Goal: Task Accomplishment & Management: Manage account settings

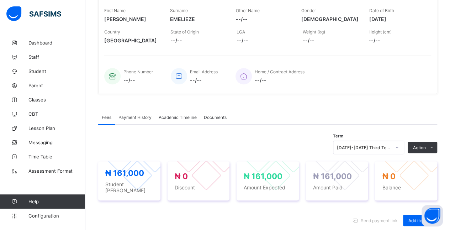
scroll to position [116, 0]
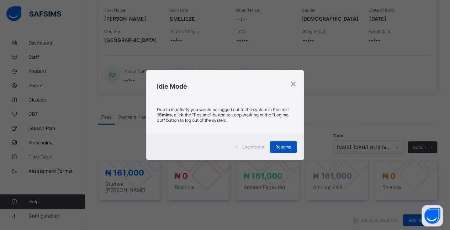
click at [279, 150] on div "Resume" at bounding box center [283, 146] width 27 height 11
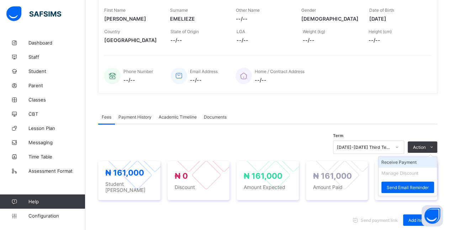
click at [417, 162] on li "Receive Payment" at bounding box center [407, 161] width 58 height 11
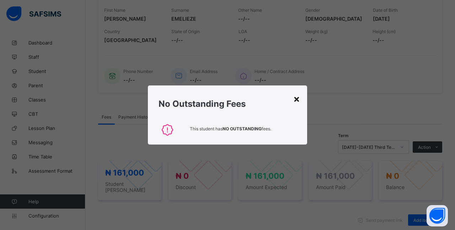
click at [294, 101] on div "×" at bounding box center [296, 98] width 7 height 12
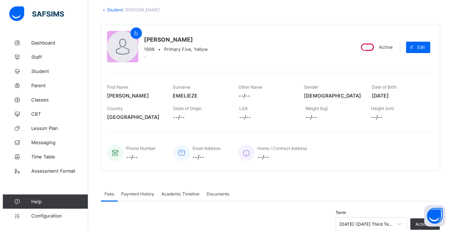
scroll to position [0, 0]
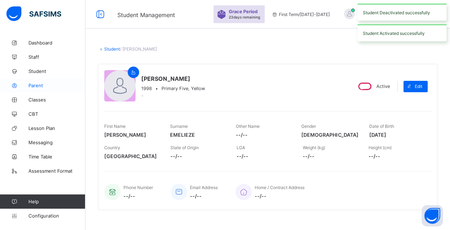
click at [56, 86] on span "Parent" at bounding box center [56, 85] width 57 height 6
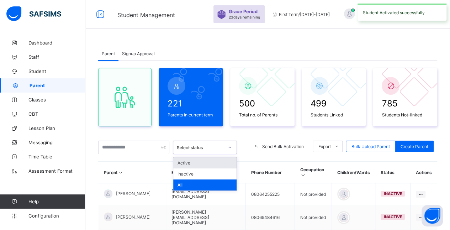
click at [217, 163] on div "Active" at bounding box center [204, 162] width 63 height 11
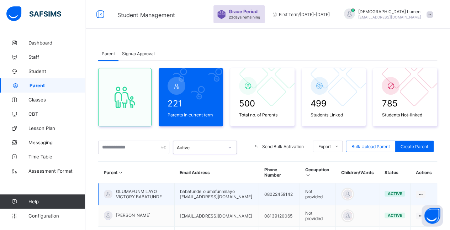
click at [399, 186] on td "active" at bounding box center [394, 194] width 31 height 22
click at [157, 190] on span "OLUMAFUNMILAYO VICTORY BABATUNDE" at bounding box center [142, 193] width 53 height 11
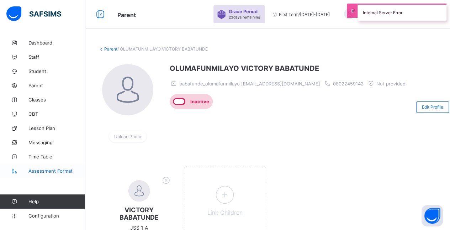
click at [64, 169] on span "Assessment Format" at bounding box center [56, 171] width 57 height 6
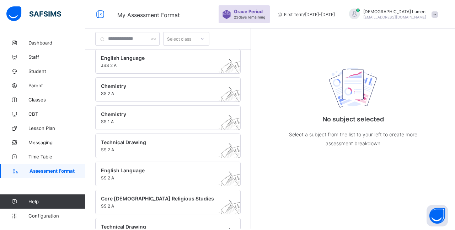
scroll to position [174, 0]
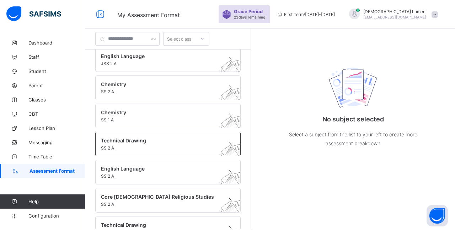
click at [213, 145] on img at bounding box center [232, 157] width 39 height 38
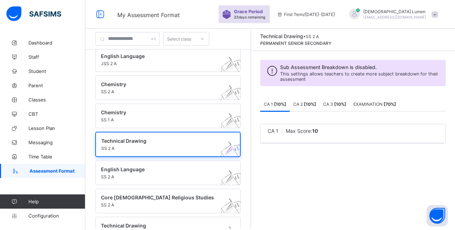
click at [353, 104] on span "EXAMINATION [ 70 %]" at bounding box center [374, 103] width 43 height 5
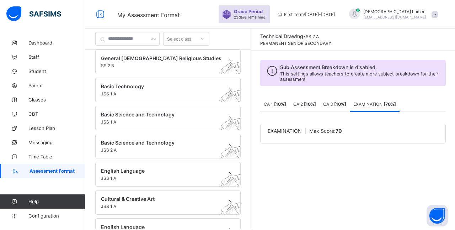
scroll to position [0, 0]
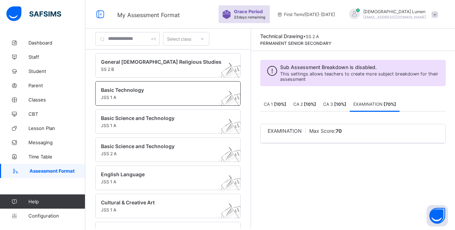
click at [183, 87] on span "Basic Technology" at bounding box center [161, 90] width 120 height 6
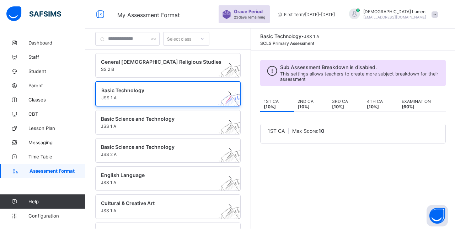
click at [297, 105] on b "[ 10 %]" at bounding box center [303, 106] width 12 height 5
click at [332, 105] on span "3RD CA [ 10 %]" at bounding box center [340, 103] width 16 height 11
click at [363, 107] on div "4TH CA [ 10 %]" at bounding box center [380, 104] width 35 height 14
click at [409, 102] on span "EXAMINATION [ 60 %]" at bounding box center [416, 103] width 29 height 11
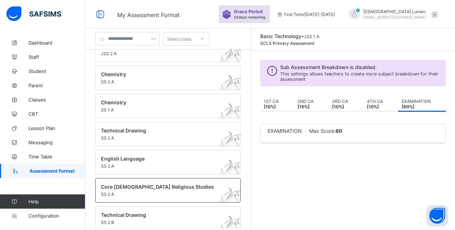
click at [184, 178] on div "Core [DEMOGRAPHIC_DATA] Religious Studies SS 2 A" at bounding box center [167, 190] width 145 height 25
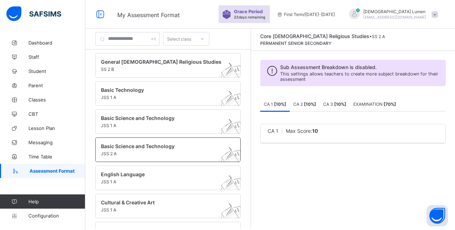
click at [184, 151] on span "JSS 2 A" at bounding box center [161, 153] width 120 height 5
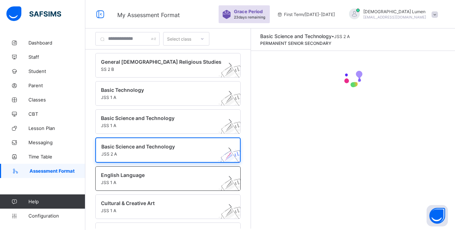
click at [179, 172] on span "English Language" at bounding box center [161, 175] width 120 height 6
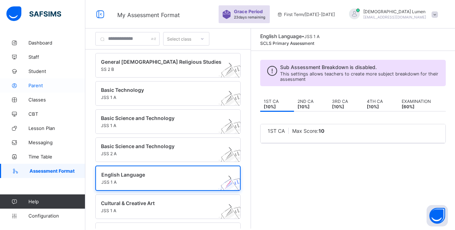
click at [63, 79] on link "Parent" at bounding box center [42, 85] width 85 height 14
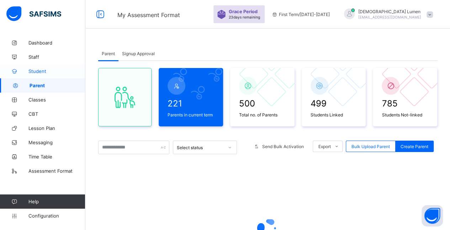
click at [60, 65] on link "Student" at bounding box center [42, 71] width 85 height 14
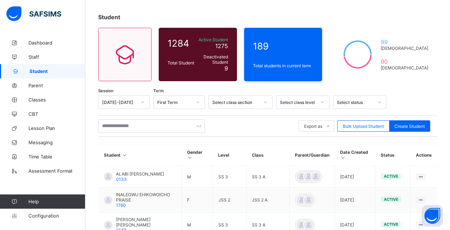
scroll to position [32, 0]
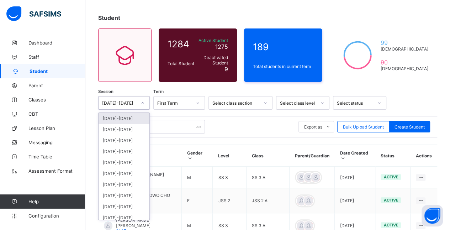
click at [139, 120] on div "[DATE]-[DATE]" at bounding box center [123, 118] width 51 height 11
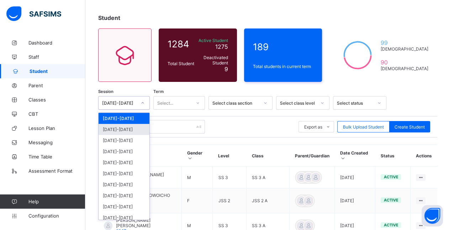
click at [131, 127] on div "[DATE]-[DATE]" at bounding box center [123, 129] width 51 height 11
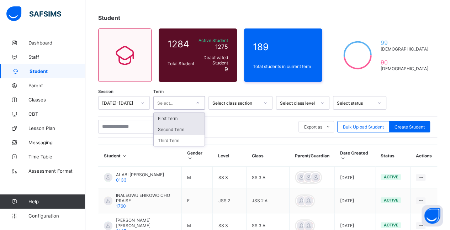
click at [192, 124] on div "Second Term" at bounding box center [179, 129] width 51 height 11
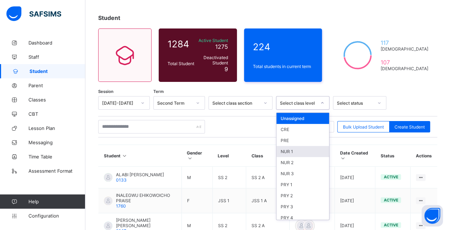
click at [300, 150] on div "NUR 1" at bounding box center [302, 151] width 53 height 11
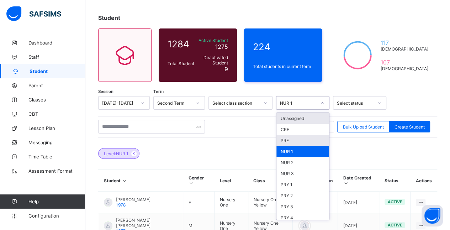
click at [304, 138] on div "PRE" at bounding box center [302, 140] width 53 height 11
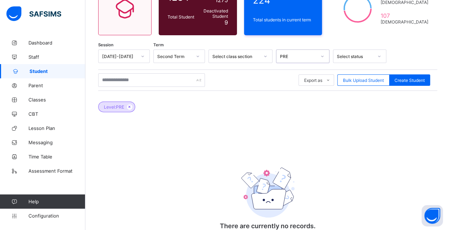
scroll to position [71, 0]
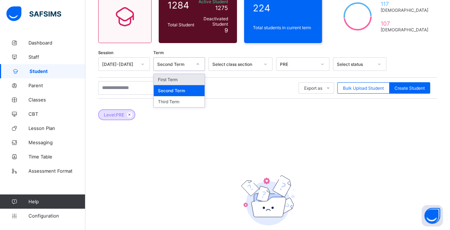
click at [192, 78] on div "First Term" at bounding box center [179, 79] width 51 height 11
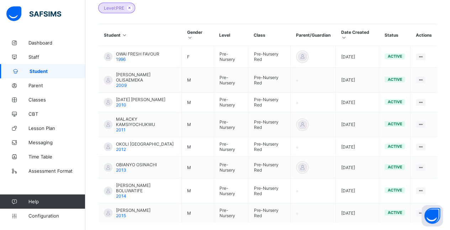
scroll to position [196, 0]
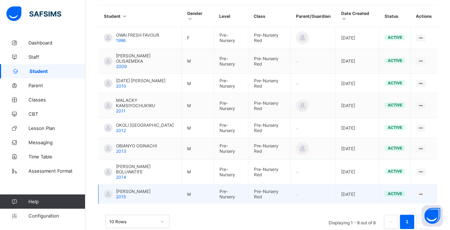
click at [150, 188] on span "[PERSON_NAME]" at bounding box center [133, 190] width 34 height 5
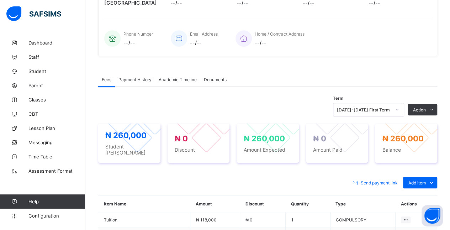
scroll to position [154, 0]
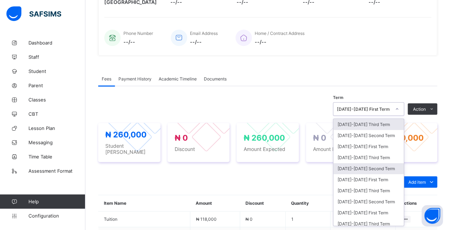
click at [382, 163] on div "[DATE]-[DATE] Second Term" at bounding box center [368, 168] width 70 height 11
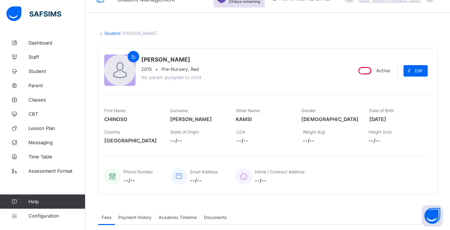
scroll to position [14, 0]
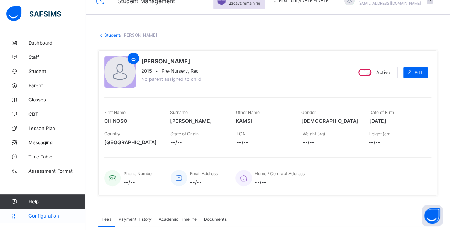
click at [61, 215] on span "Configuration" at bounding box center [56, 216] width 57 height 6
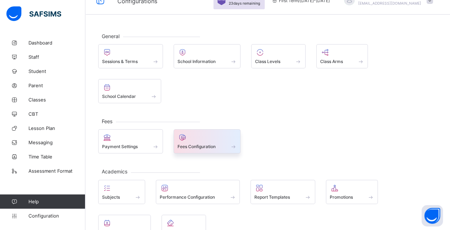
click at [204, 133] on div at bounding box center [206, 137] width 59 height 9
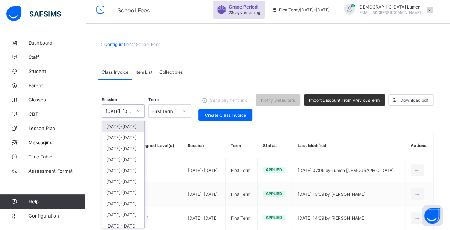
scroll to position [5, 0]
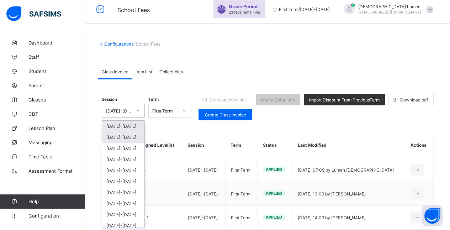
click at [132, 137] on div "[DATE]-[DATE]" at bounding box center [123, 137] width 42 height 11
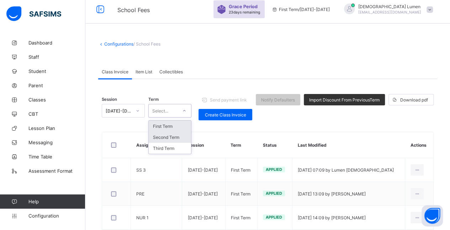
click at [183, 136] on div "Second Term" at bounding box center [170, 137] width 42 height 11
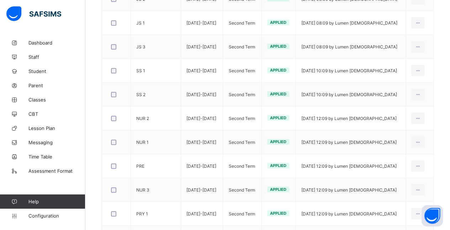
scroll to position [202, 0]
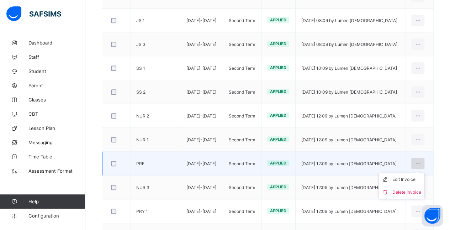
click at [420, 161] on icon at bounding box center [417, 163] width 6 height 5
click at [418, 180] on div "Edit Invoice" at bounding box center [406, 179] width 29 height 7
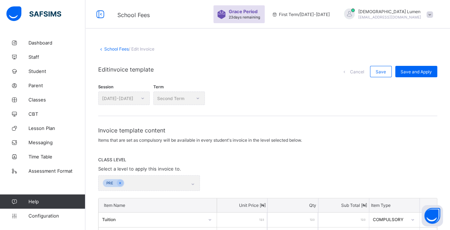
click at [105, 49] on link "School Fees" at bounding box center [116, 48] width 25 height 5
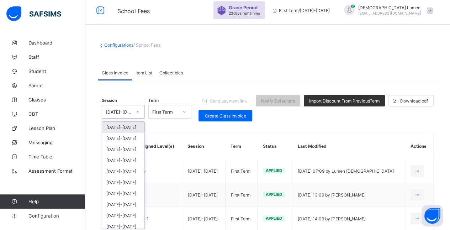
scroll to position [5, 0]
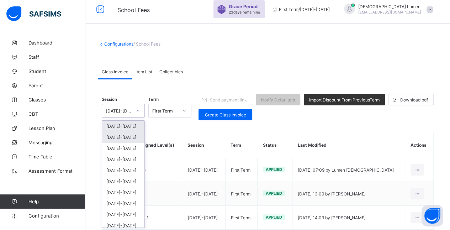
click at [124, 137] on div "[DATE]-[DATE]" at bounding box center [123, 137] width 42 height 11
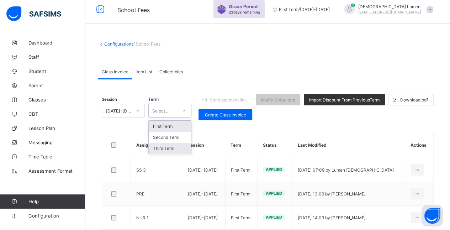
click at [172, 146] on div "Third Term" at bounding box center [170, 148] width 42 height 11
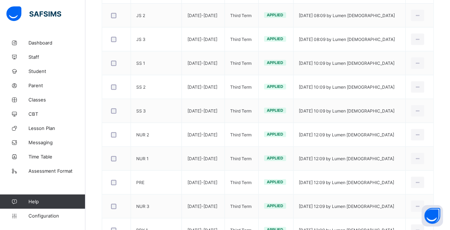
scroll to position [0, 0]
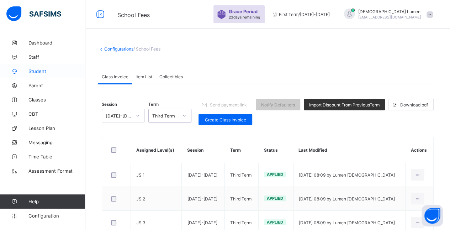
click at [54, 71] on span "Student" at bounding box center [56, 71] width 57 height 6
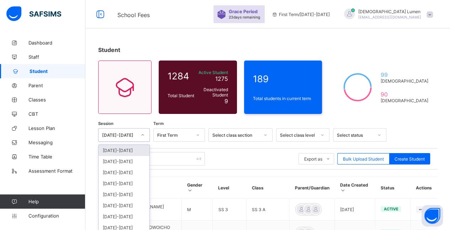
scroll to position [24, 0]
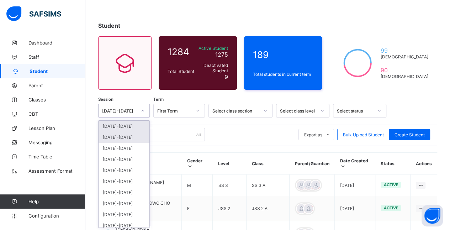
click at [132, 133] on div "[DATE]-[DATE]" at bounding box center [123, 137] width 51 height 11
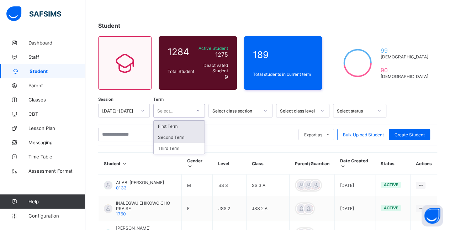
click at [196, 138] on div "Second Term" at bounding box center [179, 137] width 51 height 11
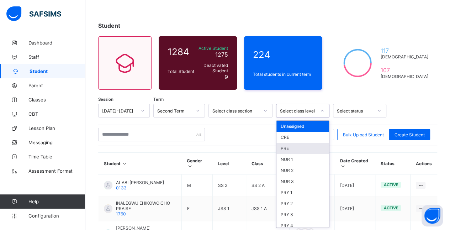
click at [302, 146] on div "PRE" at bounding box center [302, 148] width 53 height 11
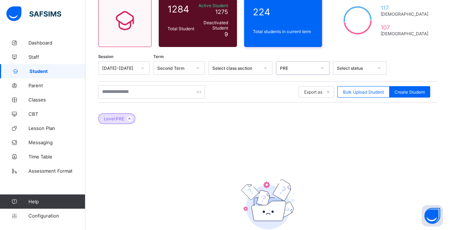
scroll to position [47, 0]
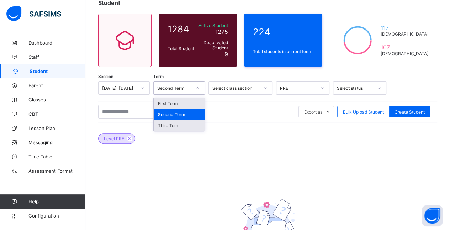
click at [190, 121] on div "Third Term" at bounding box center [179, 125] width 51 height 11
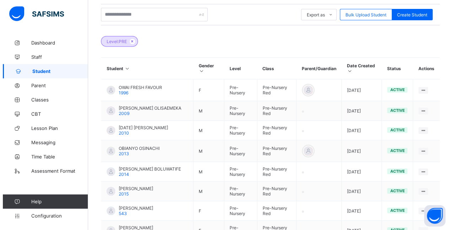
scroll to position [141, 0]
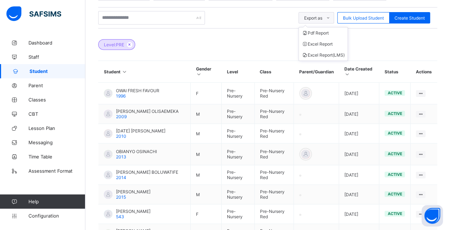
click at [331, 16] on icon at bounding box center [327, 18] width 5 height 5
click at [331, 17] on icon at bounding box center [327, 18] width 5 height 5
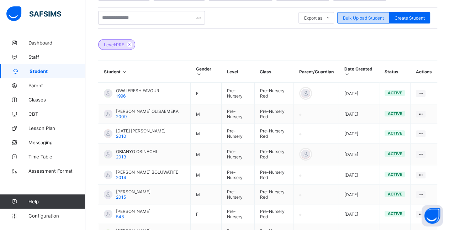
click at [380, 15] on span "Bulk Upload Student" at bounding box center [363, 17] width 41 height 5
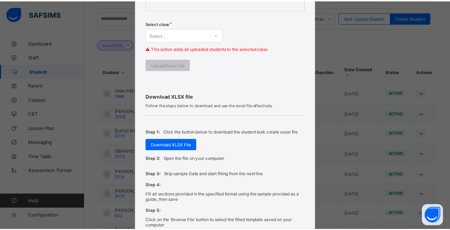
scroll to position [195, 0]
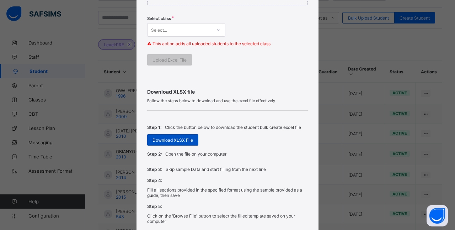
click at [180, 137] on span "Download XLSX File" at bounding box center [172, 139] width 41 height 5
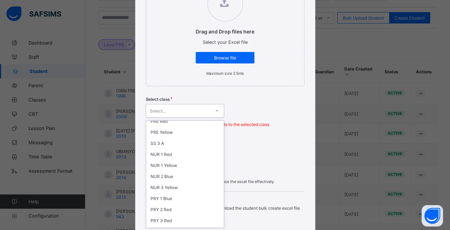
scroll to position [0, 0]
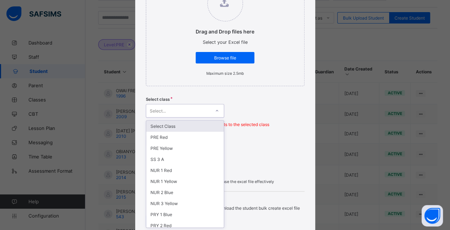
click at [275, 113] on div "Select class option Select Class focused, 1 of 21. 21 results available. Use Up…" at bounding box center [225, 114] width 159 height 42
click at [342, 154] on div "Bulk Upload Student Upload XLSX File Select your XLSX file from your computer t…" at bounding box center [225, 115] width 450 height 230
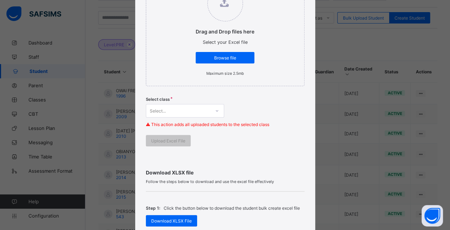
click at [340, 83] on div "Bulk Upload Student Upload XLSX File Select your XLSX file from your computer t…" at bounding box center [225, 115] width 450 height 230
click at [234, 58] on span "Browse file" at bounding box center [225, 57] width 48 height 5
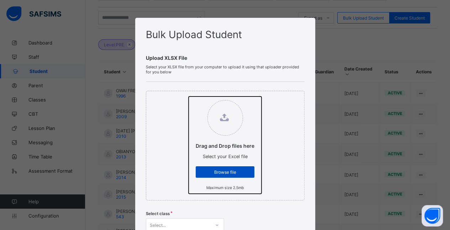
type input "**********"
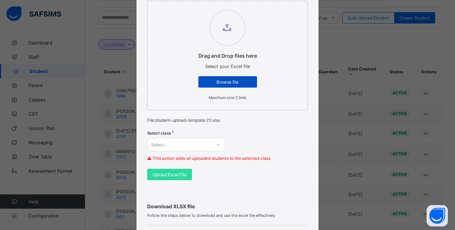
scroll to position [123, 0]
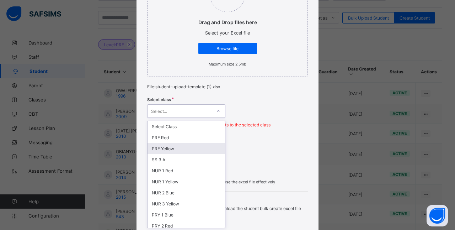
click at [191, 145] on div "PRE Yellow" at bounding box center [185, 148] width 77 height 11
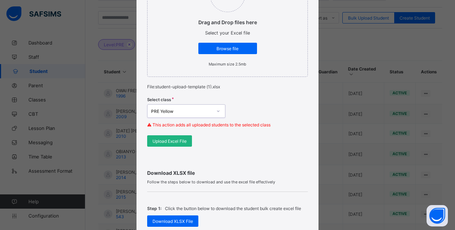
click at [171, 143] on div "Upload Excel File" at bounding box center [169, 140] width 45 height 11
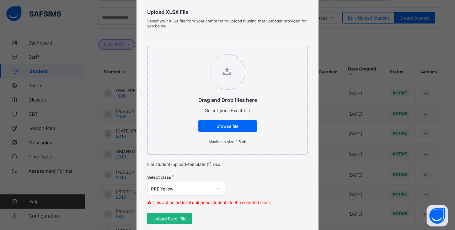
scroll to position [0, 0]
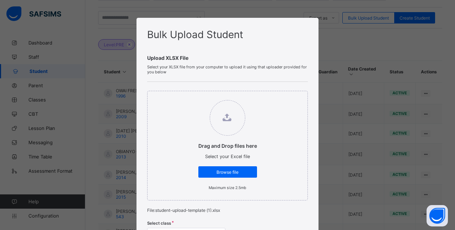
click at [363, 51] on div "Bulk Upload Student Upload XLSX File Select your XLSX file from your computer t…" at bounding box center [227, 115] width 455 height 230
click at [364, 63] on div "Bulk Upload Student Upload XLSX File Select your XLSX file from your computer t…" at bounding box center [227, 115] width 455 height 230
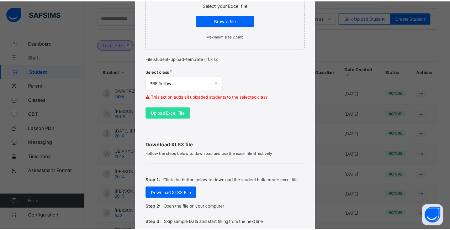
scroll to position [301, 0]
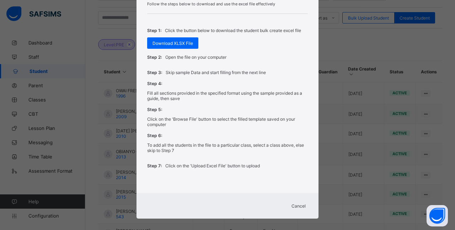
click at [300, 203] on span "Cancel" at bounding box center [298, 205] width 14 height 5
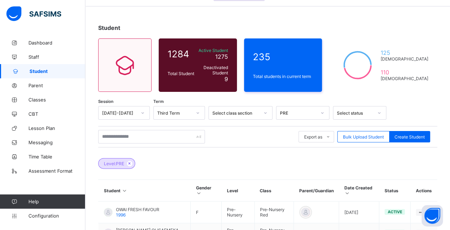
scroll to position [13, 0]
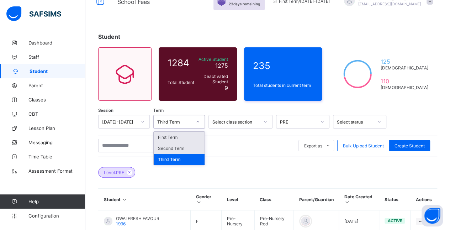
click at [188, 148] on div "Second Term" at bounding box center [179, 148] width 51 height 11
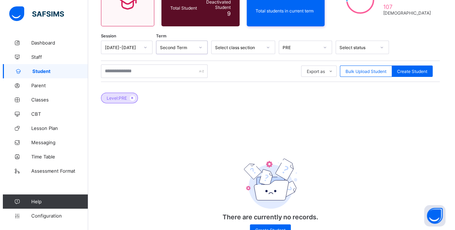
scroll to position [92, 0]
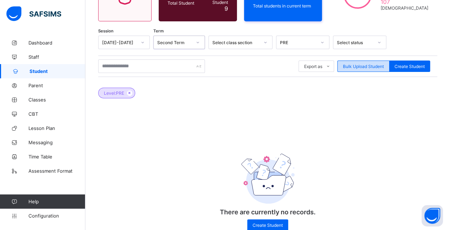
click at [374, 65] on span "Bulk Upload Student" at bounding box center [363, 66] width 41 height 5
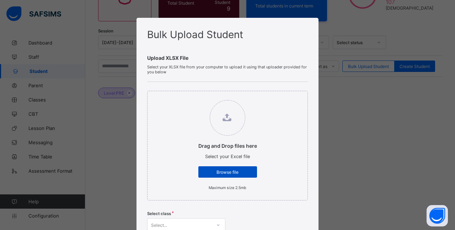
click at [231, 170] on span "Browse file" at bounding box center [228, 171] width 48 height 5
click at [191, 96] on input "Drag and Drop files here Select your Excel file Browse file Maximum size 2.5mb" at bounding box center [191, 96] width 0 height 0
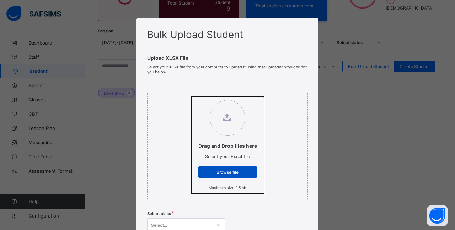
type input "**********"
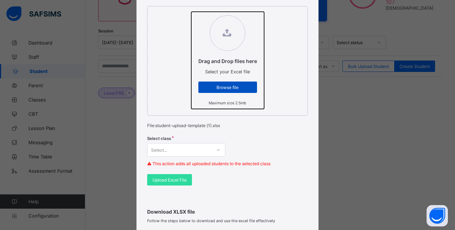
scroll to position [85, 0]
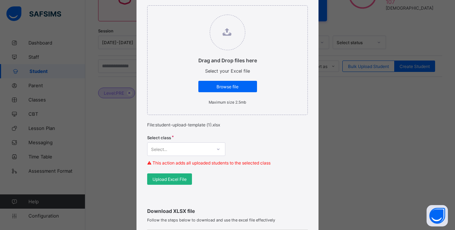
click at [175, 178] on span "Upload Excel File" at bounding box center [169, 178] width 34 height 5
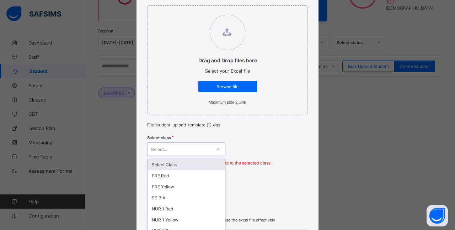
scroll to position [123, 0]
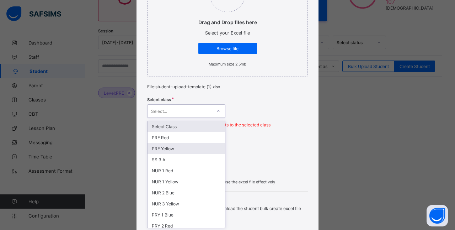
click at [184, 150] on div "PRE Yellow" at bounding box center [185, 148] width 77 height 11
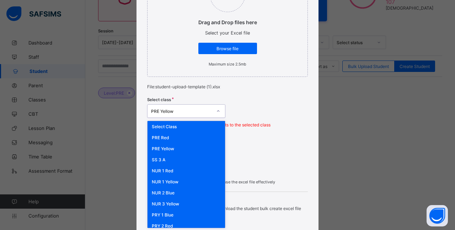
click at [171, 136] on div "PRE Red" at bounding box center [185, 137] width 77 height 11
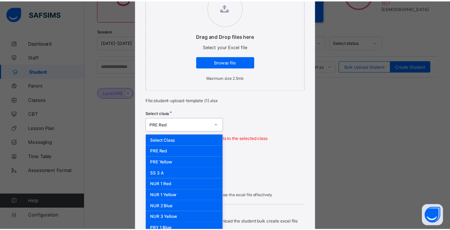
scroll to position [118, 0]
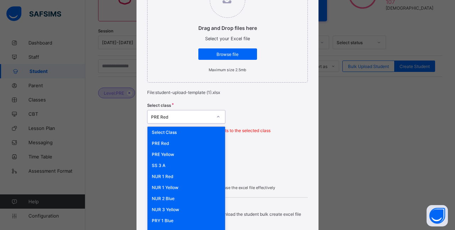
click at [191, 134] on div "Select Class" at bounding box center [185, 132] width 77 height 11
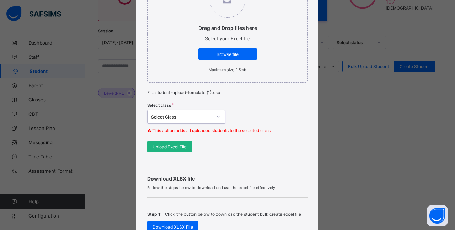
click at [178, 146] on span "Upload Excel File" at bounding box center [169, 146] width 34 height 5
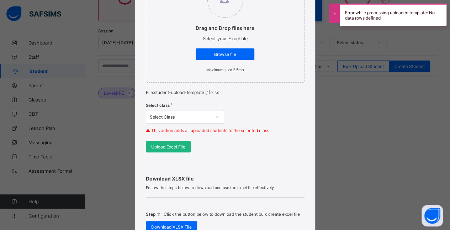
scroll to position [123, 0]
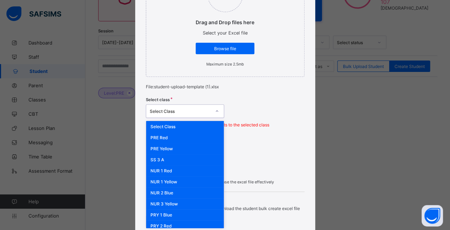
click at [177, 148] on div "PRE Yellow" at bounding box center [184, 148] width 77 height 11
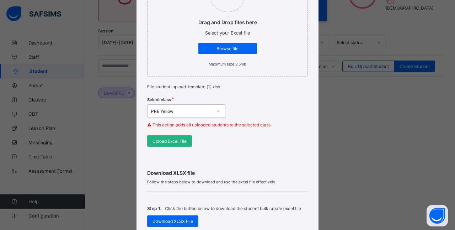
click at [177, 138] on span "Upload Excel File" at bounding box center [169, 140] width 34 height 5
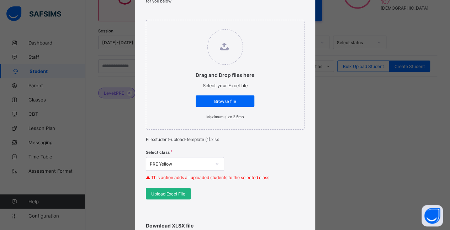
scroll to position [68, 0]
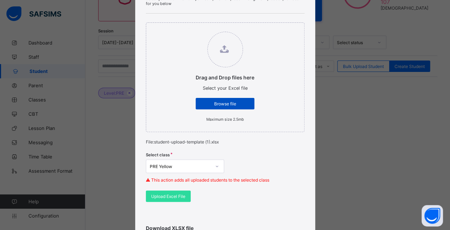
click at [237, 102] on span "Browse file" at bounding box center [225, 103] width 48 height 5
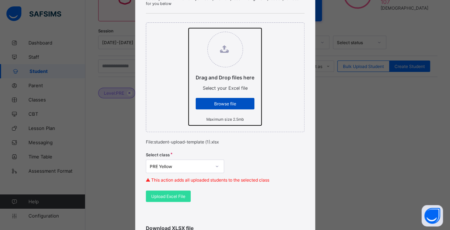
click at [188, 28] on input "Drag and Drop files here Select your Excel file Browse file Maximum size 2.5mb" at bounding box center [188, 28] width 0 height 0
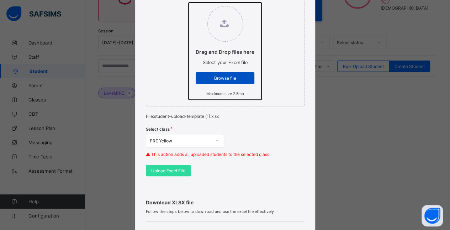
scroll to position [93, 0]
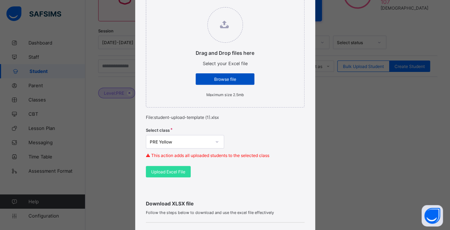
click at [235, 78] on span "Browse file" at bounding box center [225, 78] width 48 height 5
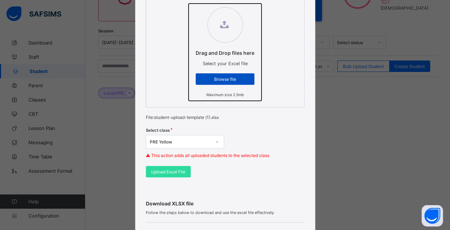
click at [188, 4] on input "Drag and Drop files here Select your Excel file Browse file Maximum size 2.5mb" at bounding box center [188, 4] width 0 height 0
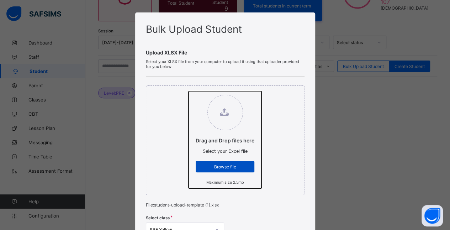
scroll to position [0, 0]
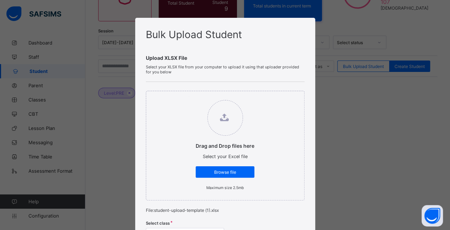
click at [297, 76] on div "Upload XLSX File Select your XLSX file from your computer to upload it using th…" at bounding box center [225, 160] width 159 height 238
click at [349, 92] on div "Bulk Upload Student Upload XLSX File Select your XLSX file from your computer t…" at bounding box center [225, 115] width 450 height 230
click at [347, 96] on div "Bulk Upload Student Upload XLSX File Select your XLSX file from your computer t…" at bounding box center [225, 115] width 450 height 230
click at [234, 170] on span "Browse file" at bounding box center [225, 171] width 48 height 5
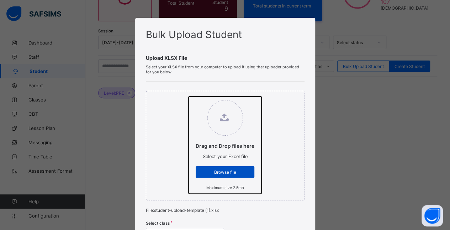
click at [188, 96] on input "Drag and Drop files here Select your Excel file Browse file Maximum size 2.5mb" at bounding box center [188, 96] width 0 height 0
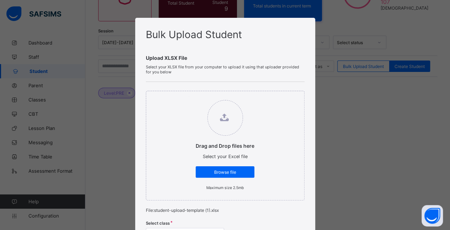
click at [358, 75] on div "Bulk Upload Student Upload XLSX File Select your XLSX file from your computer t…" at bounding box center [225, 115] width 450 height 230
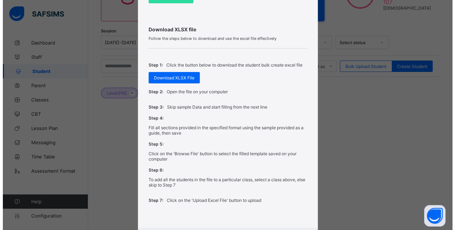
scroll to position [301, 0]
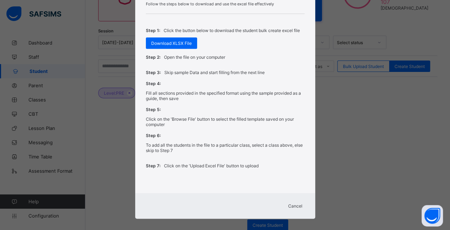
click at [295, 203] on span "Cancel" at bounding box center [295, 205] width 14 height 5
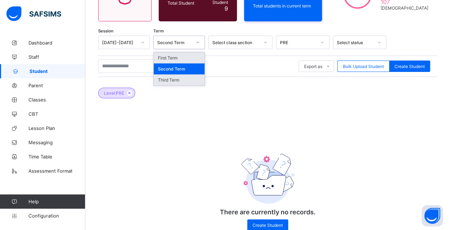
click at [178, 80] on div "Third Term" at bounding box center [179, 79] width 51 height 11
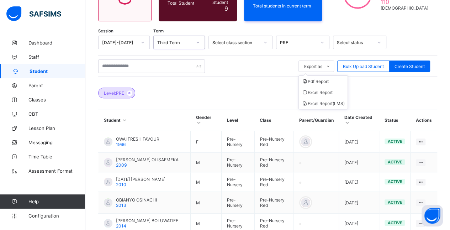
click at [327, 75] on ul "Pdf Report Excel Report Excel Report (LMS)" at bounding box center [322, 92] width 49 height 34
click at [329, 92] on li "Excel Report" at bounding box center [323, 92] width 49 height 11
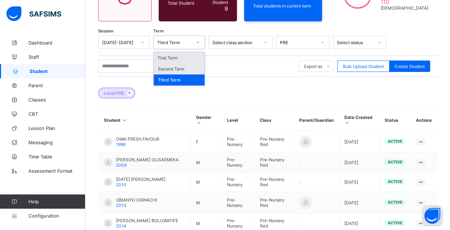
click at [177, 68] on div "Second Term" at bounding box center [179, 68] width 51 height 11
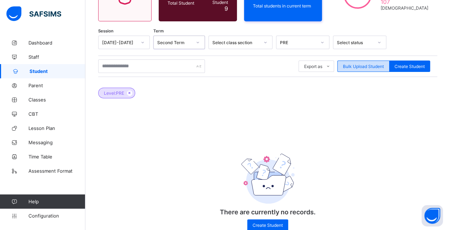
click at [378, 67] on span "Bulk Upload Student" at bounding box center [363, 66] width 41 height 5
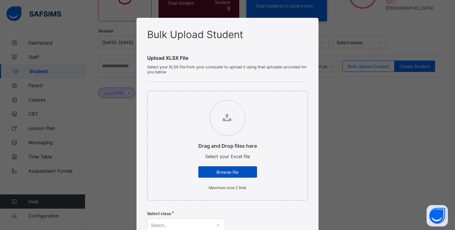
click at [241, 171] on span "Browse file" at bounding box center [228, 171] width 48 height 5
click at [191, 96] on input "Drag and Drop files here Select your Excel file Browse file Maximum size 2.5mb" at bounding box center [191, 96] width 0 height 0
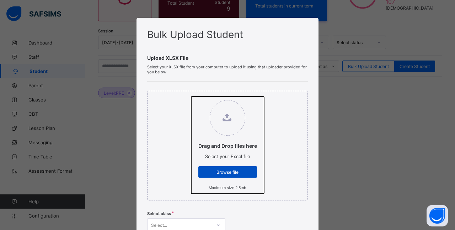
type input "**********"
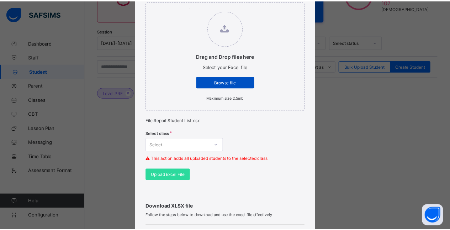
scroll to position [123, 0]
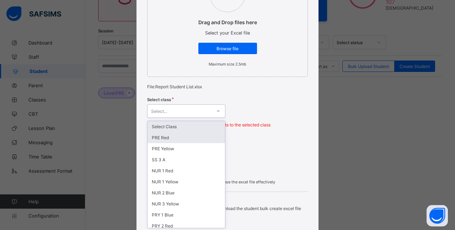
click at [178, 137] on div "PRE Red" at bounding box center [185, 137] width 77 height 11
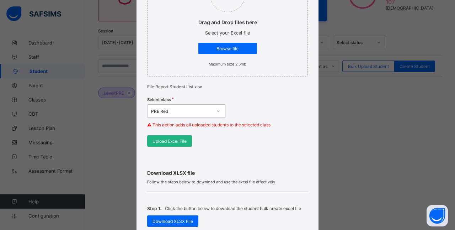
click at [174, 139] on span "Upload Excel File" at bounding box center [169, 140] width 34 height 5
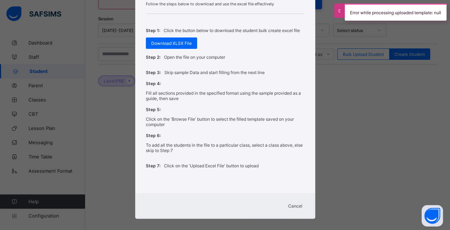
scroll to position [111, 0]
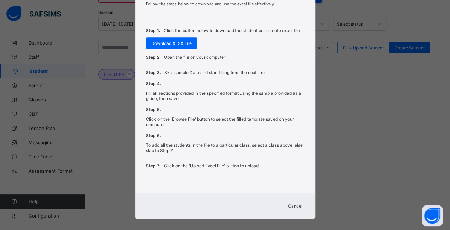
click at [296, 203] on span "Cancel" at bounding box center [295, 205] width 14 height 5
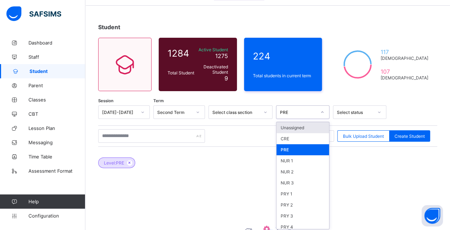
scroll to position [24, 0]
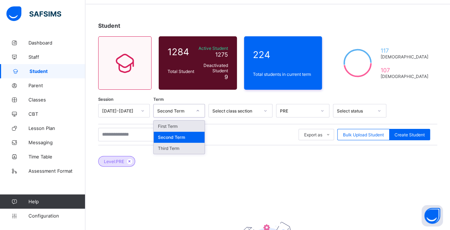
click at [191, 145] on div "Third Term" at bounding box center [179, 148] width 51 height 11
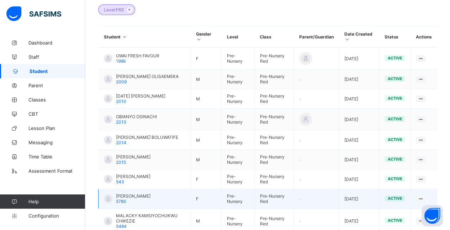
scroll to position [173, 0]
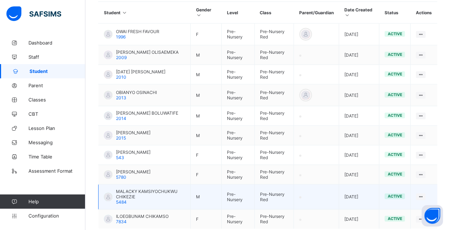
click at [161, 196] on div "MALACKY KAMSIYOCHUKWU CHIKEZIE 5484" at bounding box center [150, 196] width 69 height 16
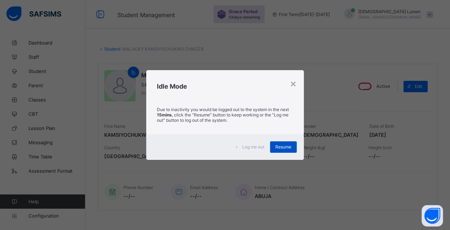
click at [291, 151] on div "Resume" at bounding box center [283, 146] width 27 height 11
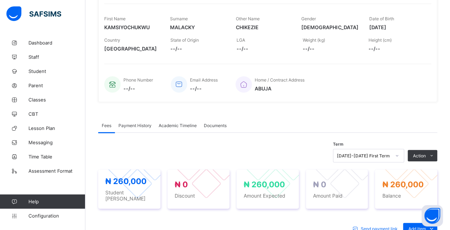
scroll to position [145, 0]
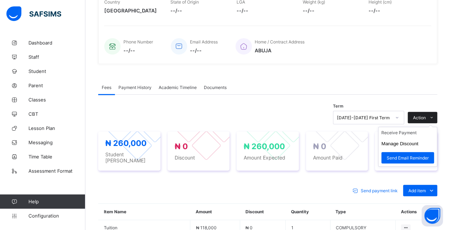
click at [434, 116] on icon at bounding box center [431, 117] width 5 height 5
click at [391, 127] on ul "Receive Payment Manage Discount Send Email Reminder" at bounding box center [407, 147] width 59 height 40
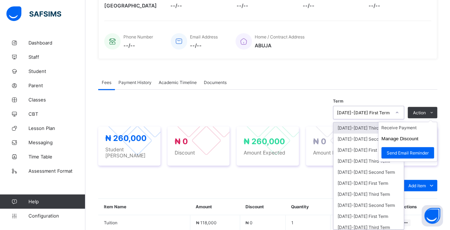
scroll to position [151, 0]
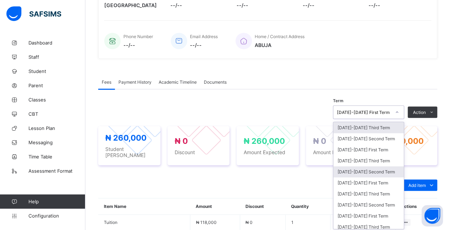
click at [383, 168] on div "[DATE]-[DATE] Second Term" at bounding box center [368, 171] width 70 height 11
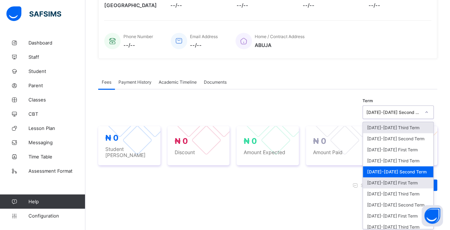
click at [411, 178] on div "[DATE]-[DATE] First Term" at bounding box center [398, 182] width 70 height 11
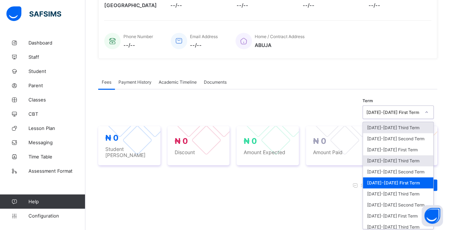
click at [416, 157] on div "[DATE]-[DATE] Third Term" at bounding box center [398, 160] width 70 height 11
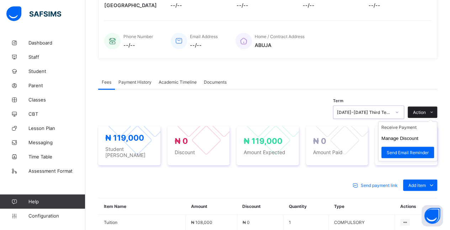
click at [434, 110] on icon at bounding box center [431, 112] width 5 height 5
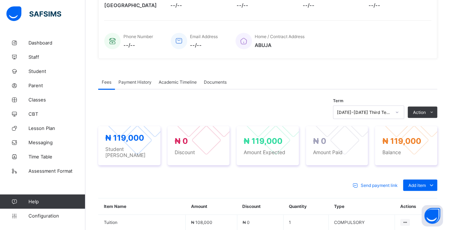
click at [376, 184] on div "Send payment link" at bounding box center [376, 184] width 54 height 11
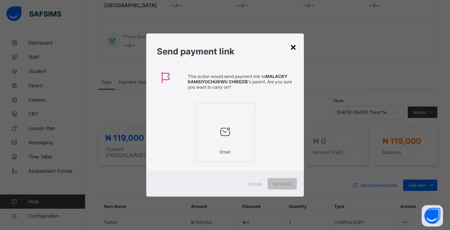
click at [294, 47] on div "×" at bounding box center [293, 47] width 7 height 12
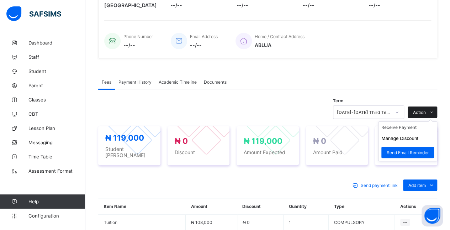
click at [433, 110] on span at bounding box center [430, 111] width 11 height 11
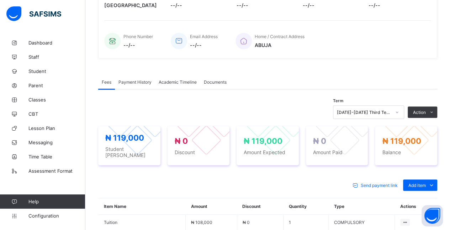
click at [397, 182] on span "Send payment link" at bounding box center [378, 184] width 37 height 5
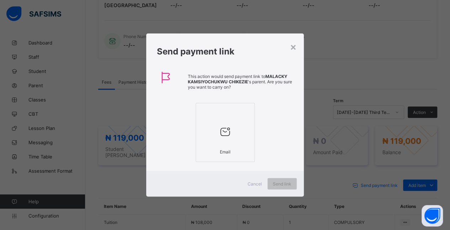
click at [422, 163] on div "× Send payment link This action would send payment link to MALACKY KAMSIYOCHUKW…" at bounding box center [225, 115] width 450 height 230
click at [292, 45] on div "×" at bounding box center [293, 47] width 7 height 12
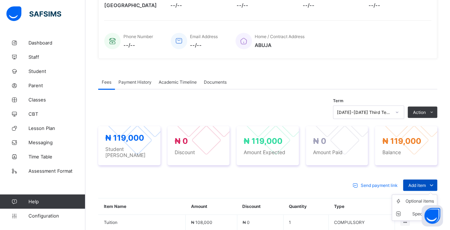
click at [425, 182] on span "Add item" at bounding box center [416, 184] width 17 height 5
click at [412, 197] on div "Optional items" at bounding box center [419, 200] width 28 height 7
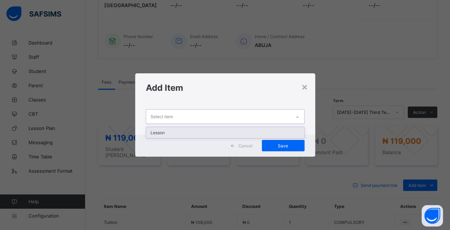
click at [278, 131] on div "Lesson" at bounding box center [225, 132] width 158 height 11
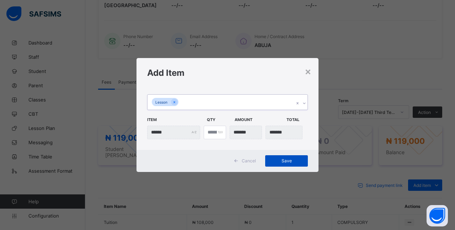
click at [297, 161] on span "Save" at bounding box center [286, 160] width 32 height 5
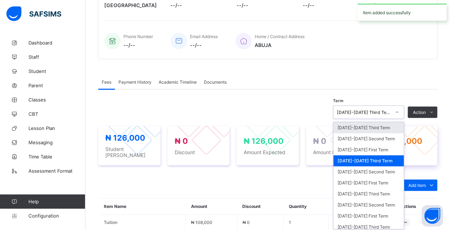
click at [427, 131] on div at bounding box center [424, 140] width 30 height 30
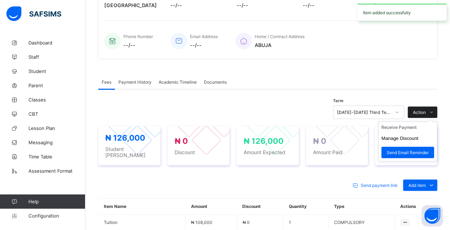
click at [437, 106] on span at bounding box center [430, 111] width 11 height 11
click at [425, 124] on li "Receive Payment" at bounding box center [407, 127] width 58 height 11
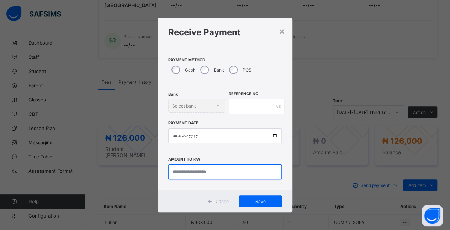
click at [216, 178] on input "currency" at bounding box center [225, 171] width 114 height 15
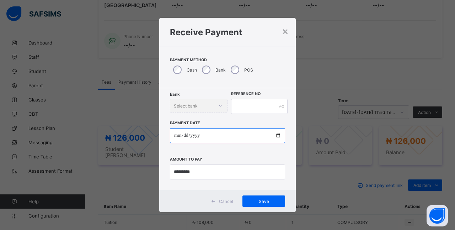
click at [215, 134] on input "date" at bounding box center [227, 135] width 115 height 15
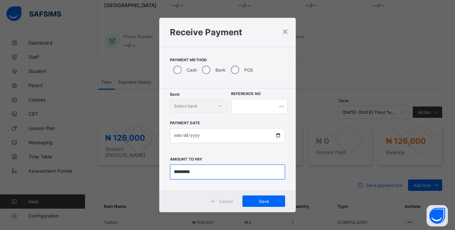
click at [212, 172] on input "currency" at bounding box center [227, 171] width 115 height 15
click at [222, 170] on input "currency" at bounding box center [227, 171] width 115 height 15
type input "*********"
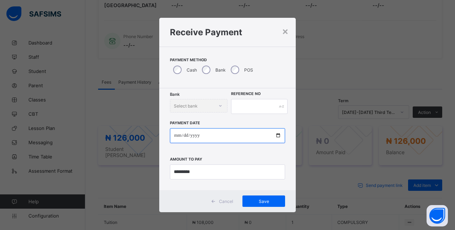
click at [226, 138] on input "date" at bounding box center [227, 135] width 115 height 15
type input "**********"
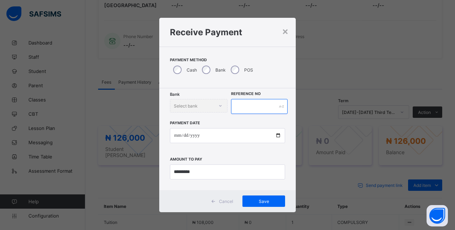
click at [259, 109] on input "text" at bounding box center [259, 106] width 57 height 15
type input "*******"
click at [206, 105] on div "Bank Select bank" at bounding box center [199, 106] width 58 height 14
click at [222, 109] on div "Bank Select bank" at bounding box center [199, 106] width 58 height 14
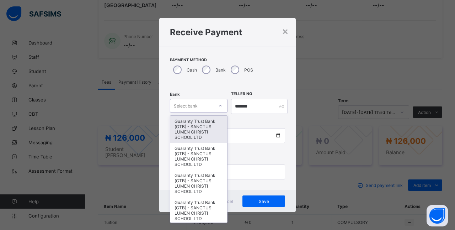
click at [204, 133] on div "Guaranty Trust Bank (GTB) - SANCTUS LUMEN CHRISTI SCHOOL LTD" at bounding box center [198, 129] width 57 height 27
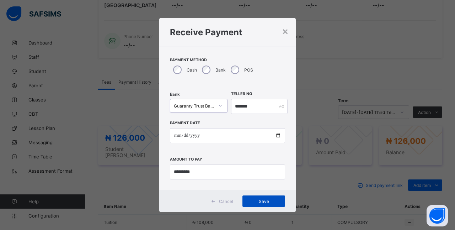
click at [269, 201] on span "Save" at bounding box center [264, 200] width 32 height 5
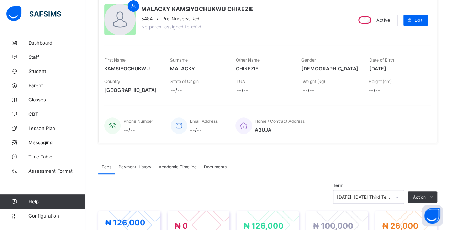
scroll to position [0, 0]
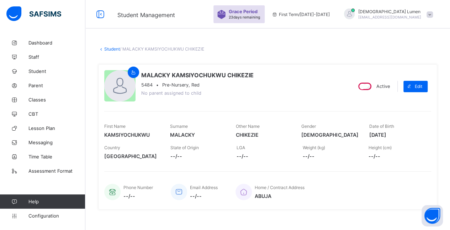
click at [106, 48] on link "Student" at bounding box center [112, 48] width 16 height 5
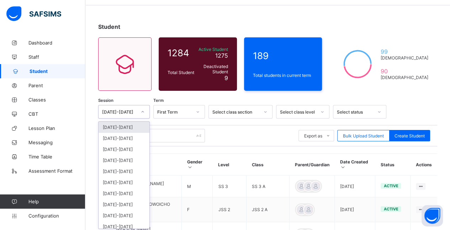
scroll to position [24, 0]
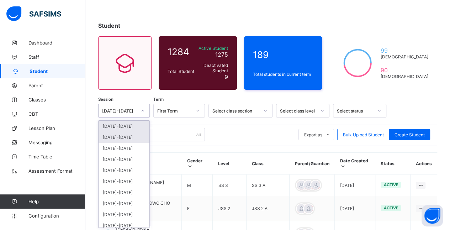
click at [133, 135] on div "[DATE]-[DATE]" at bounding box center [123, 137] width 51 height 11
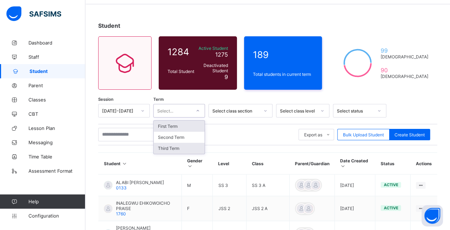
click at [190, 145] on div "Third Term" at bounding box center [179, 148] width 51 height 11
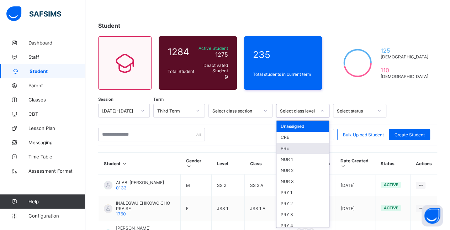
click at [310, 147] on div "PRE" at bounding box center [302, 148] width 53 height 11
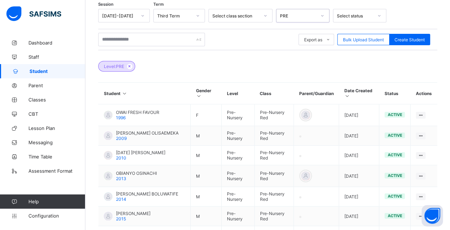
scroll to position [122, 0]
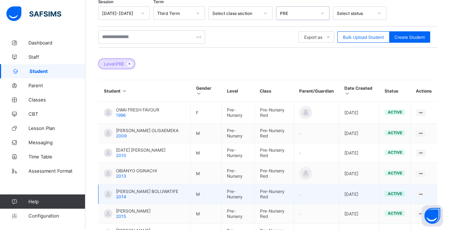
click at [166, 188] on span "[PERSON_NAME] BOLUWATIFE" at bounding box center [147, 190] width 62 height 5
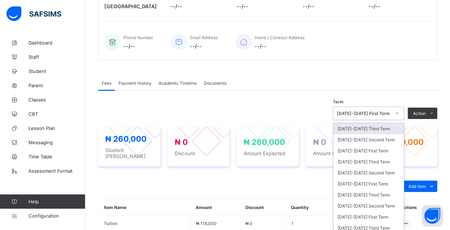
scroll to position [151, 0]
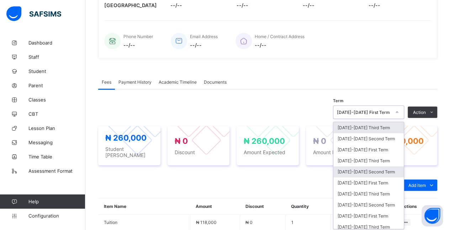
click at [390, 166] on div "[DATE]-[DATE] Second Term" at bounding box center [368, 171] width 70 height 11
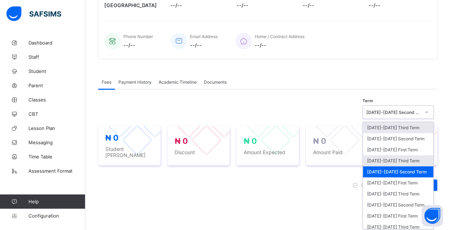
click at [414, 159] on div "[DATE]-[DATE] Third Term" at bounding box center [398, 160] width 70 height 11
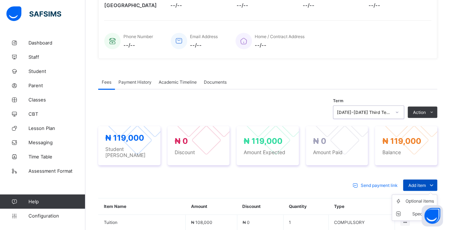
click at [434, 181] on icon at bounding box center [431, 184] width 8 height 7
click at [429, 200] on li "Optional items" at bounding box center [414, 200] width 45 height 13
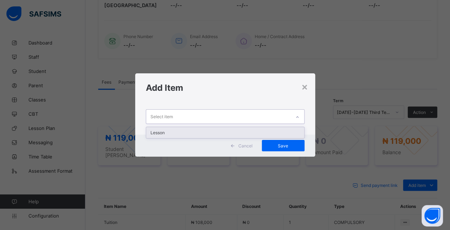
click at [262, 134] on div "Lesson" at bounding box center [225, 132] width 158 height 11
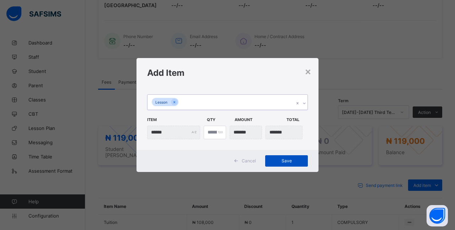
click at [292, 159] on span "Save" at bounding box center [286, 160] width 32 height 5
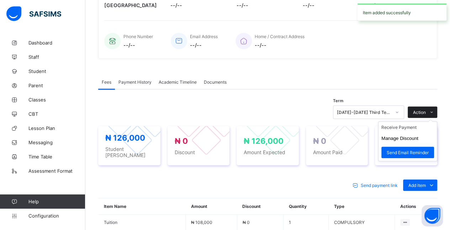
click at [434, 112] on icon at bounding box center [431, 112] width 5 height 5
click at [423, 127] on li "Receive Payment" at bounding box center [407, 127] width 58 height 11
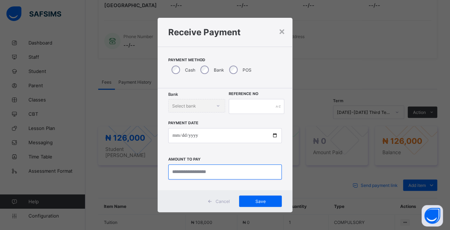
click at [238, 170] on input "currency" at bounding box center [225, 171] width 114 height 15
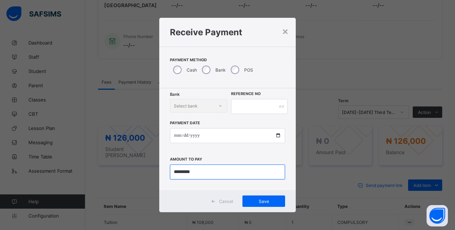
type input "*********"
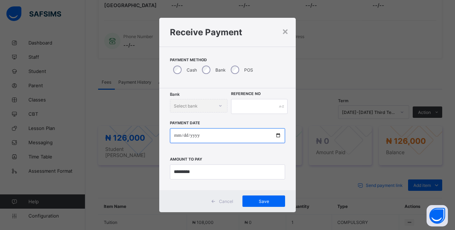
click at [220, 135] on input "date" at bounding box center [227, 135] width 115 height 15
type input "**********"
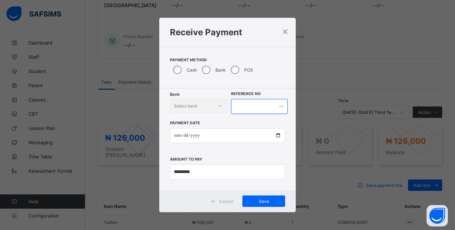
click at [263, 106] on input "text" at bounding box center [259, 106] width 57 height 15
click at [203, 104] on div "Bank Select bank" at bounding box center [199, 106] width 58 height 14
click at [269, 107] on input "text" at bounding box center [259, 106] width 57 height 15
type input "**"
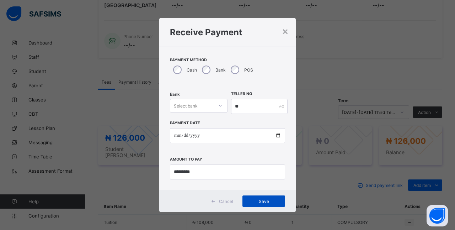
click at [266, 200] on span "Save" at bounding box center [264, 200] width 32 height 5
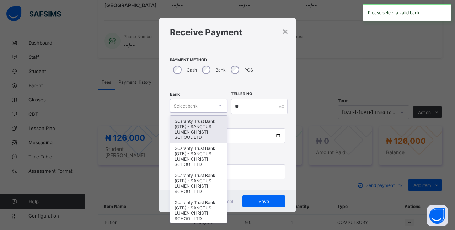
click at [206, 133] on div "Guaranty Trust Bank (GTB) - SANCTUS LUMEN CHRISTI SCHOOL LTD" at bounding box center [198, 129] width 57 height 27
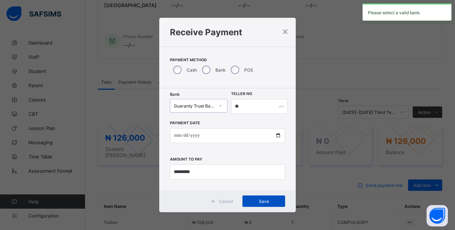
click at [271, 204] on div "Save" at bounding box center [263, 200] width 43 height 11
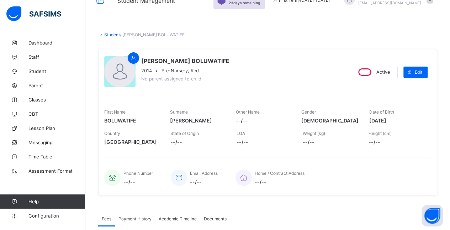
scroll to position [0, 0]
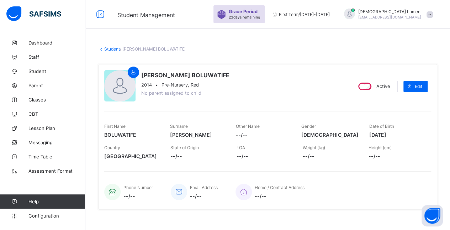
click at [113, 49] on link "Student" at bounding box center [112, 48] width 16 height 5
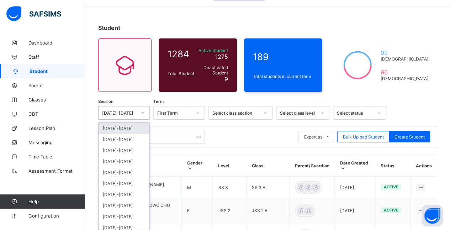
scroll to position [24, 0]
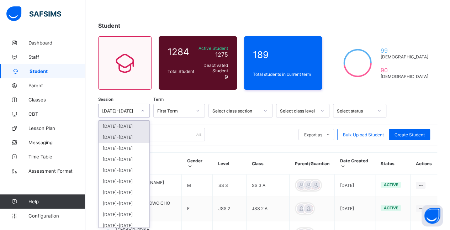
click at [134, 137] on div "[DATE]-[DATE]" at bounding box center [123, 137] width 51 height 11
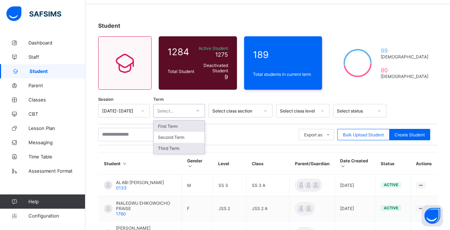
click at [189, 146] on div "Third Term" at bounding box center [179, 148] width 51 height 11
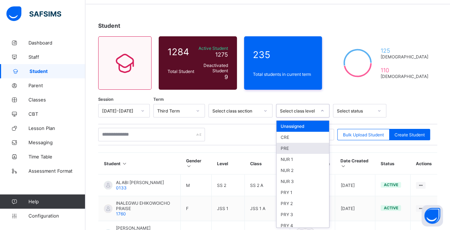
click at [310, 147] on div "PRE" at bounding box center [302, 148] width 53 height 11
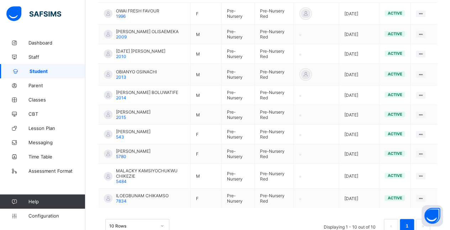
scroll to position [221, 0]
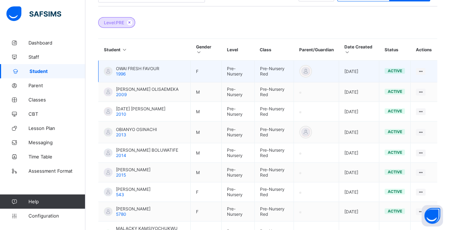
click at [148, 71] on div "OWAI FRESH FAVOUR 1996" at bounding box center [137, 71] width 43 height 11
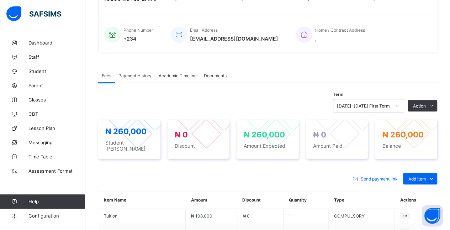
scroll to position [163, 0]
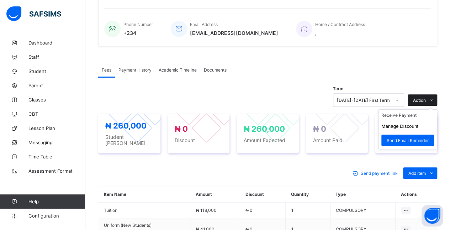
click at [434, 98] on icon at bounding box center [431, 100] width 5 height 5
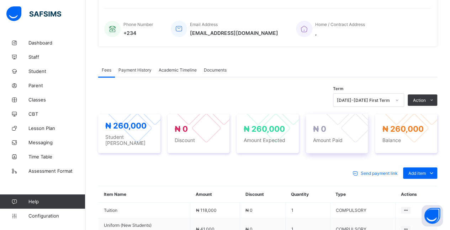
click at [356, 117] on div at bounding box center [355, 128] width 30 height 30
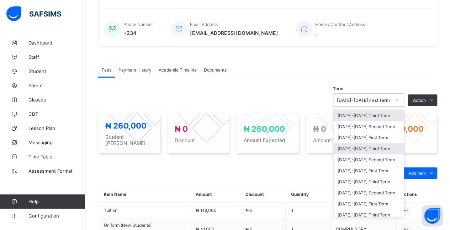
click at [387, 144] on div "[DATE]-[DATE] Third Term" at bounding box center [368, 148] width 70 height 11
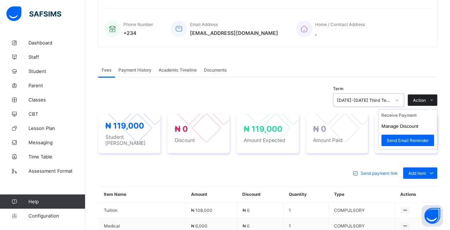
click at [434, 98] on icon at bounding box center [431, 100] width 5 height 5
click at [425, 113] on li "Receive Payment" at bounding box center [407, 114] width 58 height 11
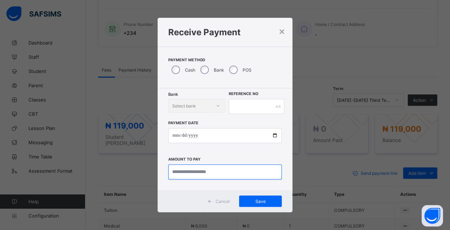
click at [203, 172] on input "currency" at bounding box center [225, 171] width 114 height 15
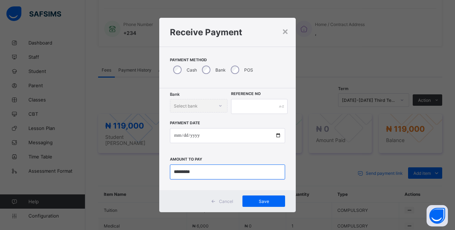
type input "*********"
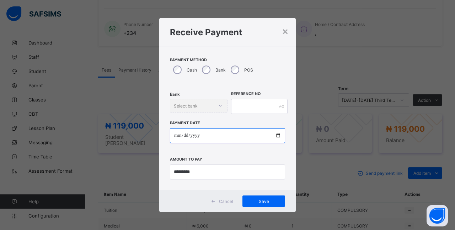
click at [222, 132] on input "date" at bounding box center [227, 135] width 115 height 15
type input "**********"
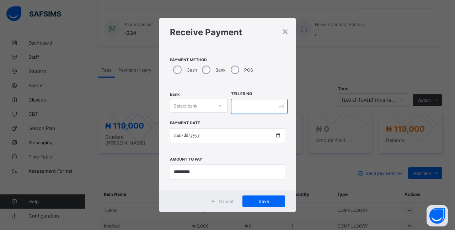
click at [270, 105] on input "text" at bounding box center [259, 106] width 57 height 15
type input "*"
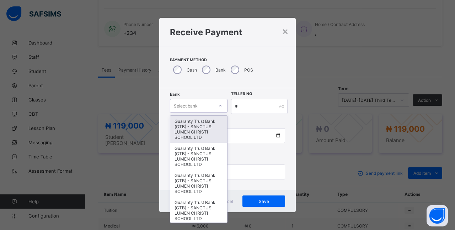
click at [193, 128] on div "Guaranty Trust Bank (GTB) - SANCTUS LUMEN CHRISTI SCHOOL LTD" at bounding box center [198, 129] width 57 height 27
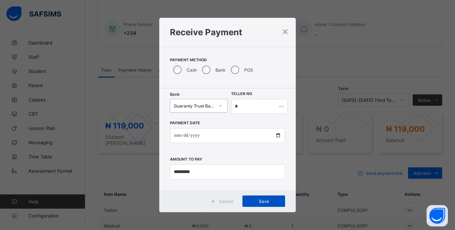
click at [274, 201] on span "Save" at bounding box center [264, 200] width 32 height 5
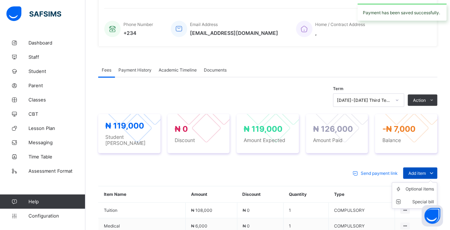
click at [434, 169] on icon at bounding box center [431, 172] width 8 height 7
click at [420, 198] on div "Special bill" at bounding box center [419, 201] width 28 height 7
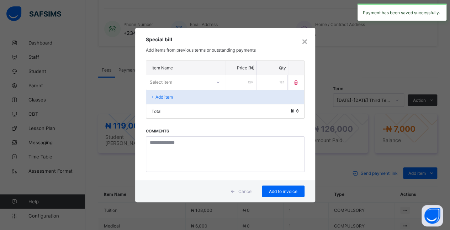
click at [364, 133] on div "× Special bill Add items from previous terms or outstanding payments Item Name …" at bounding box center [225, 115] width 450 height 230
click at [304, 44] on div "×" at bounding box center [304, 41] width 7 height 12
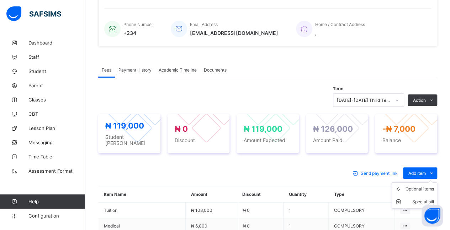
click at [418, 182] on ul "Optional items Special bill" at bounding box center [413, 195] width 45 height 26
click at [423, 185] on div "Optional items" at bounding box center [419, 188] width 28 height 7
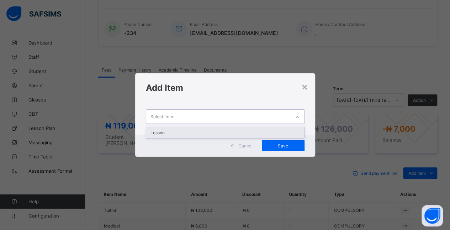
click at [230, 133] on div "Lesson" at bounding box center [225, 132] width 158 height 11
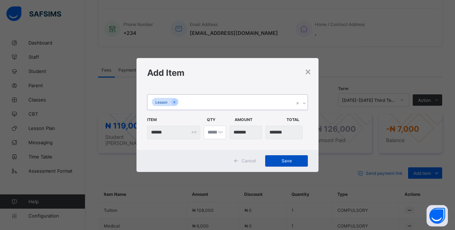
click at [285, 160] on span "Save" at bounding box center [286, 160] width 32 height 5
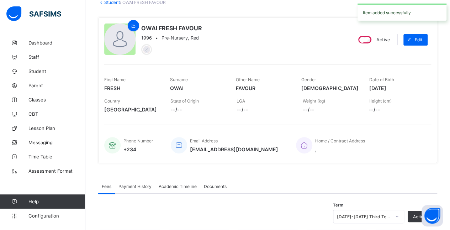
scroll to position [0, 0]
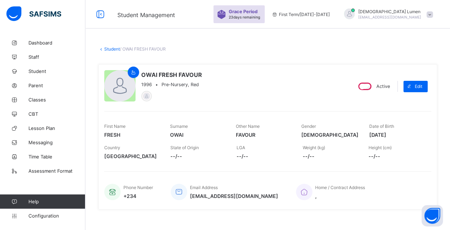
click at [111, 49] on link "Student" at bounding box center [112, 48] width 16 height 5
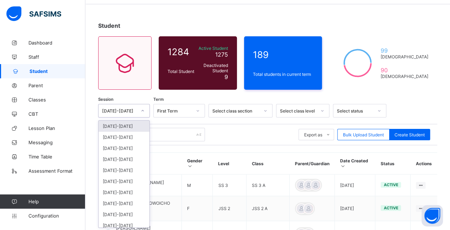
scroll to position [24, 0]
click at [128, 135] on div "[DATE]-[DATE]" at bounding box center [123, 137] width 51 height 11
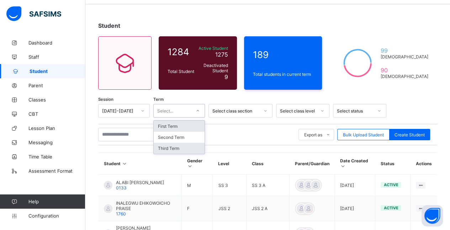
click at [188, 150] on div "Third Term" at bounding box center [179, 148] width 51 height 11
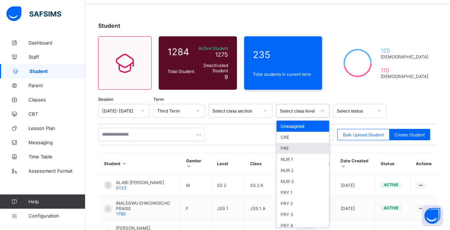
click at [301, 147] on div "PRE" at bounding box center [302, 148] width 53 height 11
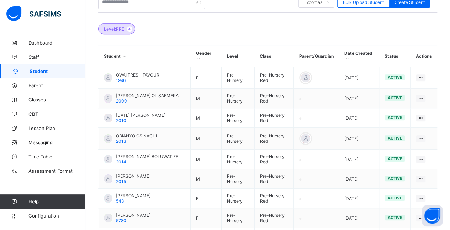
scroll to position [156, 0]
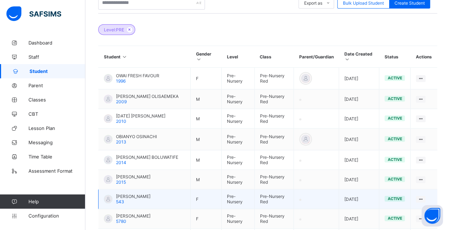
click at [150, 195] on div "[PERSON_NAME] 543" at bounding box center [133, 198] width 34 height 11
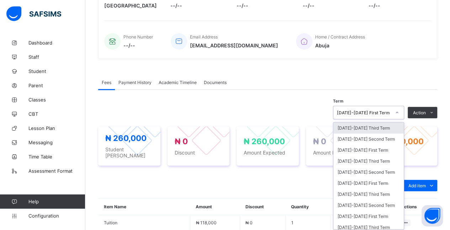
scroll to position [151, 0]
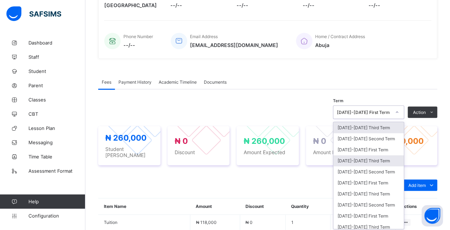
click at [388, 157] on div "[DATE]-[DATE] Third Term" at bounding box center [368, 160] width 70 height 11
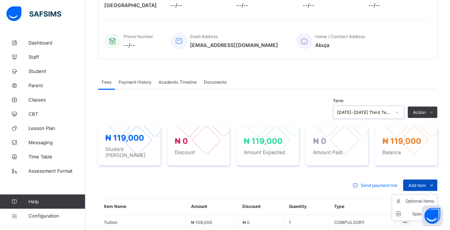
click at [425, 182] on span "Add item" at bounding box center [416, 184] width 17 height 5
click at [417, 197] on div "Optional items" at bounding box center [419, 200] width 28 height 7
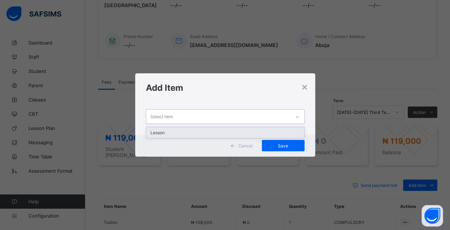
click at [253, 132] on div "Lesson" at bounding box center [225, 132] width 158 height 11
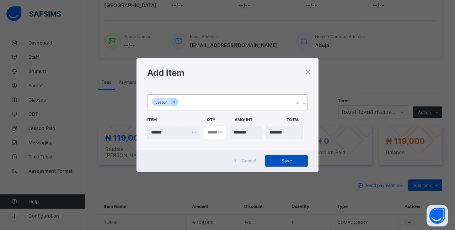
click at [288, 162] on span "Save" at bounding box center [286, 160] width 32 height 5
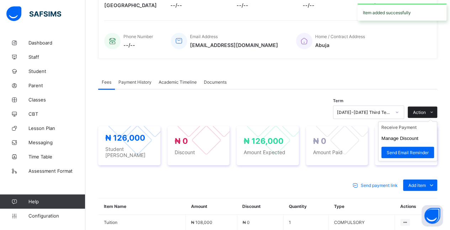
click at [431, 111] on span at bounding box center [430, 111] width 11 height 11
click at [426, 123] on ul "Receive Payment Manage Discount Send Email Reminder" at bounding box center [407, 141] width 59 height 40
click at [413, 126] on li "Receive Payment" at bounding box center [407, 127] width 58 height 11
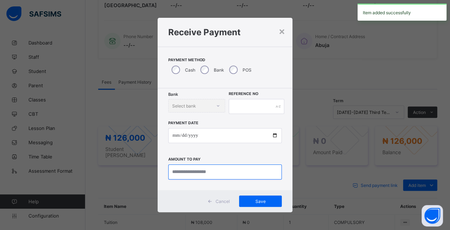
click at [211, 172] on input "currency" at bounding box center [225, 171] width 114 height 15
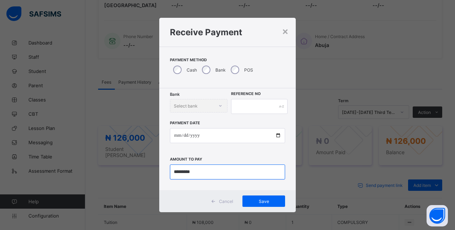
type input "*********"
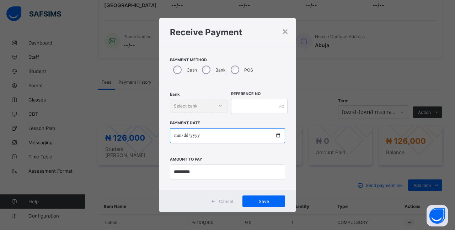
click at [240, 134] on input "date" at bounding box center [227, 135] width 115 height 15
type input "**********"
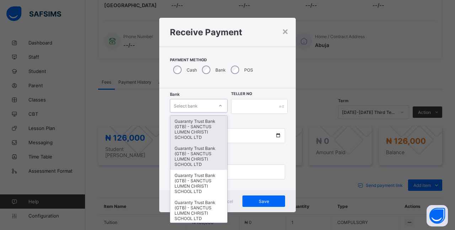
click at [195, 150] on div "Guaranty Trust Bank (GTB) - SANCTUS LUMEN CHRISTI SCHOOL LTD" at bounding box center [198, 156] width 57 height 27
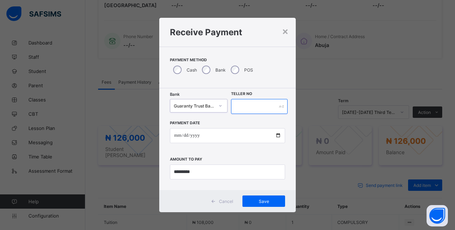
click at [255, 105] on input "text" at bounding box center [259, 106] width 57 height 15
type input "*"
click at [272, 206] on div "Save" at bounding box center [263, 200] width 43 height 11
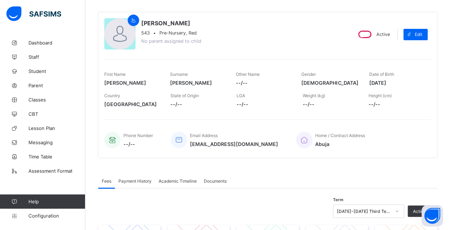
scroll to position [0, 0]
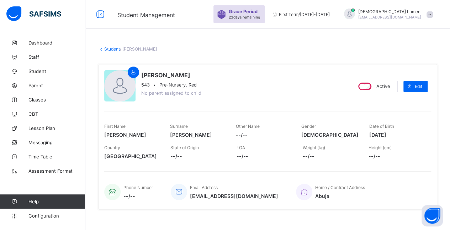
click at [107, 48] on link "Student" at bounding box center [112, 48] width 16 height 5
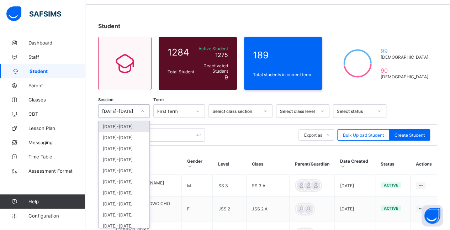
scroll to position [24, 0]
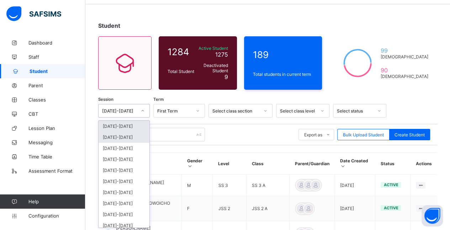
click at [104, 133] on div "[DATE]-[DATE]" at bounding box center [123, 137] width 51 height 11
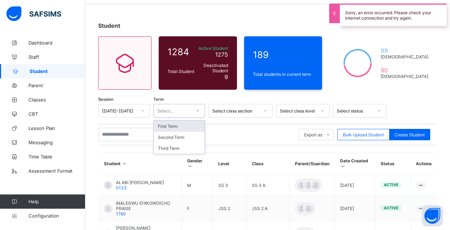
click at [160, 124] on div "First Term" at bounding box center [179, 125] width 51 height 11
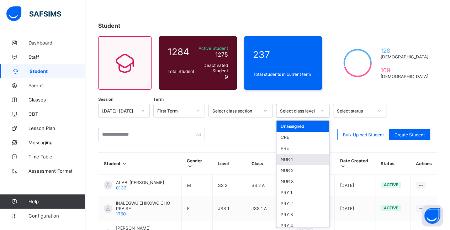
click at [307, 157] on div "NUR 1" at bounding box center [302, 159] width 53 height 11
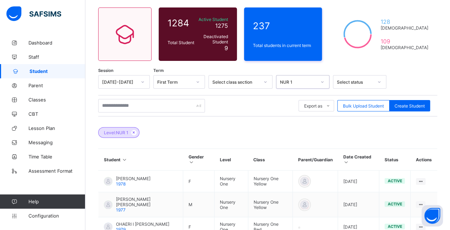
scroll to position [55, 0]
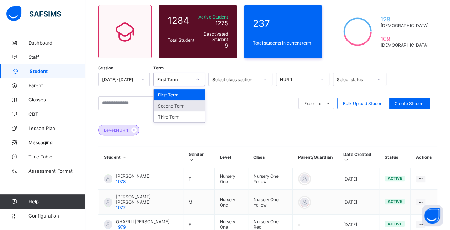
click at [161, 106] on div "Second Term" at bounding box center [179, 105] width 51 height 11
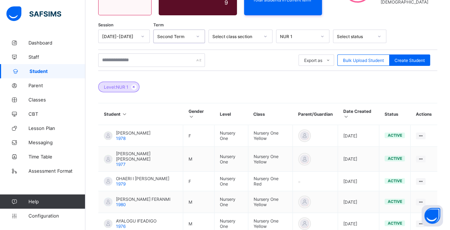
scroll to position [110, 0]
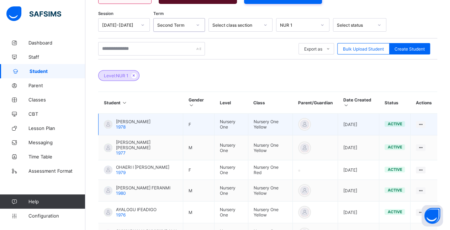
click at [150, 122] on span "[PERSON_NAME]" at bounding box center [133, 121] width 34 height 5
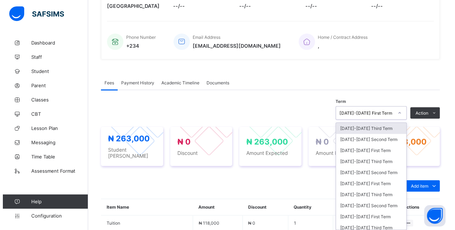
scroll to position [151, 0]
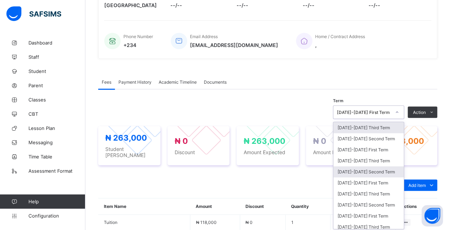
click at [391, 167] on div "[DATE]-[DATE] Second Term" at bounding box center [368, 171] width 70 height 11
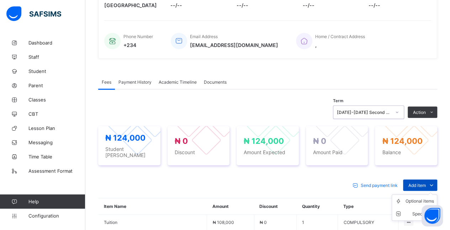
click at [425, 182] on span "Add item" at bounding box center [416, 184] width 17 height 5
click at [411, 197] on div "Optional items" at bounding box center [419, 200] width 28 height 7
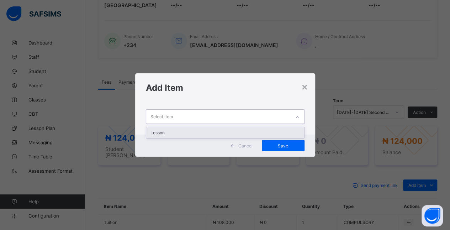
click at [278, 132] on div "Lesson" at bounding box center [225, 132] width 158 height 11
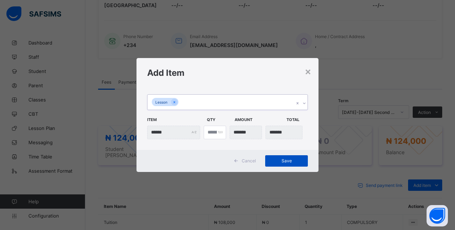
click at [301, 159] on span "Save" at bounding box center [286, 160] width 32 height 5
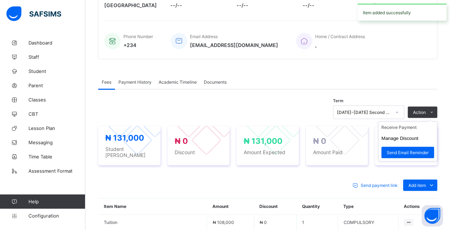
click at [434, 121] on ul "Receive Payment Manage Discount Send Email Reminder" at bounding box center [407, 141] width 59 height 40
click at [418, 135] on button "Manage Discount" at bounding box center [399, 137] width 37 height 5
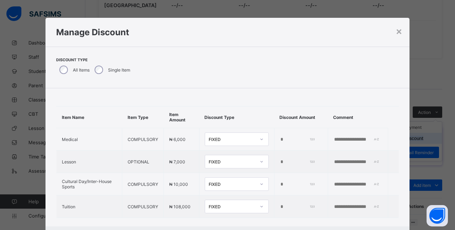
scroll to position [13, 0]
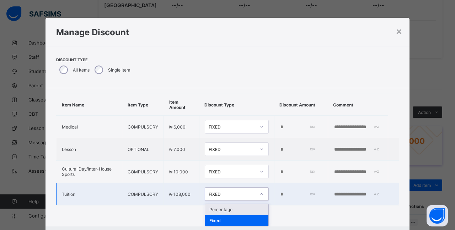
click at [238, 210] on div "Percentage" at bounding box center [236, 209] width 63 height 11
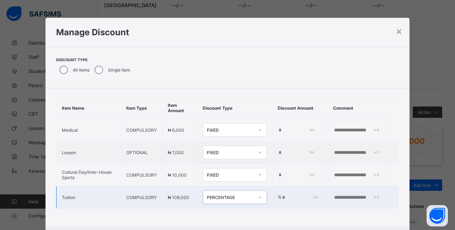
click at [281, 194] on input "*" at bounding box center [299, 197] width 36 height 6
click at [284, 200] on td "% **" at bounding box center [299, 197] width 55 height 22
click at [281, 194] on input "**" at bounding box center [299, 197] width 36 height 6
type input "*"
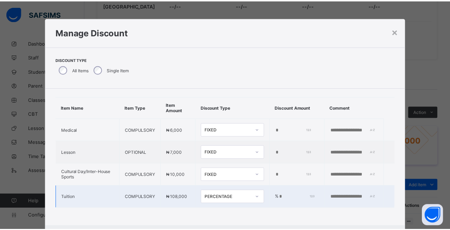
scroll to position [36, 0]
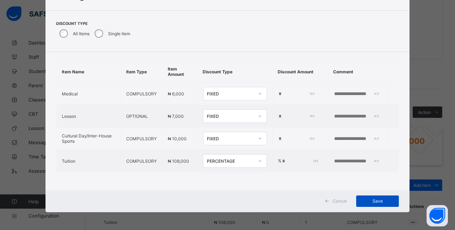
type input "*"
click at [386, 200] on span "Save" at bounding box center [377, 200] width 32 height 5
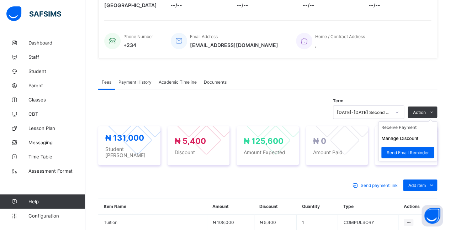
click at [435, 121] on ul "Receive Payment Manage Discount Send Email Reminder" at bounding box center [407, 141] width 59 height 40
click at [424, 124] on li "Receive Payment" at bounding box center [407, 127] width 58 height 11
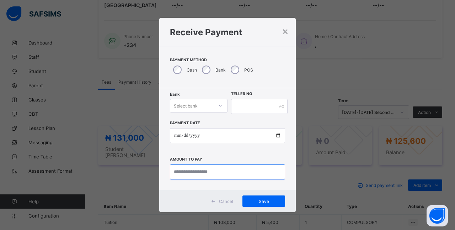
click at [228, 173] on input "currency" at bounding box center [227, 171] width 115 height 15
type input "*********"
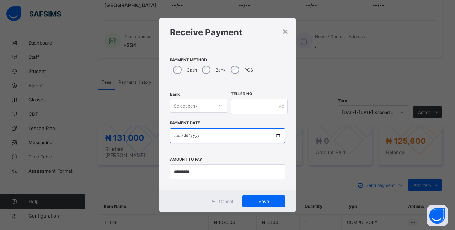
click at [186, 135] on input "date" at bounding box center [227, 135] width 115 height 15
click at [177, 135] on input "date" at bounding box center [227, 135] width 115 height 15
type input "**********"
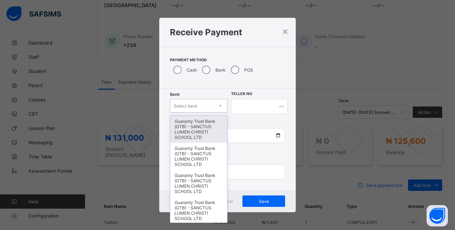
click at [205, 126] on div "Guaranty Trust Bank (GTB) - SANCTUS LUMEN CHRISTI SCHOOL LTD" at bounding box center [198, 129] width 57 height 27
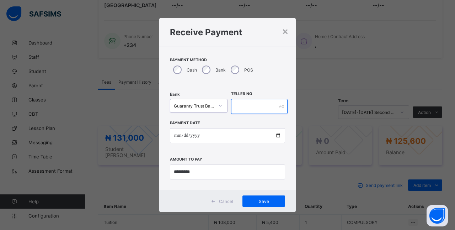
click at [258, 107] on input "text" at bounding box center [259, 106] width 57 height 15
type input "***"
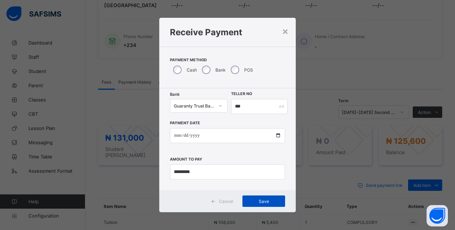
click at [275, 200] on span "Save" at bounding box center [264, 200] width 32 height 5
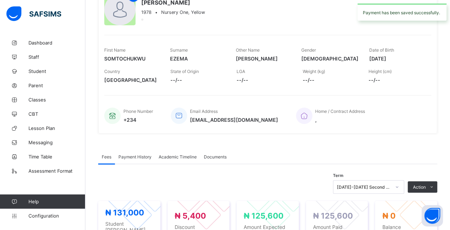
scroll to position [0, 0]
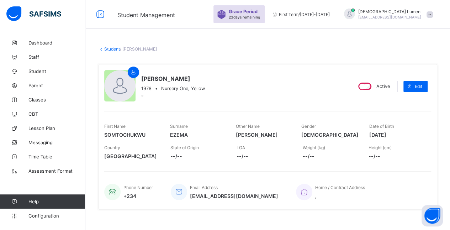
click at [107, 48] on link "Student" at bounding box center [112, 48] width 16 height 5
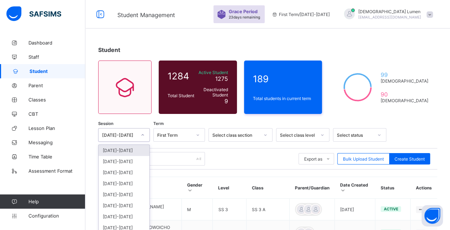
scroll to position [24, 0]
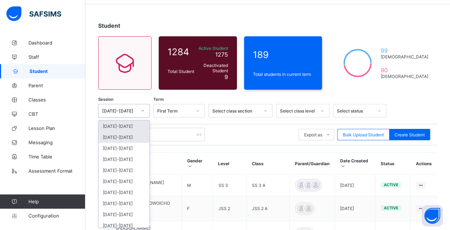
click at [108, 136] on div "[DATE]-[DATE]" at bounding box center [123, 137] width 51 height 11
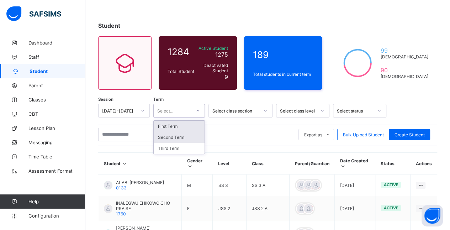
click at [184, 134] on div "Second Term" at bounding box center [179, 137] width 51 height 11
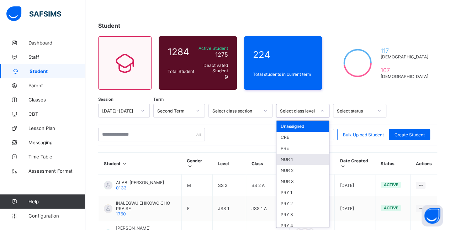
click at [305, 157] on div "NUR 1" at bounding box center [302, 159] width 53 height 11
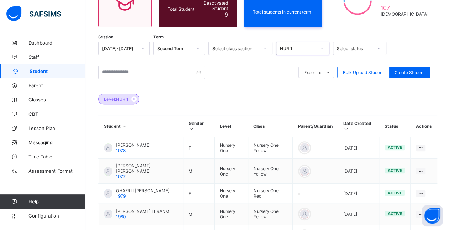
scroll to position [89, 0]
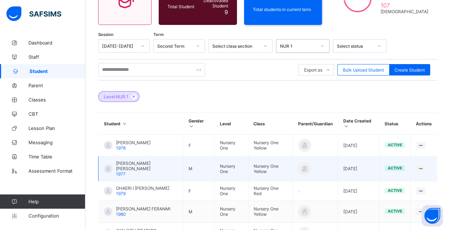
click at [122, 167] on span "[PERSON_NAME] [PERSON_NAME]" at bounding box center [146, 165] width 61 height 11
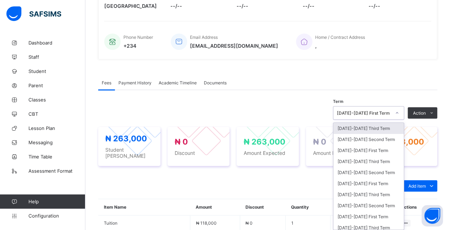
scroll to position [151, 0]
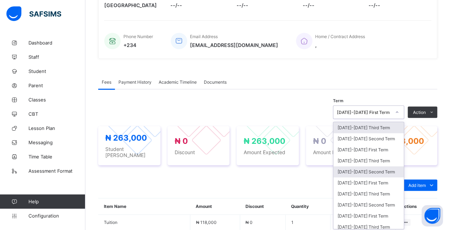
click at [387, 167] on div "[DATE]-[DATE] Second Term" at bounding box center [368, 171] width 70 height 11
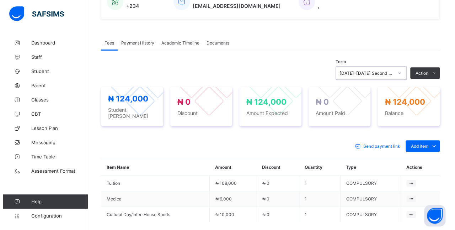
scroll to position [190, 0]
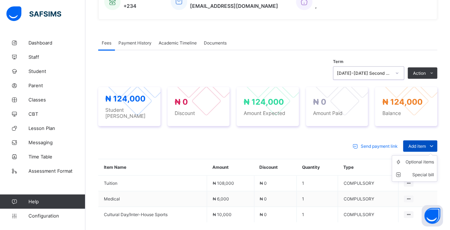
click at [425, 143] on span "Add item" at bounding box center [416, 145] width 17 height 5
click at [418, 158] on div "Optional items" at bounding box center [419, 161] width 28 height 7
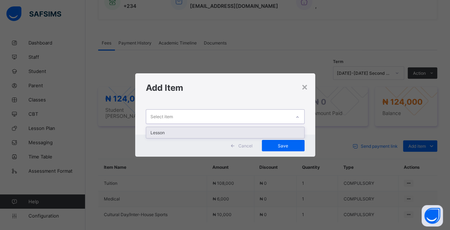
click at [268, 135] on div "Lesson" at bounding box center [225, 132] width 158 height 11
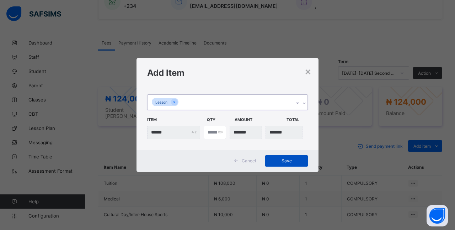
click at [297, 160] on span "Save" at bounding box center [286, 160] width 32 height 5
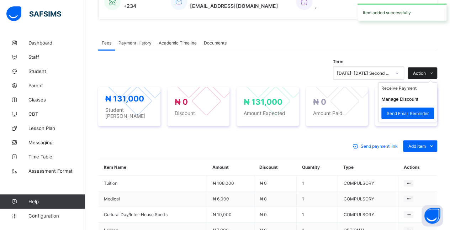
click at [434, 71] on icon at bounding box center [431, 73] width 5 height 5
click at [418, 96] on button "Manage Discount" at bounding box center [399, 98] width 37 height 5
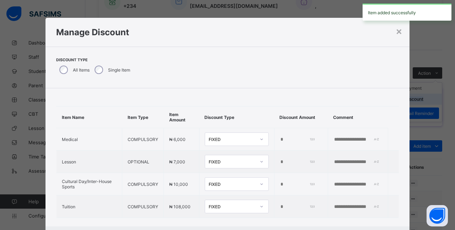
scroll to position [9, 0]
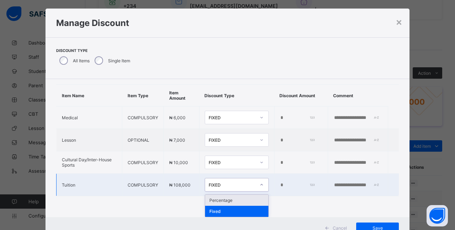
click at [243, 198] on div "Percentage" at bounding box center [236, 199] width 63 height 11
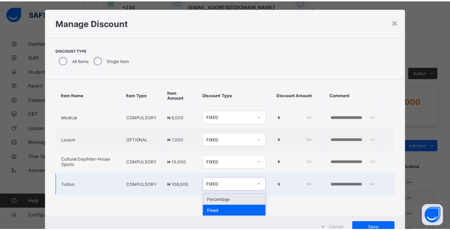
scroll to position [14, 0]
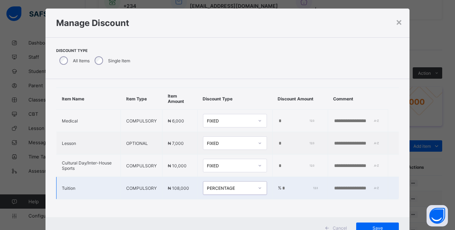
click at [281, 185] on input "*" at bounding box center [299, 188] width 36 height 6
type input "**"
click at [378, 226] on span "Save" at bounding box center [377, 227] width 32 height 5
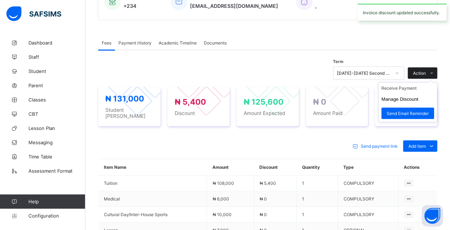
click at [434, 71] on icon at bounding box center [431, 73] width 5 height 5
click at [425, 85] on li "Receive Payment" at bounding box center [407, 87] width 58 height 11
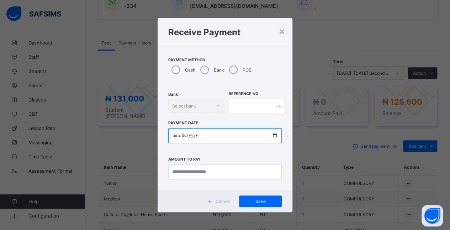
click at [173, 135] on input "date" at bounding box center [225, 135] width 114 height 15
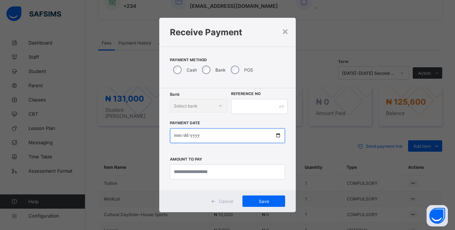
type input "**********"
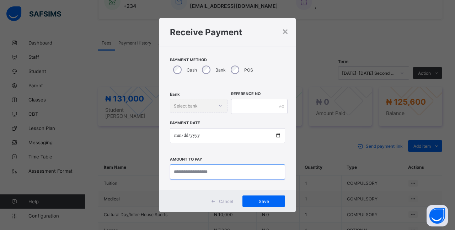
click at [230, 170] on input "currency" at bounding box center [227, 171] width 115 height 15
type input "*********"
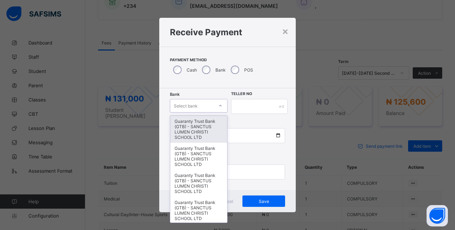
click at [199, 127] on div "Guaranty Trust Bank (GTB) - SANCTUS LUMEN CHRISTI SCHOOL LTD" at bounding box center [198, 129] width 57 height 27
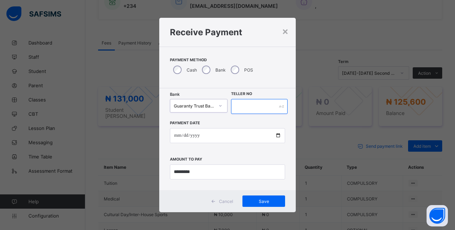
click at [263, 108] on input "text" at bounding box center [259, 106] width 57 height 15
type input "****"
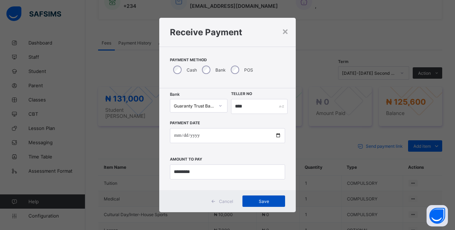
click at [261, 201] on span "Save" at bounding box center [264, 200] width 32 height 5
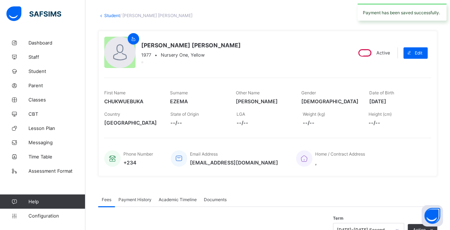
scroll to position [0, 0]
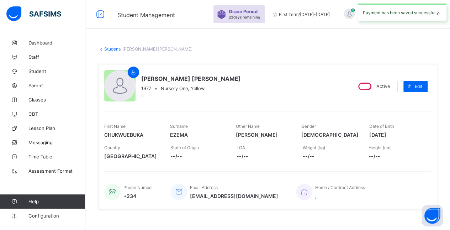
click at [107, 48] on link "Student" at bounding box center [112, 48] width 16 height 5
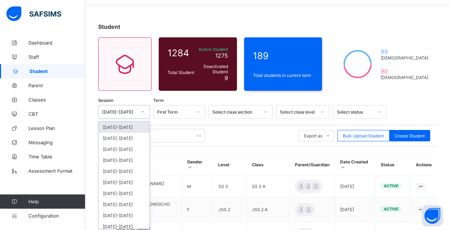
scroll to position [24, 0]
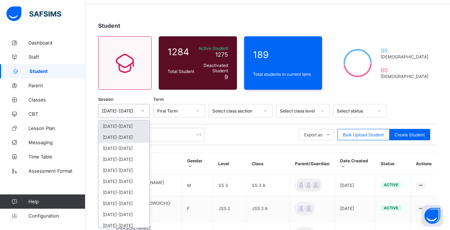
click at [106, 136] on div "[DATE]-[DATE]" at bounding box center [123, 137] width 51 height 11
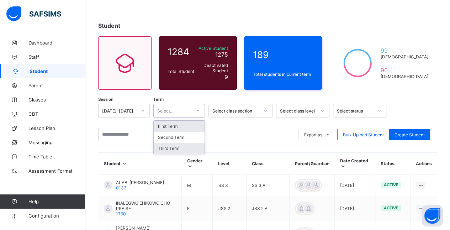
click at [179, 149] on div "Third Term" at bounding box center [179, 148] width 51 height 11
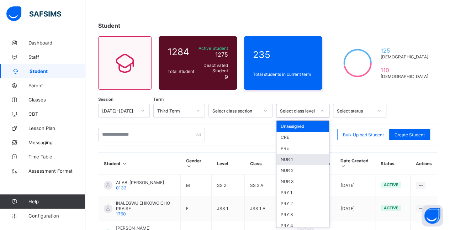
click at [304, 156] on div "NUR 1" at bounding box center [302, 159] width 53 height 11
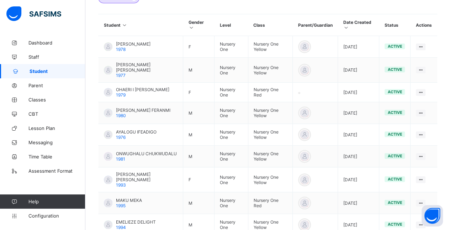
scroll to position [189, 0]
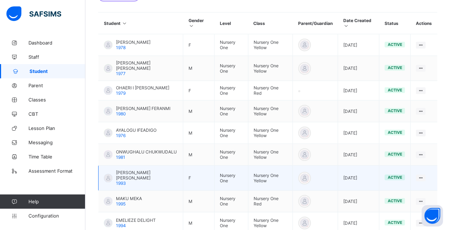
click at [124, 172] on span "[PERSON_NAME] [PERSON_NAME]" at bounding box center [146, 175] width 61 height 11
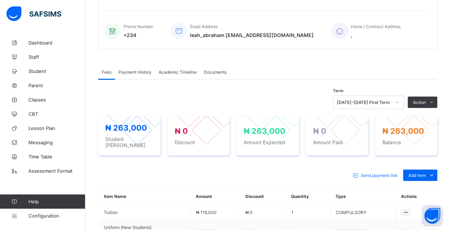
scroll to position [161, 0]
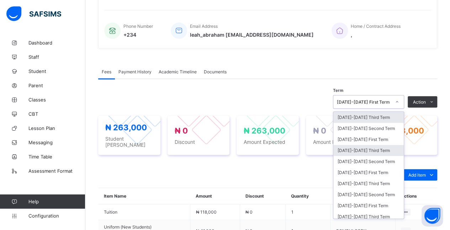
click at [390, 146] on div "[DATE]-[DATE] Third Term" at bounding box center [368, 150] width 70 height 11
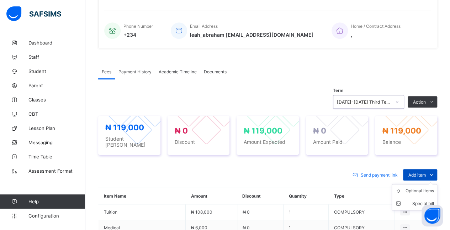
click at [419, 172] on span "Add item" at bounding box center [416, 174] width 17 height 5
click at [412, 187] on div "Optional items" at bounding box center [419, 190] width 28 height 7
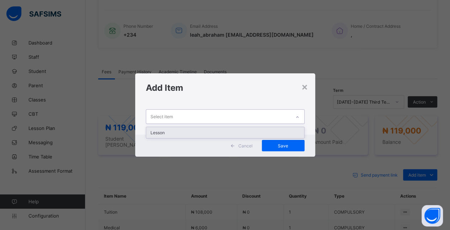
click at [276, 133] on div "Lesson" at bounding box center [225, 132] width 158 height 11
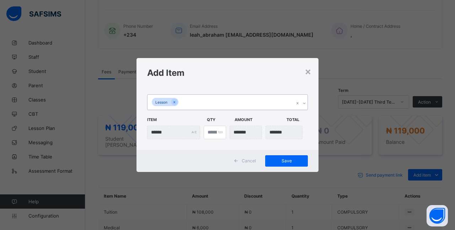
click at [286, 146] on div "option Lesson, selected. 0 results available. Select is focused ,type to refine…" at bounding box center [227, 118] width 182 height 63
click at [295, 166] on div "Save" at bounding box center [286, 160] width 43 height 11
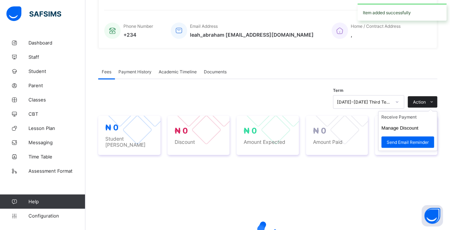
click at [434, 100] on icon at bounding box center [431, 102] width 5 height 5
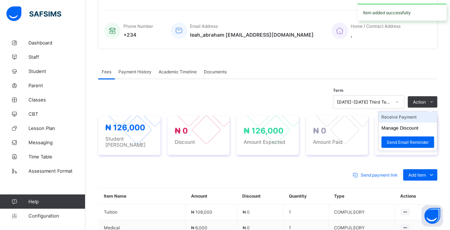
click at [420, 114] on li "Receive Payment" at bounding box center [407, 116] width 58 height 11
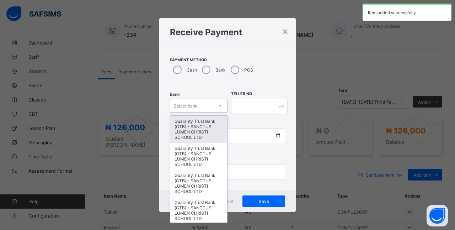
click at [188, 129] on div "Guaranty Trust Bank (GTB) - SANCTUS LUMEN CHRISTI SCHOOL LTD" at bounding box center [198, 129] width 57 height 27
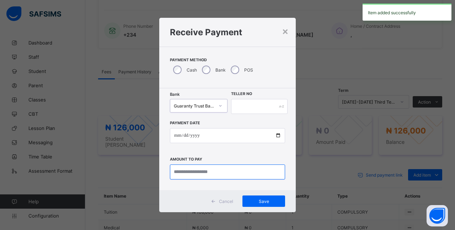
click at [208, 173] on input "currency" at bounding box center [227, 171] width 115 height 15
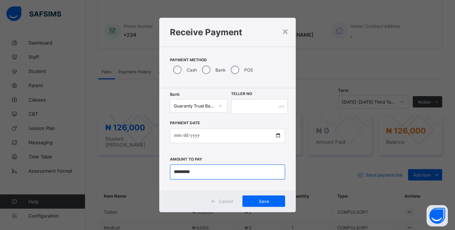
type input "*********"
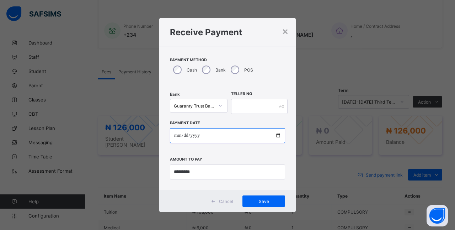
click at [233, 138] on input "date" at bounding box center [227, 135] width 115 height 15
type input "**********"
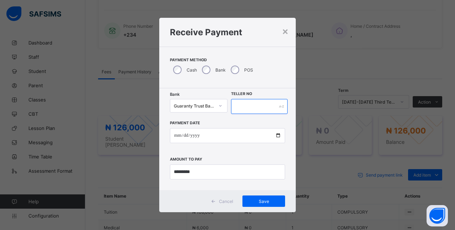
click at [251, 101] on input "text" at bounding box center [259, 106] width 57 height 15
type input "**"
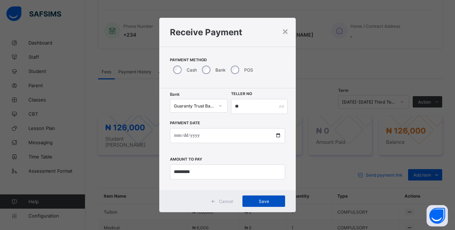
click at [246, 199] on div "Save" at bounding box center [263, 200] width 43 height 11
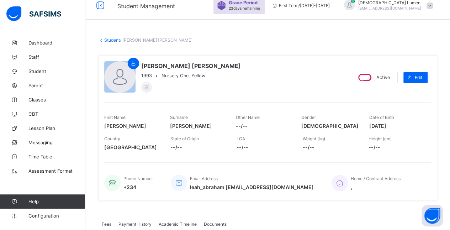
scroll to position [7, 0]
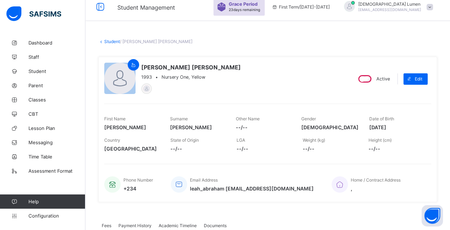
click at [106, 39] on link "Student" at bounding box center [112, 41] width 16 height 5
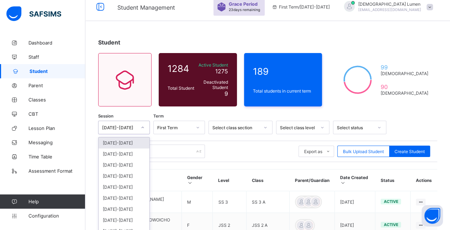
scroll to position [24, 0]
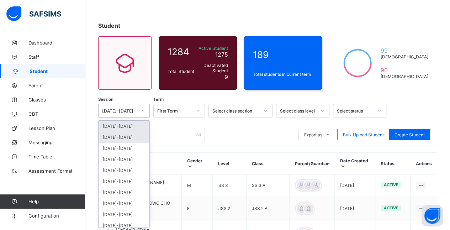
click at [135, 135] on div "[DATE]-[DATE]" at bounding box center [123, 137] width 51 height 11
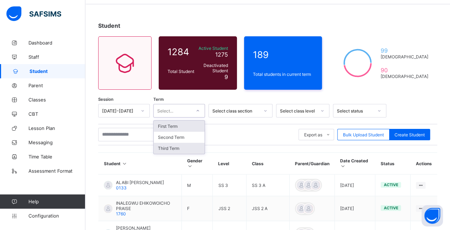
click at [189, 146] on div "Third Term" at bounding box center [179, 148] width 51 height 11
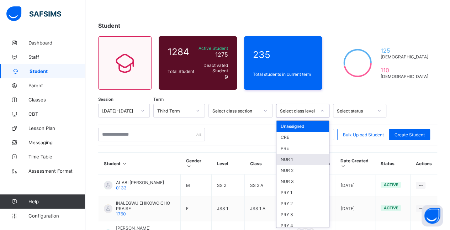
click at [306, 157] on div "NUR 1" at bounding box center [302, 159] width 53 height 11
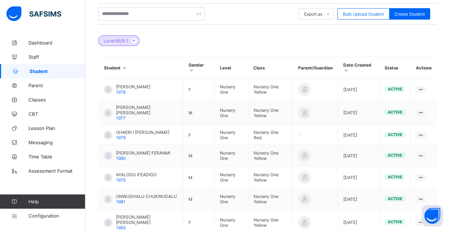
scroll to position [145, 0]
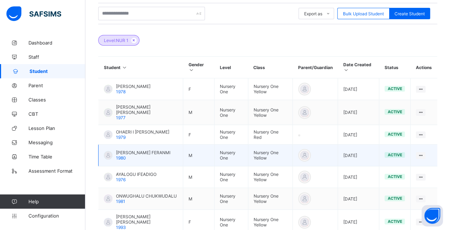
click at [156, 155] on div "[PERSON_NAME] 1980" at bounding box center [143, 155] width 54 height 11
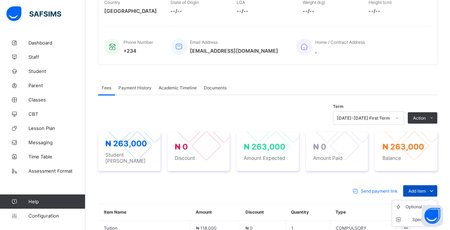
click at [425, 188] on span "Add item" at bounding box center [416, 190] width 17 height 5
click at [414, 203] on div "Optional items" at bounding box center [419, 206] width 28 height 7
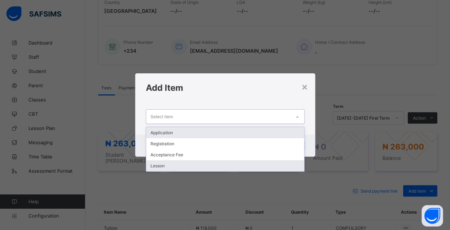
click at [276, 163] on div "Lesson" at bounding box center [225, 165] width 158 height 11
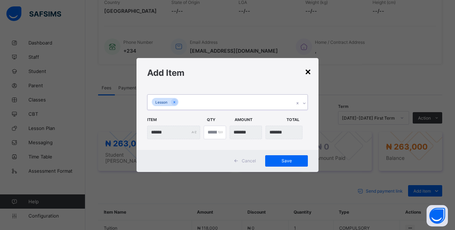
click at [311, 69] on div "×" at bounding box center [308, 71] width 7 height 12
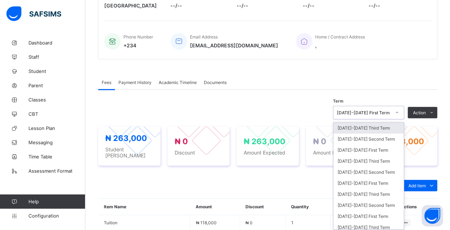
scroll to position [151, 0]
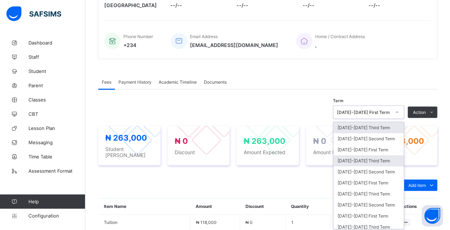
click at [390, 157] on div "[DATE]-[DATE] Third Term" at bounding box center [368, 160] width 70 height 11
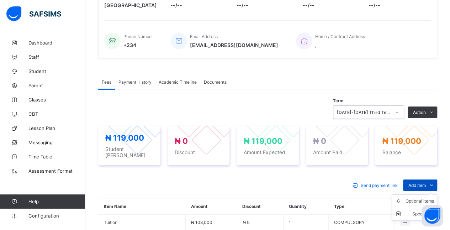
click at [435, 181] on icon at bounding box center [431, 184] width 8 height 7
click at [413, 197] on div "Optional items" at bounding box center [419, 200] width 28 height 7
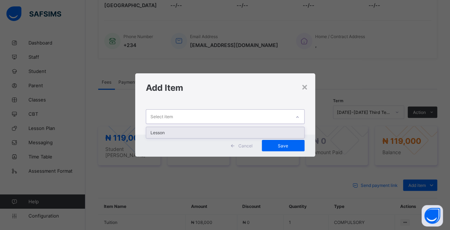
click at [273, 133] on div "Lesson" at bounding box center [225, 132] width 158 height 11
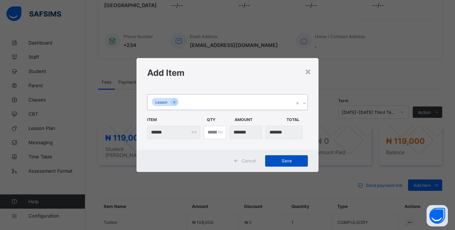
click at [291, 158] on span "Save" at bounding box center [286, 160] width 32 height 5
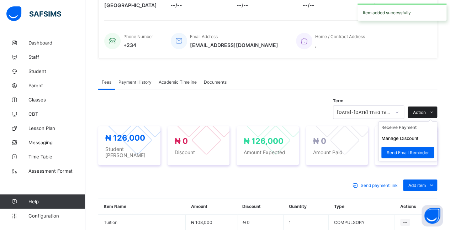
click at [434, 110] on icon at bounding box center [431, 112] width 5 height 5
click at [419, 123] on li "Receive Payment" at bounding box center [407, 127] width 58 height 11
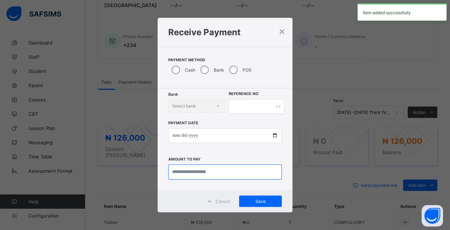
click at [233, 170] on input "currency" at bounding box center [225, 171] width 114 height 15
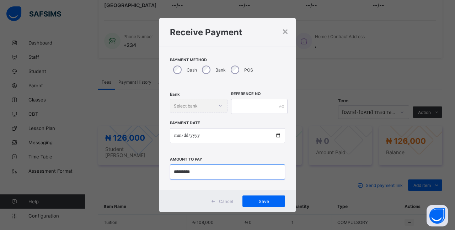
type input "*********"
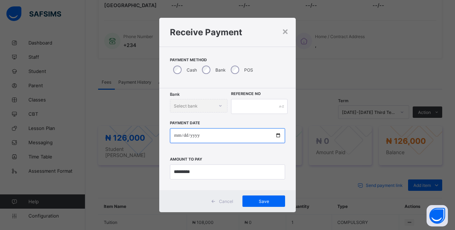
click at [252, 137] on input "date" at bounding box center [227, 135] width 115 height 15
type input "**********"
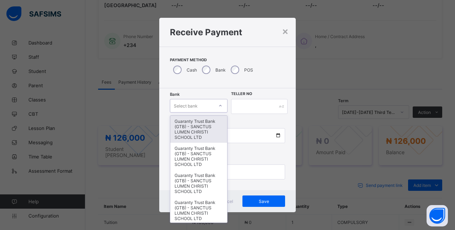
click at [200, 129] on div "Guaranty Trust Bank (GTB) - SANCTUS LUMEN CHRISTI SCHOOL LTD" at bounding box center [198, 129] width 57 height 27
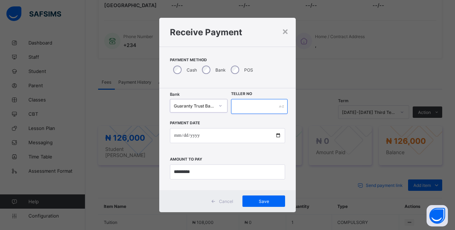
click at [258, 104] on input "text" at bounding box center [259, 106] width 57 height 15
type input "*****"
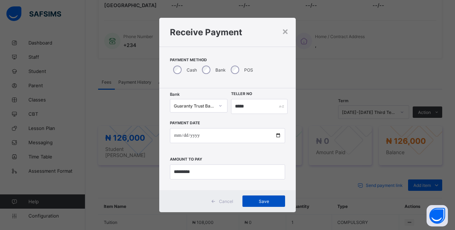
click at [259, 204] on div "Save" at bounding box center [263, 200] width 43 height 11
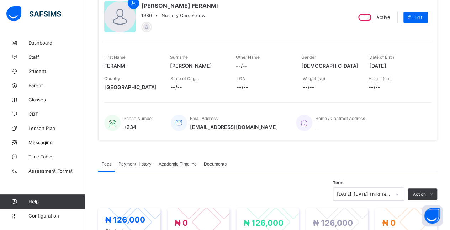
scroll to position [0, 0]
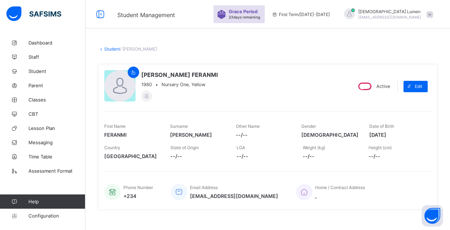
click at [107, 49] on link "Student" at bounding box center [112, 48] width 16 height 5
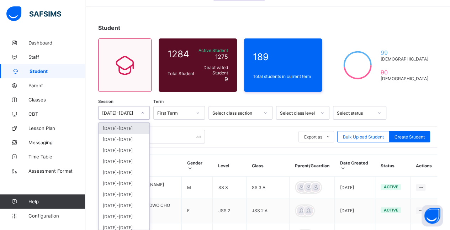
scroll to position [24, 0]
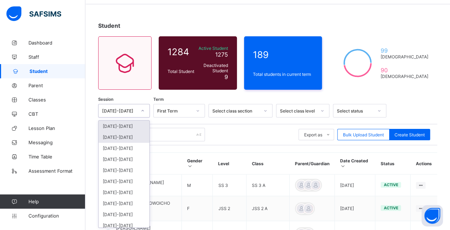
click at [130, 134] on div "[DATE]-[DATE]" at bounding box center [123, 137] width 51 height 11
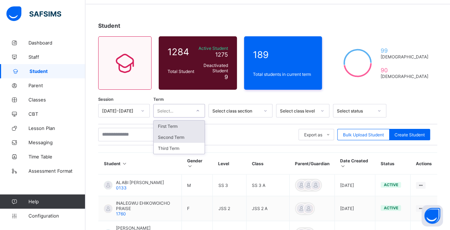
click at [188, 139] on div "Second Term" at bounding box center [179, 137] width 51 height 11
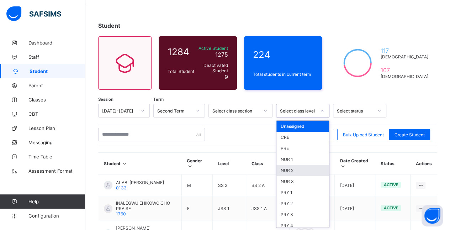
click at [304, 170] on div "NUR 2" at bounding box center [302, 170] width 53 height 11
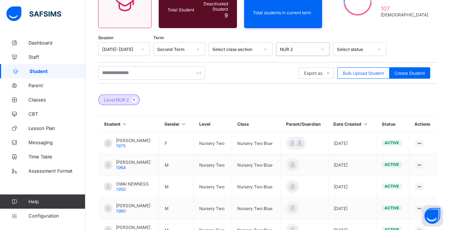
scroll to position [87, 0]
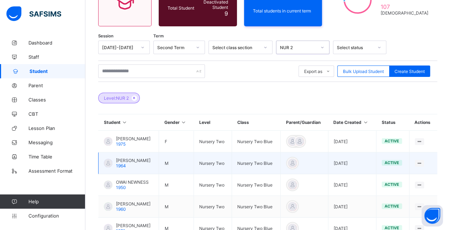
click at [150, 163] on span "[PERSON_NAME]" at bounding box center [133, 159] width 34 height 5
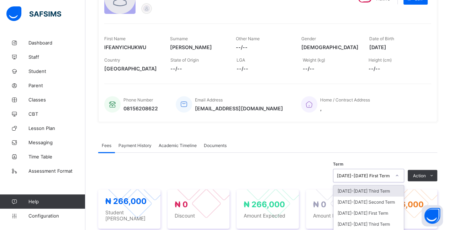
scroll to position [151, 0]
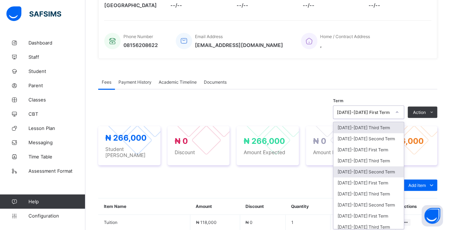
click at [385, 168] on div "[DATE]-[DATE] Second Term" at bounding box center [368, 171] width 70 height 11
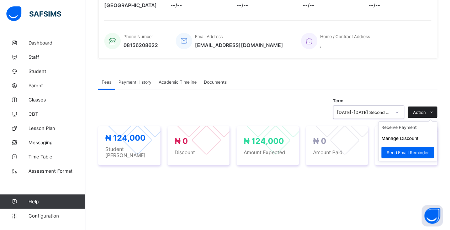
click at [434, 112] on icon at bounding box center [431, 112] width 5 height 5
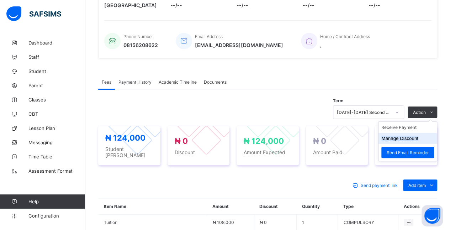
click at [429, 134] on li "Manage Discount" at bounding box center [407, 138] width 58 height 11
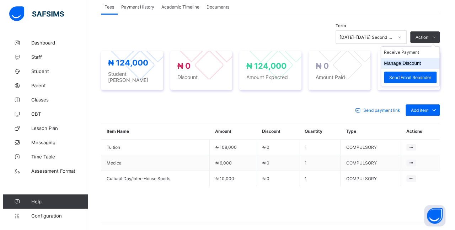
scroll to position [227, 0]
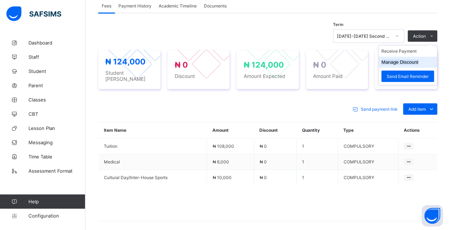
click at [433, 57] on li "Manage Discount" at bounding box center [407, 62] width 58 height 11
click at [418, 60] on button "Manage Discount" at bounding box center [399, 61] width 37 height 5
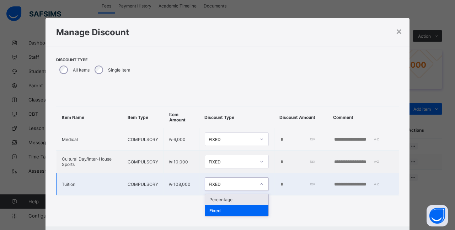
click at [242, 196] on div "Percentage" at bounding box center [236, 199] width 63 height 11
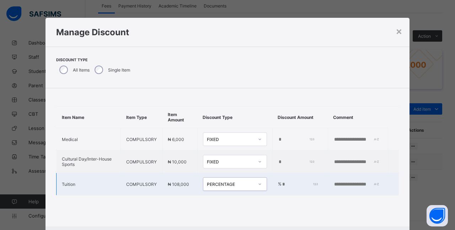
click at [281, 184] on input "*" at bounding box center [299, 184] width 36 height 6
click at [281, 183] on input "*" at bounding box center [299, 184] width 36 height 6
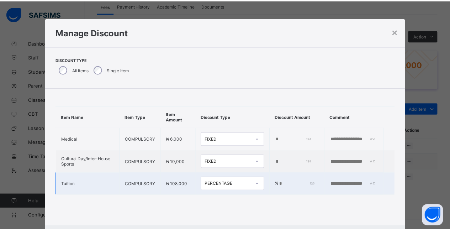
scroll to position [36, 0]
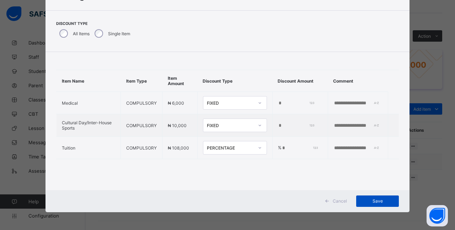
type input "**"
click at [376, 202] on span "Save" at bounding box center [377, 200] width 32 height 5
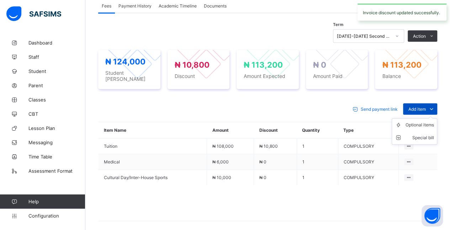
click at [435, 105] on icon at bounding box center [431, 108] width 8 height 7
click at [433, 121] on div "Optional items" at bounding box center [419, 124] width 28 height 7
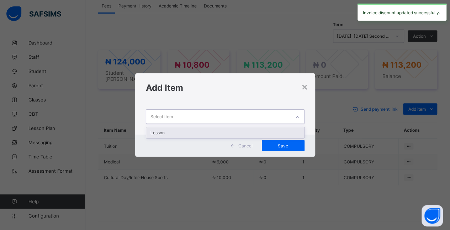
click at [288, 136] on div "Lesson" at bounding box center [225, 132] width 158 height 11
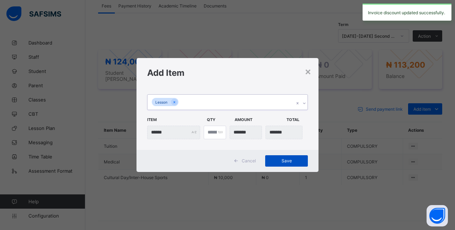
click at [292, 158] on span "Save" at bounding box center [286, 160] width 32 height 5
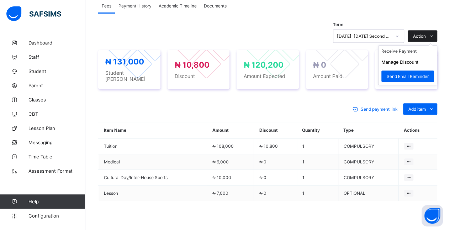
click at [431, 36] on span at bounding box center [430, 35] width 11 height 11
click at [424, 47] on li "Receive Payment" at bounding box center [407, 50] width 58 height 11
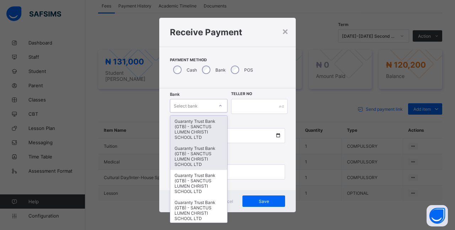
click at [199, 148] on div "Guaranty Trust Bank (GTB) - SANCTUS LUMEN CHRISTI SCHOOL LTD" at bounding box center [198, 156] width 57 height 27
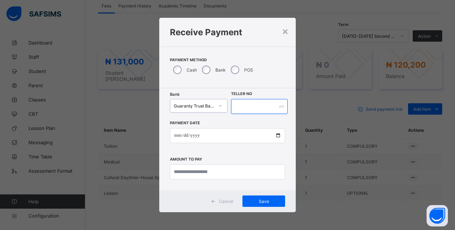
click at [263, 107] on input "text" at bounding box center [259, 106] width 57 height 15
type input "***"
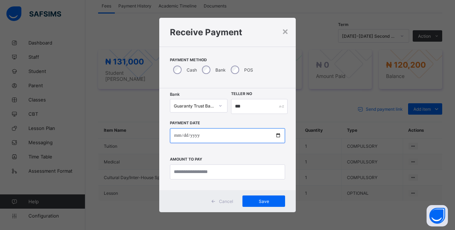
click at [223, 135] on input "date" at bounding box center [227, 135] width 115 height 15
click at [174, 134] on input "**********" at bounding box center [227, 135] width 115 height 15
type input "**********"
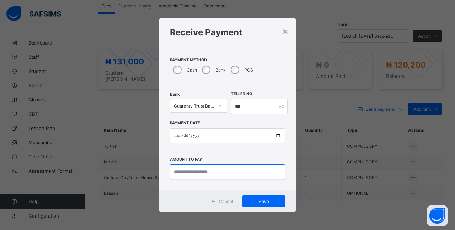
click at [228, 171] on input "currency" at bounding box center [227, 171] width 115 height 15
type input "*********"
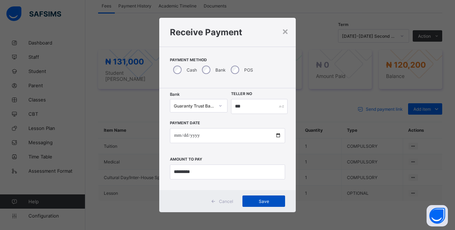
click at [274, 199] on span "Save" at bounding box center [264, 200] width 32 height 5
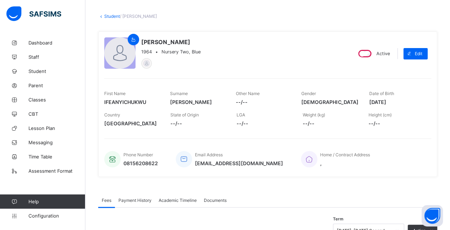
scroll to position [0, 0]
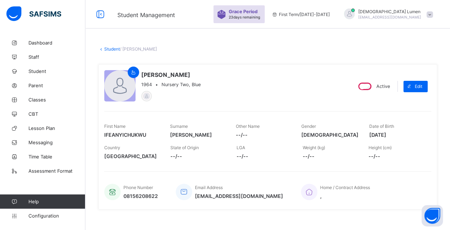
click at [112, 48] on link "Student" at bounding box center [112, 48] width 16 height 5
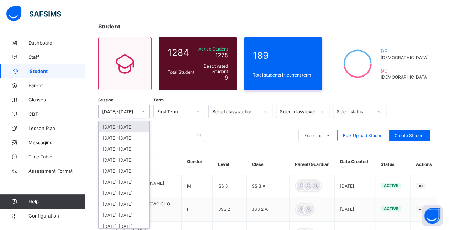
scroll to position [24, 0]
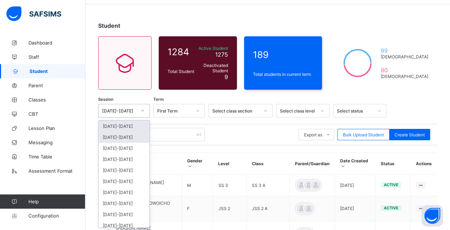
click at [134, 138] on div "[DATE]-[DATE]" at bounding box center [123, 137] width 51 height 11
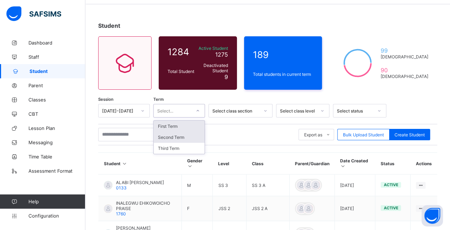
click at [183, 134] on div "Second Term" at bounding box center [179, 137] width 51 height 11
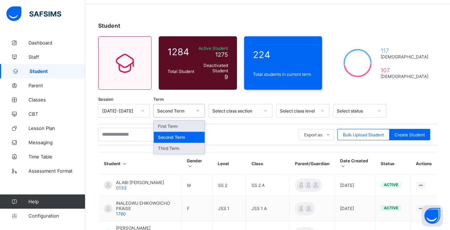
click at [189, 144] on div "Third Term" at bounding box center [179, 148] width 51 height 11
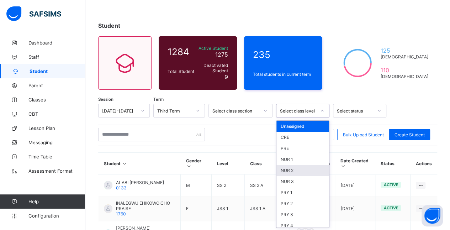
click at [304, 168] on div "NUR 2" at bounding box center [302, 170] width 53 height 11
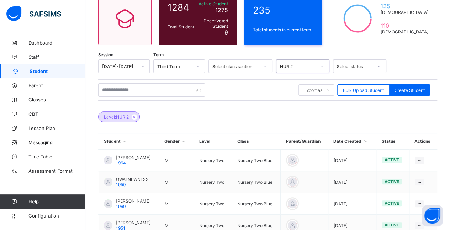
scroll to position [69, 0]
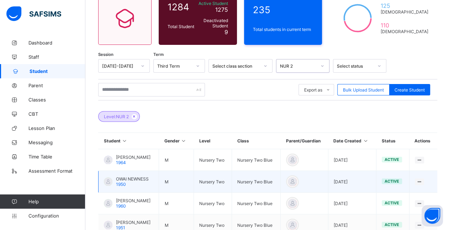
click at [148, 187] on div "OWAI NEWNESS 1950" at bounding box center [132, 181] width 33 height 11
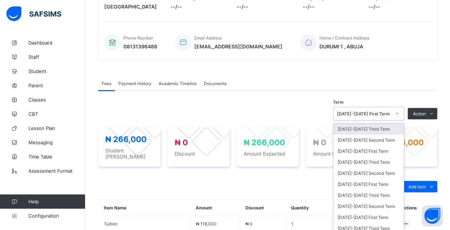
scroll to position [151, 0]
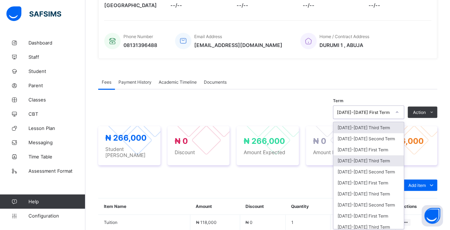
click at [389, 156] on div "[DATE]-[DATE] Third Term" at bounding box center [368, 160] width 70 height 11
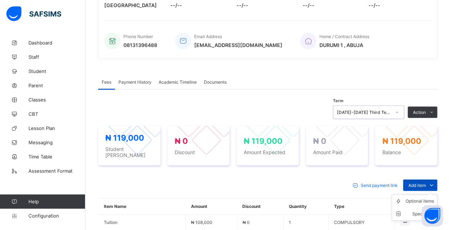
click at [425, 182] on span "Add item" at bounding box center [416, 184] width 17 height 5
click at [418, 197] on div "Optional items" at bounding box center [419, 200] width 28 height 7
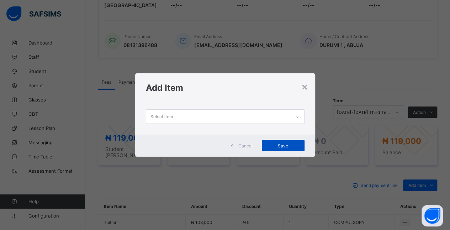
click at [289, 146] on span "Save" at bounding box center [283, 145] width 32 height 5
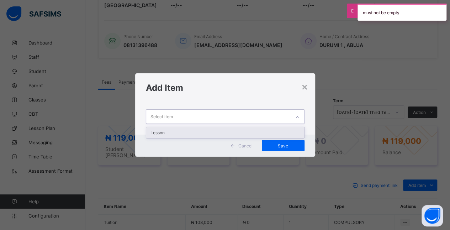
click at [286, 132] on div "Lesson" at bounding box center [225, 132] width 158 height 11
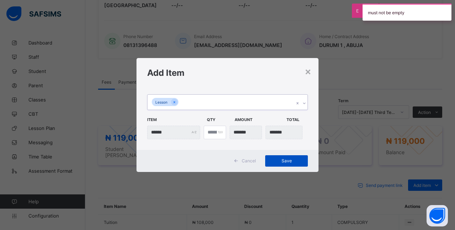
click at [294, 160] on span "Save" at bounding box center [286, 160] width 32 height 5
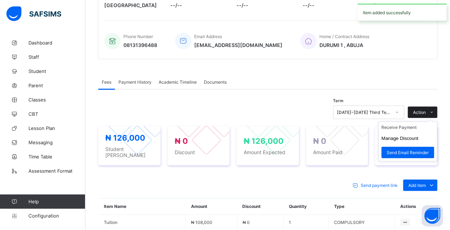
click at [434, 112] on icon at bounding box center [431, 112] width 5 height 5
click at [426, 123] on ul "Receive Payment Manage Discount Send Email Reminder" at bounding box center [407, 141] width 59 height 40
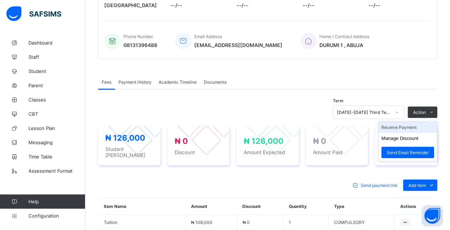
click at [422, 127] on li "Receive Payment" at bounding box center [407, 127] width 58 height 11
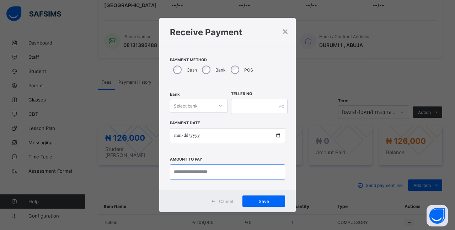
click at [208, 173] on input "currency" at bounding box center [227, 171] width 115 height 15
type input "*********"
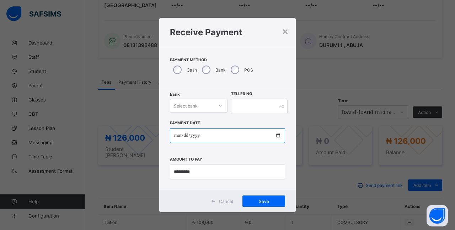
click at [201, 136] on input "date" at bounding box center [227, 135] width 115 height 15
click at [176, 137] on input "date" at bounding box center [227, 135] width 115 height 15
type input "**********"
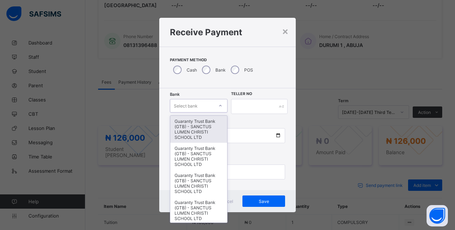
click at [208, 133] on div "Guaranty Trust Bank (GTB) - SANCTUS LUMEN CHRISTI SCHOOL LTD" at bounding box center [198, 129] width 57 height 27
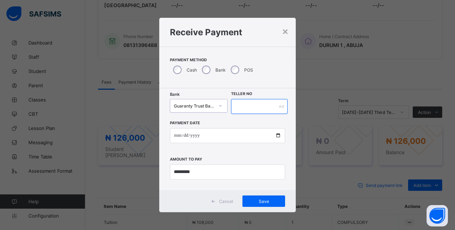
click at [256, 108] on input "text" at bounding box center [259, 106] width 57 height 15
type input "*****"
click at [263, 210] on div "Cancel Save" at bounding box center [227, 201] width 136 height 22
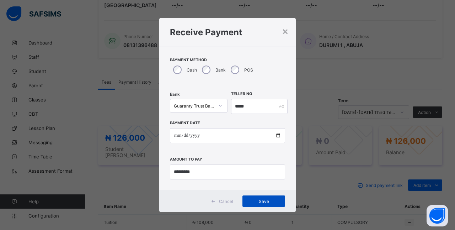
click at [266, 202] on span "Save" at bounding box center [264, 200] width 32 height 5
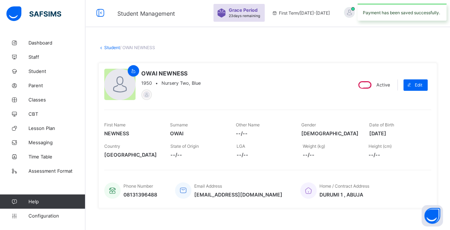
scroll to position [0, 0]
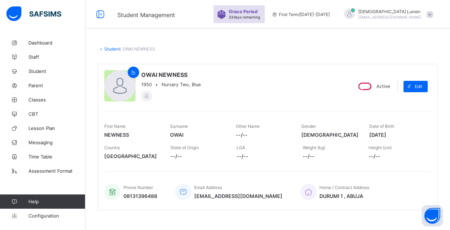
click at [106, 48] on link "Student" at bounding box center [112, 48] width 16 height 5
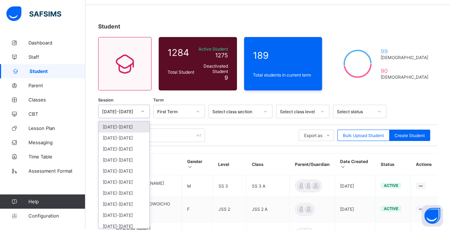
scroll to position [24, 0]
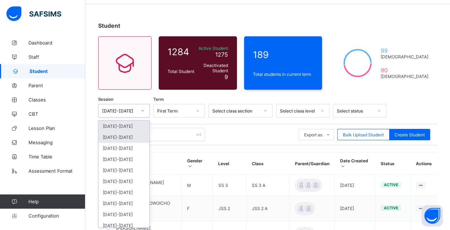
click at [136, 136] on div "[DATE]-[DATE]" at bounding box center [123, 137] width 51 height 11
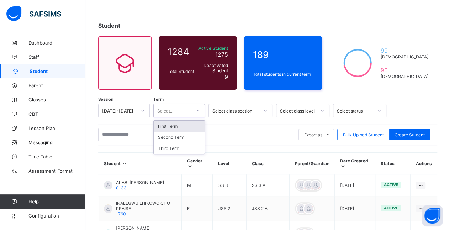
click at [184, 125] on div "First Term" at bounding box center [179, 125] width 51 height 11
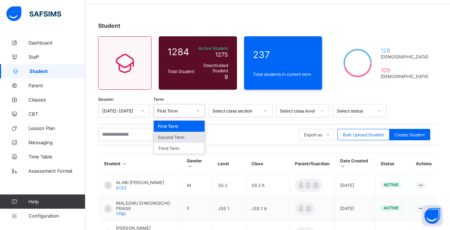
click at [195, 133] on div "Second Term" at bounding box center [179, 137] width 51 height 11
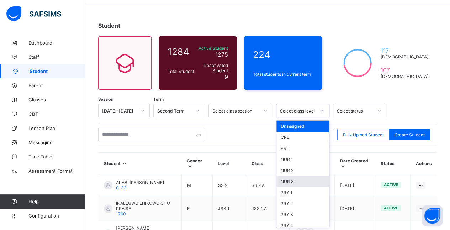
click at [301, 181] on div "NUR 3" at bounding box center [302, 181] width 53 height 11
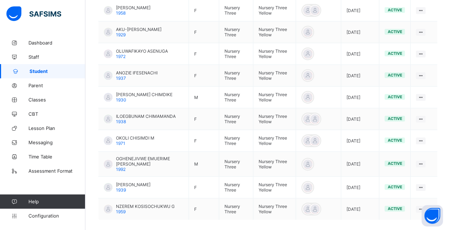
scroll to position [224, 0]
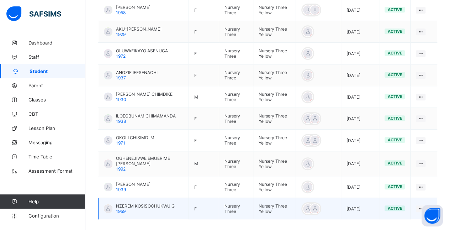
click at [144, 205] on div "[PERSON_NAME] G 1959" at bounding box center [145, 208] width 59 height 11
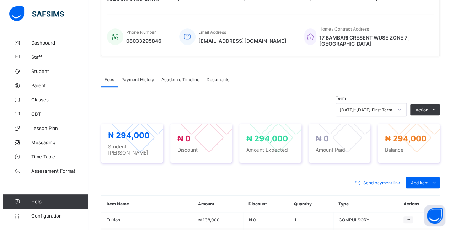
scroll to position [224, 0]
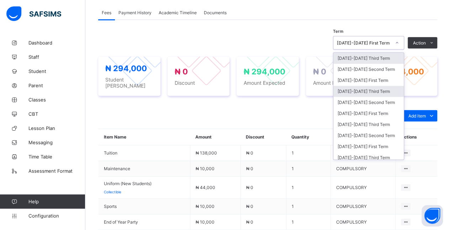
click at [390, 90] on div "[DATE]-[DATE] Third Term" at bounding box center [368, 91] width 70 height 11
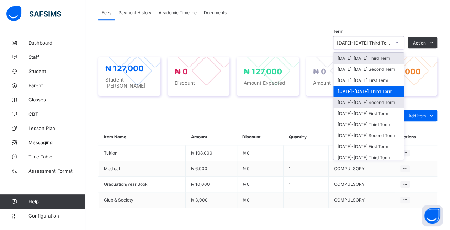
click at [390, 98] on div "[DATE]-[DATE] Second Term" at bounding box center [368, 102] width 70 height 11
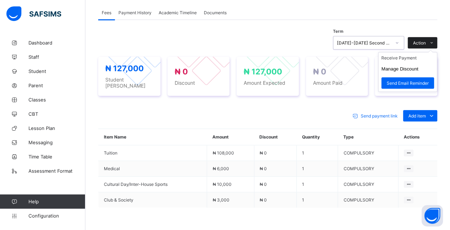
click at [425, 41] on span "Action" at bounding box center [419, 42] width 13 height 5
click at [418, 68] on button "Manage Discount" at bounding box center [399, 68] width 37 height 5
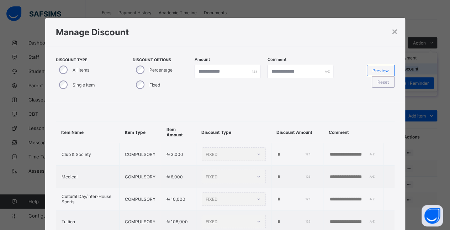
type input "*"
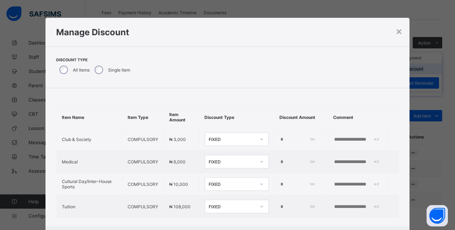
scroll to position [13, 0]
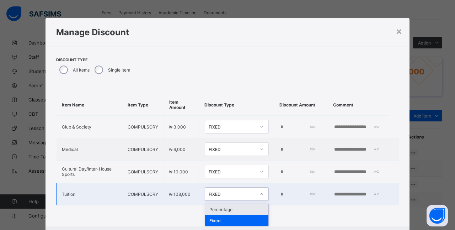
click at [236, 208] on div "Percentage" at bounding box center [236, 209] width 63 height 11
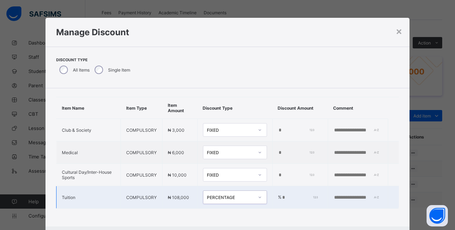
click at [281, 194] on input "*" at bounding box center [299, 197] width 36 height 6
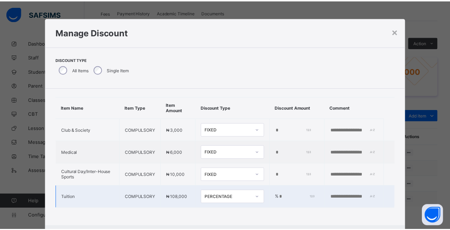
scroll to position [36, 0]
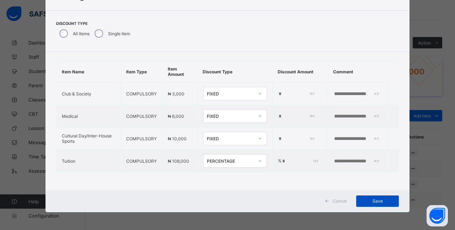
type input "***"
click at [381, 200] on span "Save" at bounding box center [377, 200] width 32 height 5
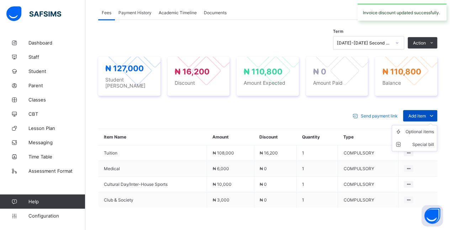
click at [425, 113] on span "Add item" at bounding box center [416, 115] width 17 height 5
click at [422, 128] on div "Optional items" at bounding box center [419, 131] width 28 height 7
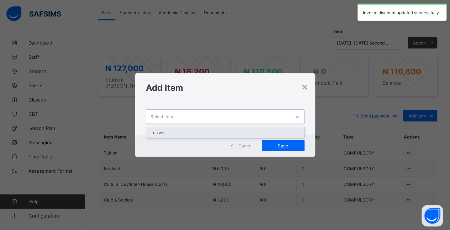
click at [256, 133] on div "Lesson" at bounding box center [225, 132] width 158 height 11
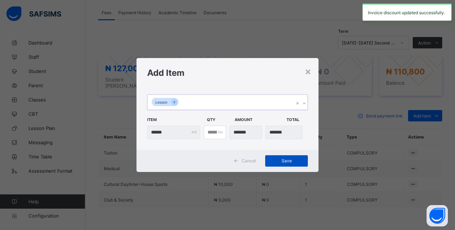
click at [293, 162] on span "Save" at bounding box center [286, 160] width 32 height 5
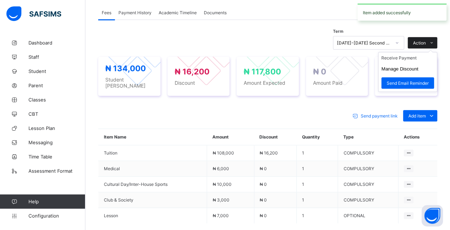
click at [434, 41] on icon at bounding box center [431, 43] width 5 height 5
click at [416, 55] on li "Receive Payment" at bounding box center [407, 57] width 58 height 11
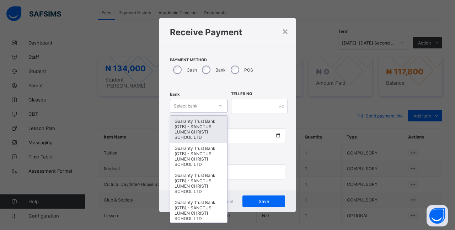
click at [202, 128] on div "Guaranty Trust Bank (GTB) - SANCTUS LUMEN CHRISTI SCHOOL LTD" at bounding box center [198, 129] width 57 height 27
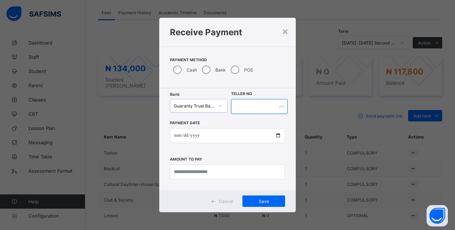
click at [261, 108] on input "text" at bounding box center [259, 106] width 57 height 15
type input "**"
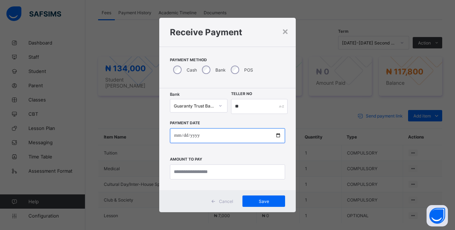
click at [220, 132] on input "date" at bounding box center [227, 135] width 115 height 15
type input "**********"
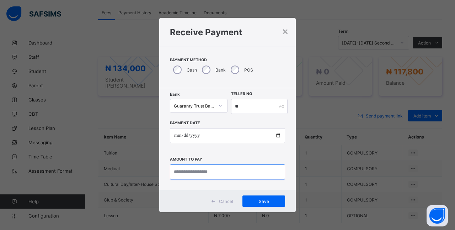
click at [243, 172] on input "currency" at bounding box center [227, 171] width 115 height 15
type input "*********"
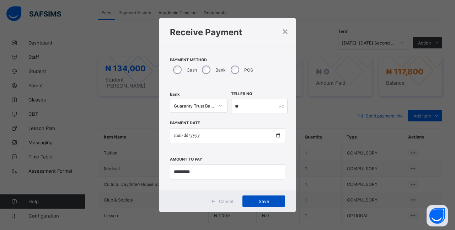
click at [265, 202] on span "Save" at bounding box center [264, 200] width 32 height 5
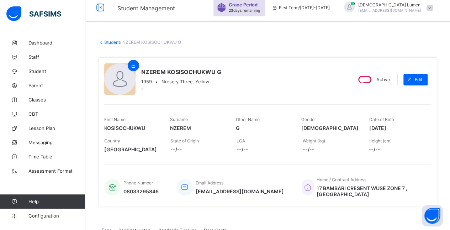
scroll to position [6, 0]
click at [106, 42] on link "Student" at bounding box center [112, 42] width 16 height 5
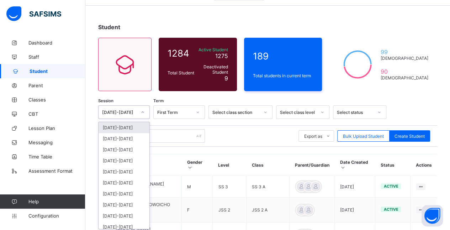
scroll to position [24, 0]
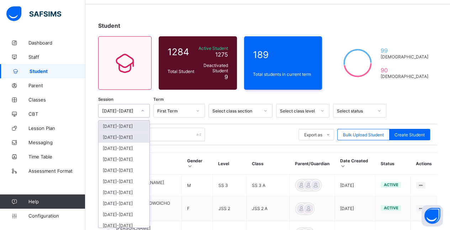
click at [106, 134] on div "[DATE]-[DATE]" at bounding box center [123, 137] width 51 height 11
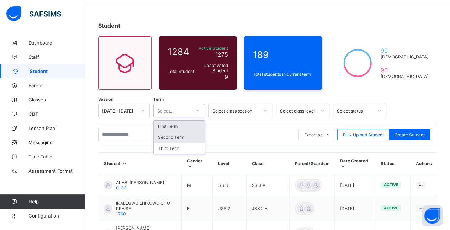
click at [162, 138] on div "Second Term" at bounding box center [179, 137] width 51 height 11
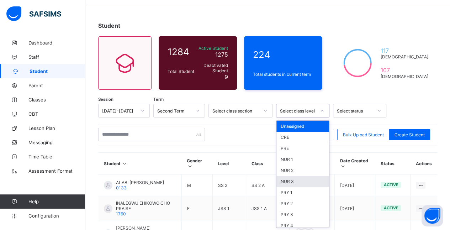
click at [313, 180] on div "NUR 3" at bounding box center [302, 181] width 53 height 11
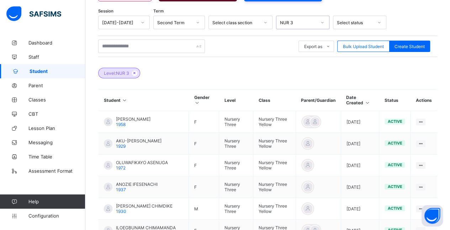
scroll to position [114, 0]
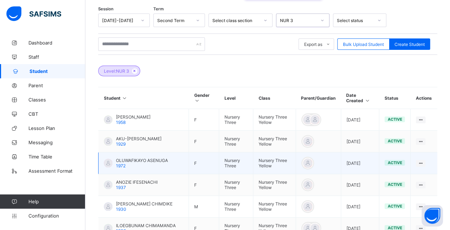
click at [114, 163] on div "OLUWAFIKAYO ASENUGA 1972" at bounding box center [136, 162] width 64 height 11
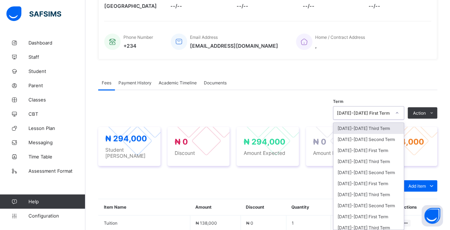
scroll to position [151, 0]
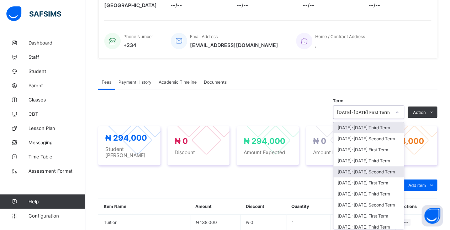
click at [388, 169] on div "[DATE]-[DATE] Second Term" at bounding box center [368, 171] width 70 height 11
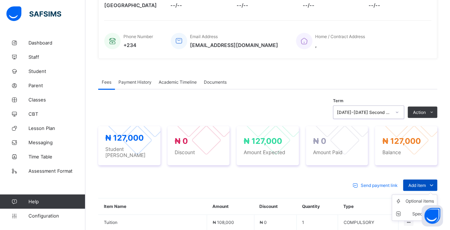
click at [425, 179] on div "Add item" at bounding box center [420, 184] width 34 height 11
click at [414, 197] on div "Optional items" at bounding box center [419, 200] width 28 height 7
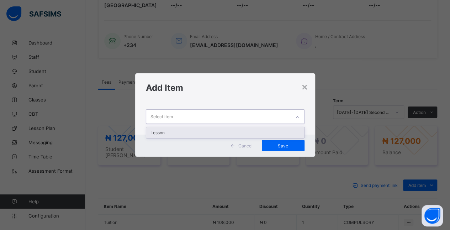
click at [289, 131] on div "Lesson" at bounding box center [225, 132] width 158 height 11
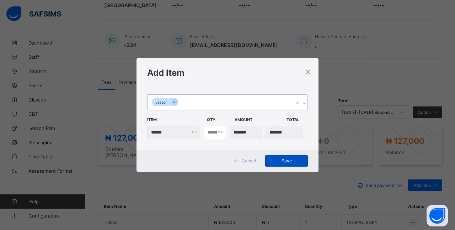
click at [293, 155] on div "Save" at bounding box center [286, 160] width 43 height 11
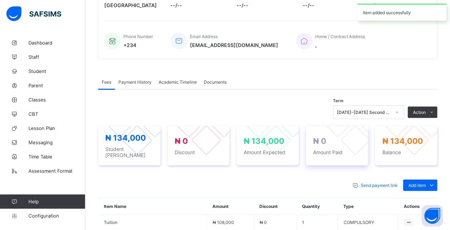
click at [360, 149] on span "Amount Paid" at bounding box center [337, 152] width 48 height 6
click at [113, 148] on span "Student [PERSON_NAME]" at bounding box center [129, 152] width 48 height 12
click at [182, 152] on div "₦ 0 Discount" at bounding box center [198, 145] width 62 height 39
click at [297, 151] on div "₦ 134,000 Amount Expected" at bounding box center [267, 145] width 62 height 39
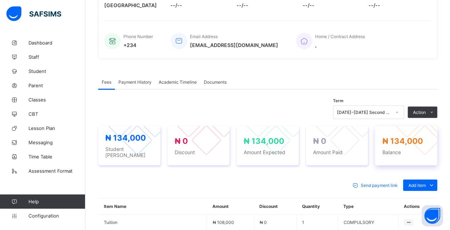
click at [413, 144] on div at bounding box center [424, 140] width 30 height 30
click at [419, 138] on div at bounding box center [424, 140] width 30 height 30
click at [116, 150] on span "Student [PERSON_NAME]" at bounding box center [129, 152] width 48 height 12
click at [365, 147] on div "₦ 0 Amount Paid" at bounding box center [337, 145] width 62 height 39
click at [182, 153] on div "₦ 0 Discount" at bounding box center [198, 145] width 62 height 39
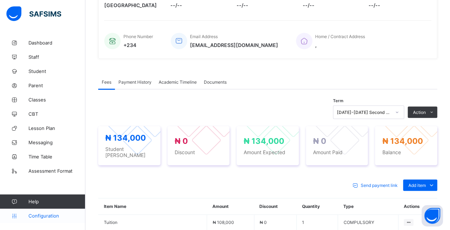
click at [6, 221] on link "Configuration" at bounding box center [42, 215] width 85 height 14
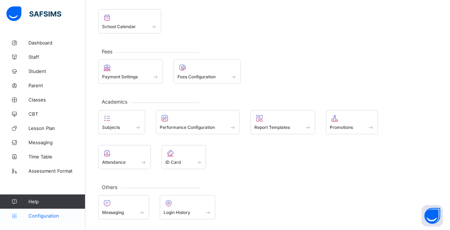
scroll to position [46, 0]
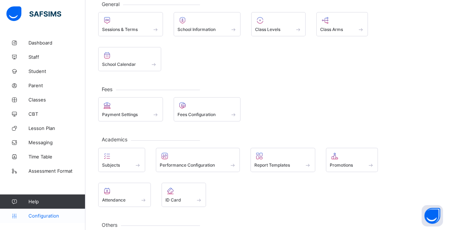
click at [6, 221] on link "Configuration" at bounding box center [42, 215] width 85 height 14
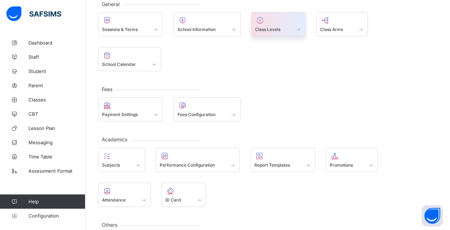
click at [304, 26] on div "Class Levels" at bounding box center [278, 24] width 54 height 24
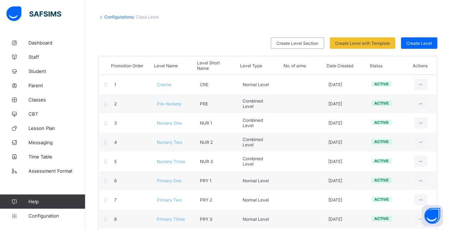
scroll to position [32, 0]
click at [27, 74] on link "Student" at bounding box center [42, 71] width 85 height 14
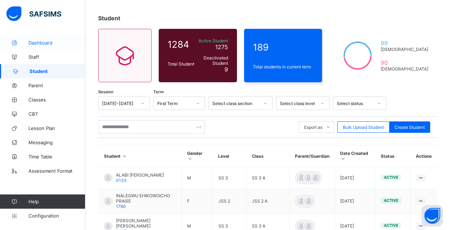
click at [28, 37] on link "Dashboard" at bounding box center [42, 43] width 85 height 14
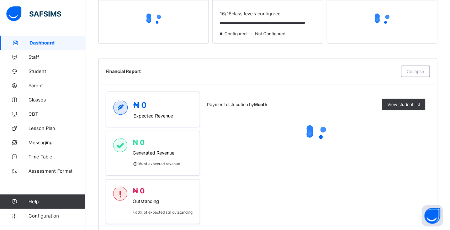
click at [407, 193] on div "Payment distribution by Month View student list" at bounding box center [316, 157] width 218 height 132
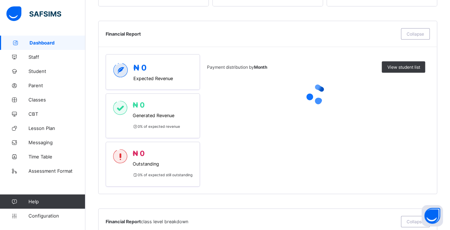
scroll to position [300, 0]
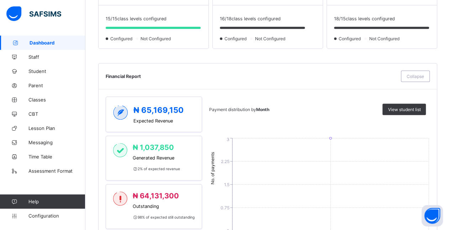
click at [114, 70] on div "Financial Report Collapse" at bounding box center [268, 75] width 324 height 11
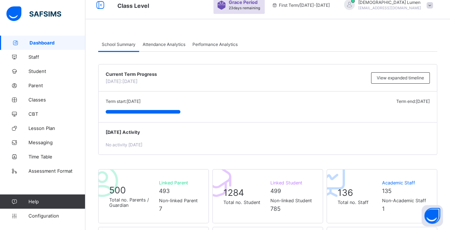
scroll to position [0, 0]
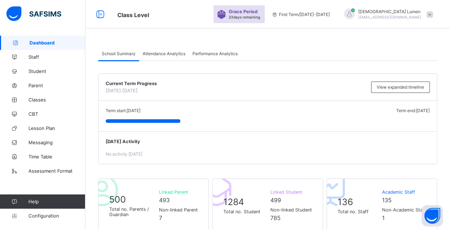
click at [333, 5] on div "First Term / [DATE]-[DATE]" at bounding box center [300, 14] width 65 height 28
click at [326, 14] on span "First Term / [DATE]-[DATE]" at bounding box center [301, 14] width 58 height 5
click at [302, 14] on span "First Term / [DATE]-[DATE]" at bounding box center [301, 14] width 58 height 5
click at [421, 18] on span "[EMAIL_ADDRESS][DOMAIN_NAME]" at bounding box center [389, 17] width 63 height 4
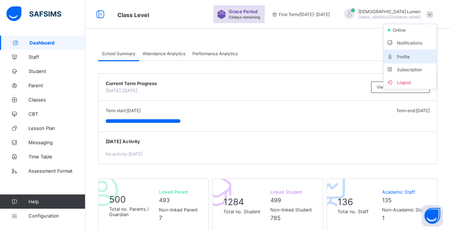
click at [422, 58] on span "Profile" at bounding box center [409, 56] width 47 height 8
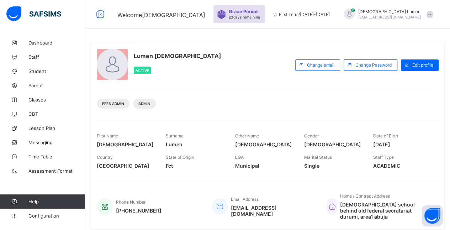
click at [139, 10] on span "Welcome Sanctus" at bounding box center [161, 14] width 89 height 9
click at [98, 15] on icon at bounding box center [100, 14] width 12 height 10
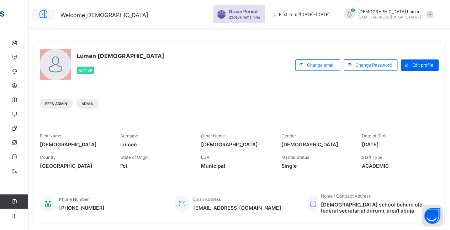
click at [44, 13] on icon at bounding box center [43, 14] width 12 height 10
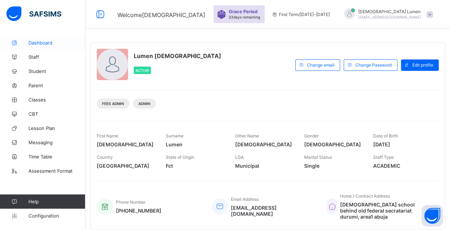
click at [28, 45] on icon at bounding box center [14, 42] width 28 height 5
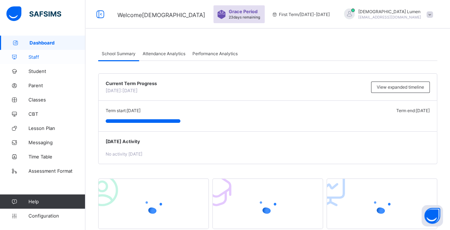
click at [23, 57] on icon at bounding box center [14, 56] width 28 height 5
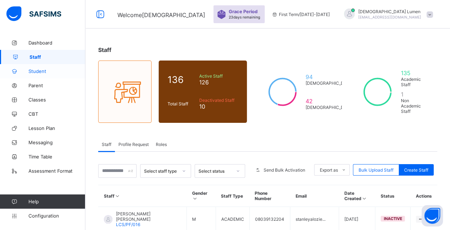
click at [33, 77] on link "Student" at bounding box center [42, 71] width 85 height 14
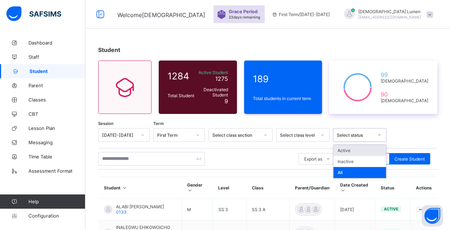
click at [433, 107] on div "99 [DEMOGRAPHIC_DATA] 90 [DEMOGRAPHIC_DATA]" at bounding box center [383, 86] width 108 height 53
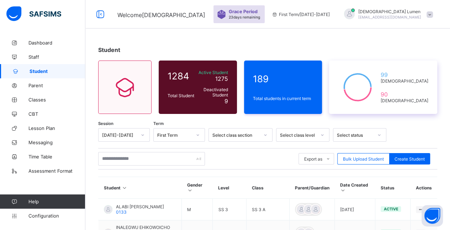
click at [426, 104] on div "99 [DEMOGRAPHIC_DATA] 90 [DEMOGRAPHIC_DATA]" at bounding box center [383, 86] width 108 height 53
click at [313, 84] on span "189" at bounding box center [283, 78] width 60 height 11
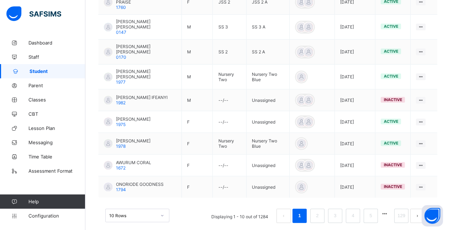
scroll to position [232, 0]
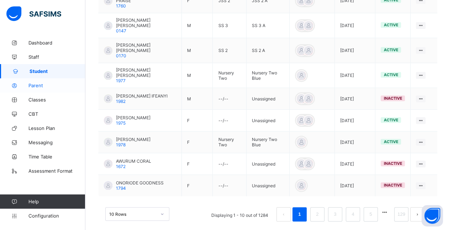
click at [28, 86] on icon at bounding box center [14, 85] width 28 height 5
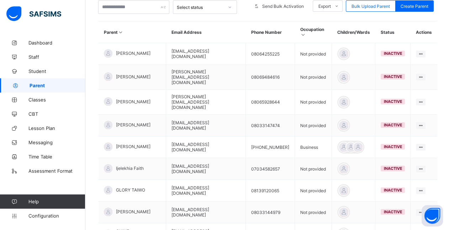
scroll to position [220, 0]
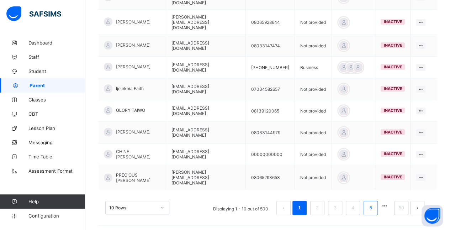
click at [374, 203] on link "5" at bounding box center [370, 207] width 7 height 9
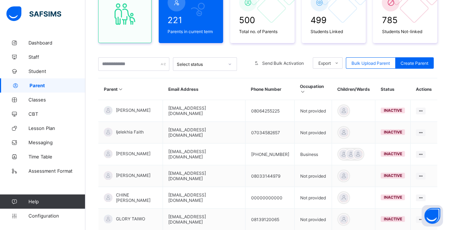
scroll to position [218, 0]
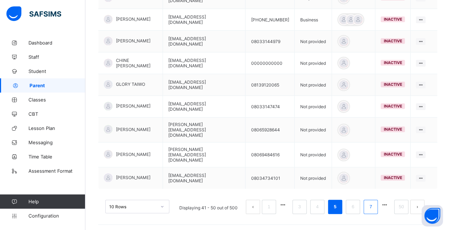
click at [374, 202] on link "7" at bounding box center [370, 206] width 7 height 9
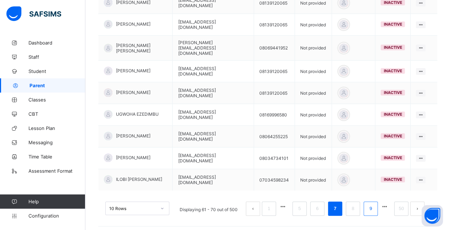
click at [374, 204] on link "9" at bounding box center [370, 208] width 7 height 9
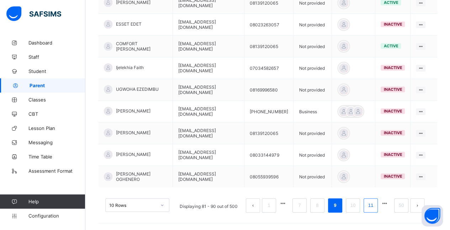
click at [375, 203] on link "11" at bounding box center [370, 204] width 9 height 9
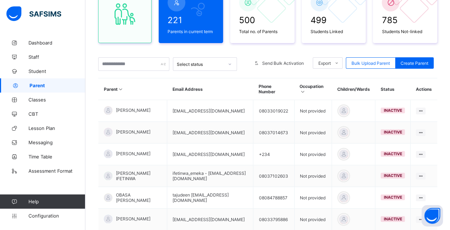
scroll to position [213, 0]
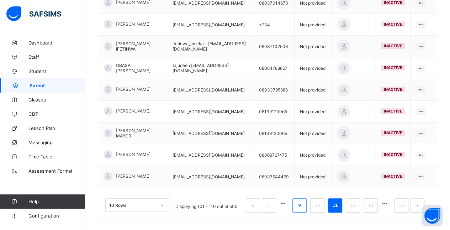
click at [302, 204] on link "9" at bounding box center [299, 204] width 7 height 9
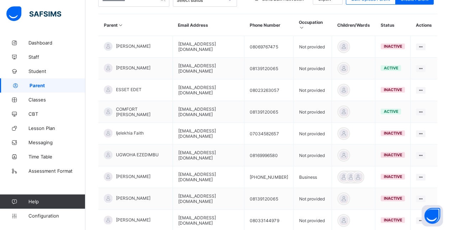
scroll to position [146, 0]
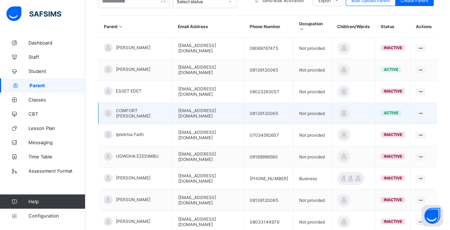
click at [122, 108] on span "COMFORT [PERSON_NAME]" at bounding box center [141, 113] width 51 height 11
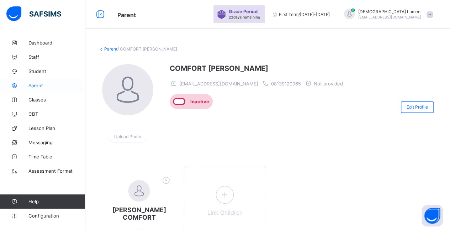
click at [29, 86] on span "Parent" at bounding box center [56, 85] width 57 height 6
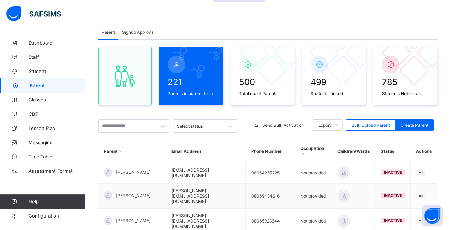
scroll to position [23, 0]
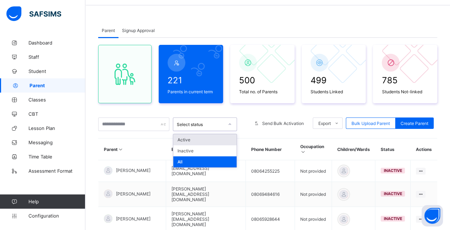
click at [225, 143] on div "Active" at bounding box center [204, 139] width 63 height 11
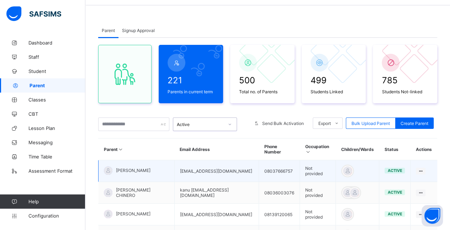
click at [118, 170] on span "[PERSON_NAME]" at bounding box center [133, 169] width 34 height 5
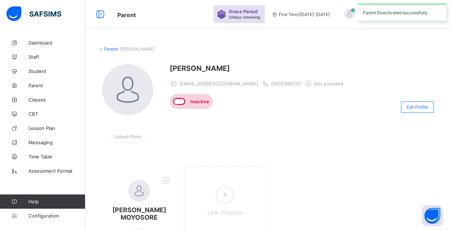
click at [106, 48] on link "Parent" at bounding box center [110, 48] width 13 height 5
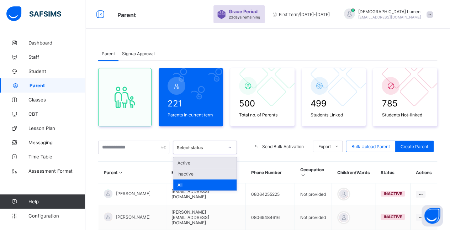
click at [224, 173] on div "Inactive" at bounding box center [204, 173] width 63 height 11
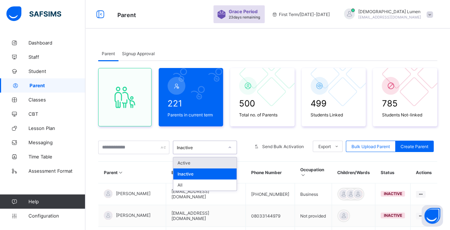
click at [229, 160] on div "Active" at bounding box center [204, 162] width 63 height 11
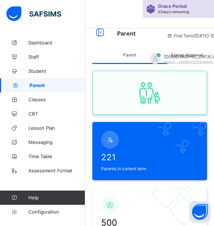
click at [61, 85] on span "Parent" at bounding box center [57, 85] width 56 height 6
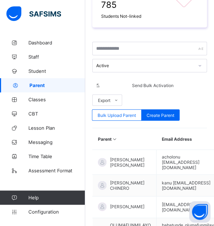
scroll to position [349, 0]
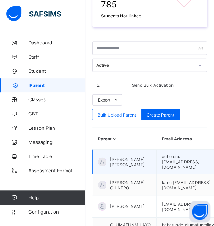
click at [132, 157] on span "[PERSON_NAME] [PERSON_NAME]" at bounding box center [130, 162] width 41 height 11
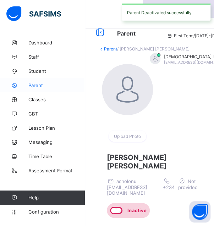
click at [56, 84] on span "Parent" at bounding box center [56, 85] width 57 height 6
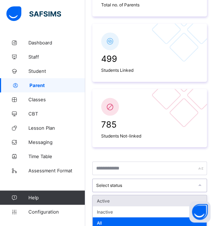
scroll to position [232, 0]
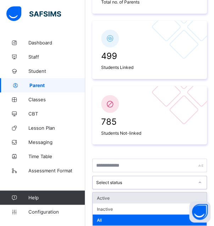
click at [144, 197] on div "Active" at bounding box center [150, 197] width 114 height 11
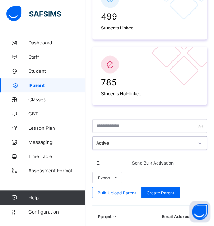
scroll to position [310, 0]
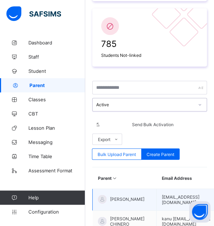
click at [131, 197] on span "[PERSON_NAME]" at bounding box center [127, 198] width 34 height 5
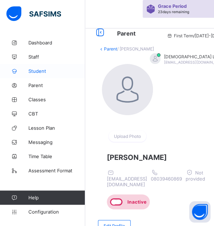
click at [54, 73] on span "Student" at bounding box center [56, 71] width 57 height 6
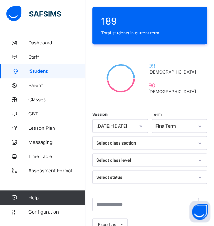
scroll to position [159, 0]
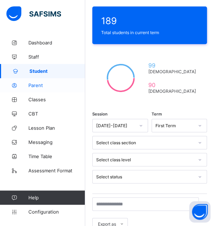
click at [70, 82] on span "Parent" at bounding box center [56, 85] width 57 height 6
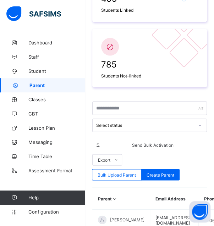
scroll to position [291, 0]
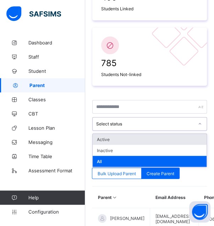
click at [158, 135] on div "Active" at bounding box center [150, 139] width 114 height 11
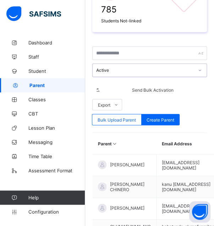
scroll to position [345, 0]
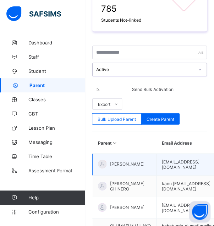
click at [138, 162] on span "[PERSON_NAME]" at bounding box center [127, 163] width 34 height 5
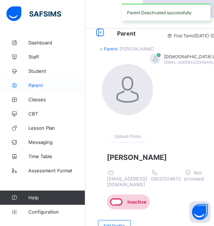
click at [61, 82] on span "Parent" at bounding box center [56, 85] width 57 height 6
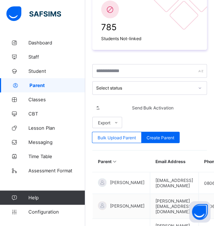
scroll to position [327, 0]
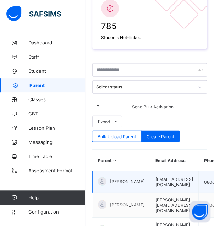
click at [127, 179] on span "[PERSON_NAME]" at bounding box center [127, 181] width 34 height 5
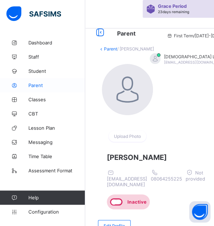
click at [59, 87] on span "Parent" at bounding box center [56, 85] width 57 height 6
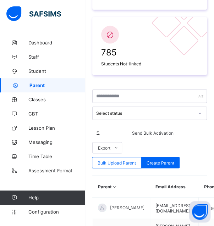
scroll to position [315, 0]
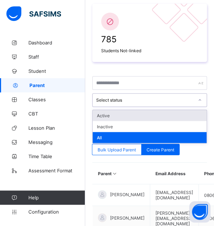
click at [173, 110] on div "Active" at bounding box center [150, 115] width 114 height 11
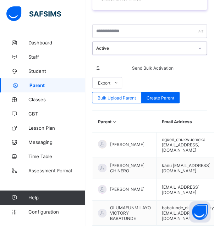
scroll to position [366, 0]
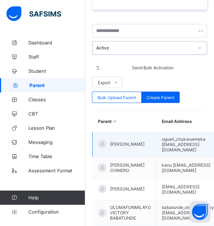
click at [132, 141] on span "[PERSON_NAME]" at bounding box center [127, 143] width 34 height 5
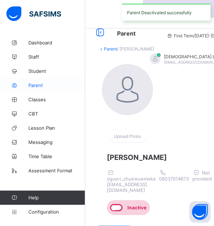
click at [63, 84] on span "Parent" at bounding box center [56, 85] width 57 height 6
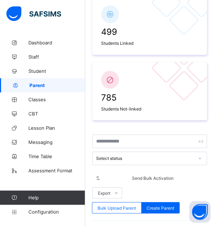
scroll to position [257, 0]
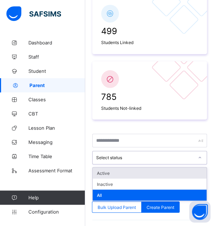
click at [139, 171] on div "Active" at bounding box center [150, 172] width 114 height 11
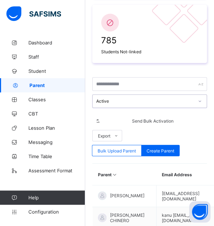
scroll to position [323, 0]
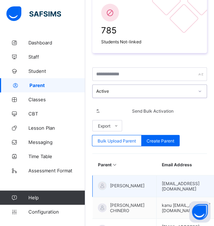
click at [132, 183] on span "[PERSON_NAME]" at bounding box center [127, 185] width 34 height 5
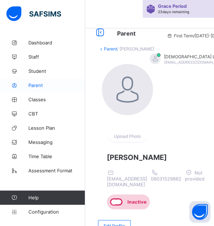
click at [59, 84] on span "Parent" at bounding box center [56, 85] width 57 height 6
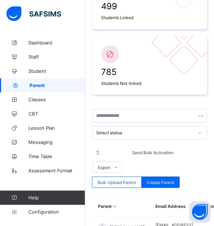
scroll to position [283, 0]
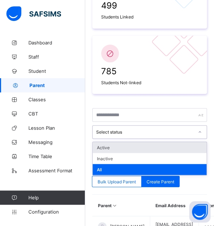
click at [156, 146] on div "Active" at bounding box center [150, 147] width 114 height 11
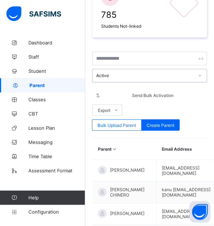
scroll to position [341, 0]
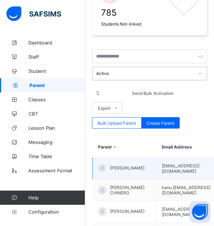
click at [134, 165] on span "[PERSON_NAME]" at bounding box center [127, 167] width 34 height 5
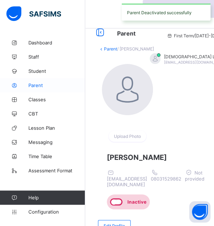
click at [65, 85] on span "Parent" at bounding box center [56, 85] width 57 height 6
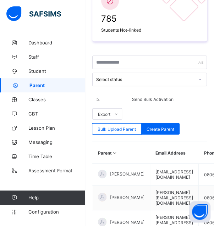
scroll to position [336, 0]
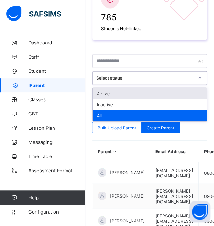
click at [169, 92] on div "Active" at bounding box center [150, 93] width 114 height 11
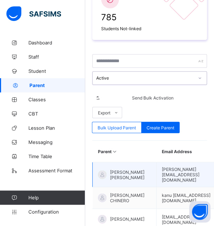
click at [139, 170] on span "[PERSON_NAME] [PERSON_NAME]" at bounding box center [130, 175] width 41 height 11
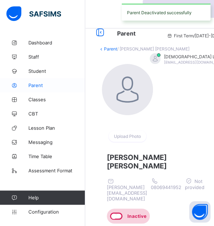
click at [61, 82] on span "Parent" at bounding box center [56, 85] width 57 height 6
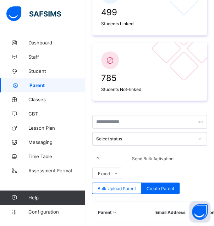
scroll to position [277, 0]
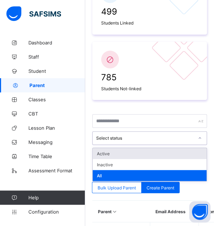
click at [147, 151] on div "Active" at bounding box center [150, 153] width 114 height 11
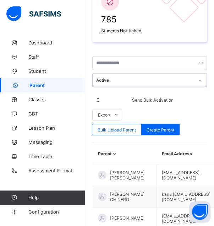
scroll to position [333, 0]
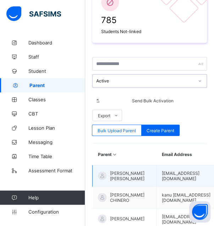
click at [129, 175] on span "[PERSON_NAME] [PERSON_NAME]" at bounding box center [130, 176] width 41 height 11
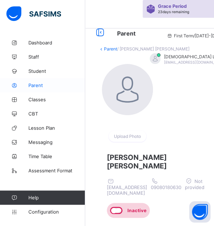
click at [63, 85] on span "Parent" at bounding box center [56, 85] width 57 height 6
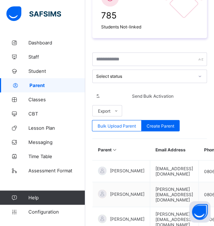
scroll to position [352, 0]
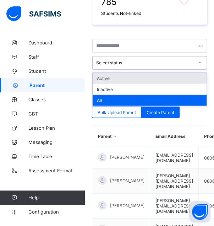
click at [157, 78] on div "Active" at bounding box center [150, 78] width 114 height 11
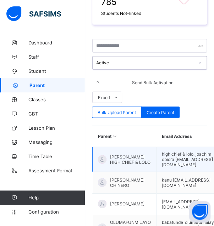
click at [146, 156] on span "[PERSON_NAME] HIGH CHIEF & LOLO" at bounding box center [130, 159] width 41 height 11
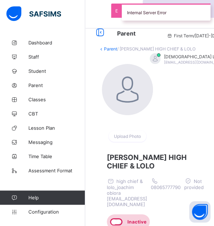
click at [157, 150] on div "Upload Photo" at bounding box center [127, 136] width 59 height 27
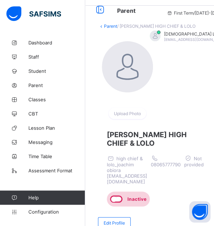
scroll to position [23, 0]
click at [56, 87] on span "Parent" at bounding box center [56, 85] width 57 height 6
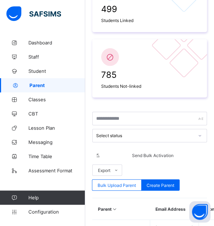
scroll to position [279, 0]
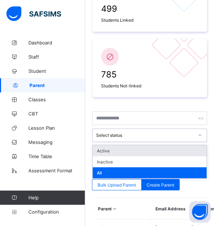
click at [155, 146] on div "Active" at bounding box center [150, 150] width 114 height 11
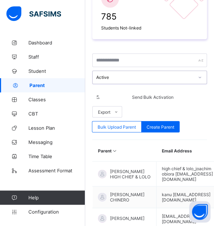
scroll to position [340, 0]
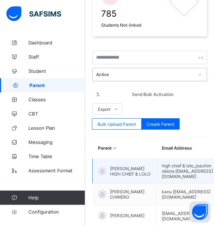
click at [134, 173] on span "[PERSON_NAME] HIGH CHIEF & LOLO" at bounding box center [130, 171] width 41 height 11
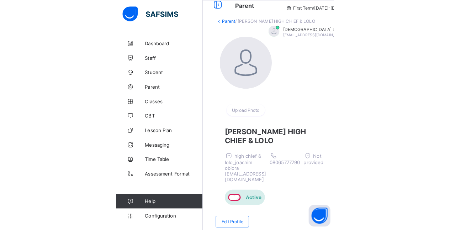
scroll to position [31, 0]
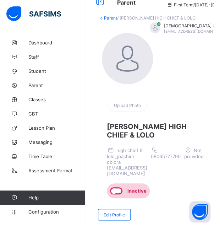
click at [163, 63] on div "Upload Photo" at bounding box center [152, 76] width 109 height 86
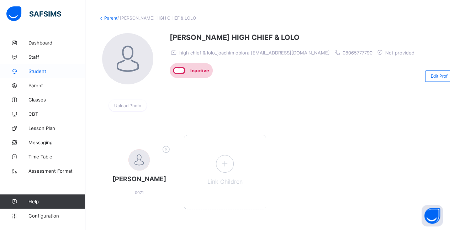
click at [23, 73] on icon at bounding box center [14, 71] width 28 height 5
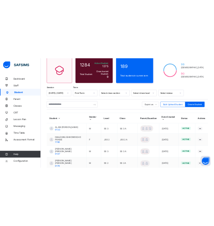
scroll to position [63, 0]
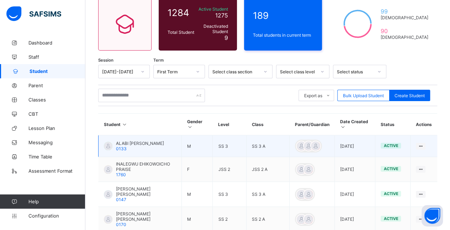
click at [388, 152] on td "active" at bounding box center [392, 146] width 35 height 22
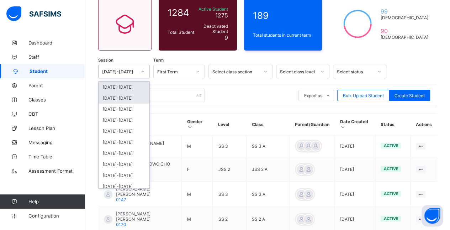
click at [134, 100] on div "[DATE]-[DATE]" at bounding box center [123, 97] width 51 height 11
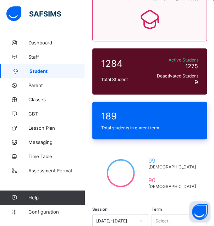
click at [169, 112] on span "189" at bounding box center [149, 116] width 97 height 11
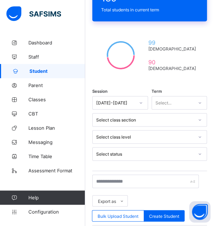
scroll to position [179, 0]
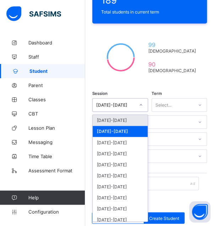
click at [137, 131] on div "[DATE]-[DATE]" at bounding box center [120, 131] width 55 height 11
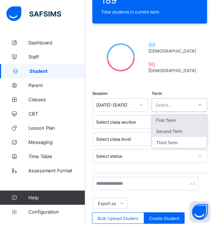
click at [184, 130] on div "Second Term" at bounding box center [179, 131] width 55 height 11
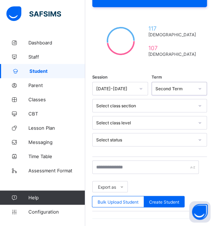
scroll to position [196, 0]
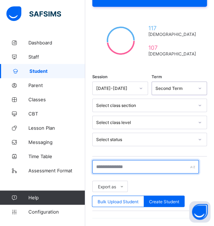
click at [180, 167] on input "text" at bounding box center [145, 167] width 107 height 14
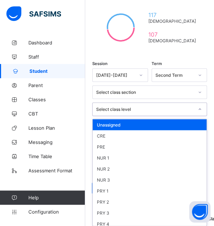
scroll to position [210, 0]
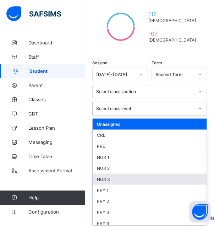
click at [140, 174] on div "NUR 3" at bounding box center [150, 178] width 114 height 11
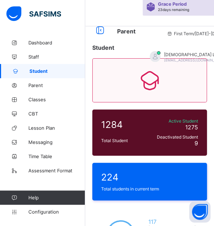
scroll to position [0, 0]
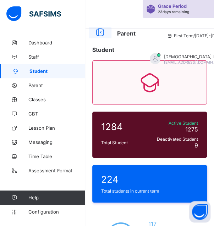
click at [102, 31] on icon at bounding box center [100, 32] width 12 height 10
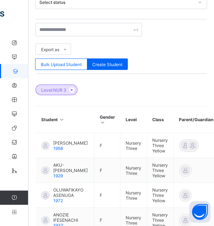
scroll to position [333, 0]
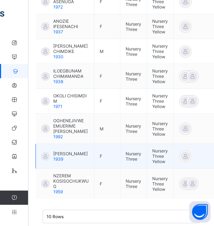
click at [77, 151] on span "[PERSON_NAME]" at bounding box center [70, 153] width 34 height 5
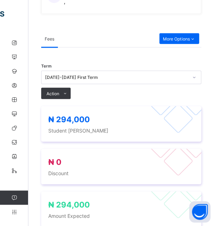
scroll to position [348, 0]
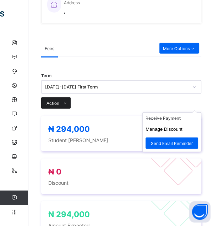
click at [65, 102] on icon at bounding box center [65, 103] width 5 height 5
click at [188, 114] on ul "Receive Payment Manage Discount Send Email Reminder" at bounding box center [172, 132] width 59 height 40
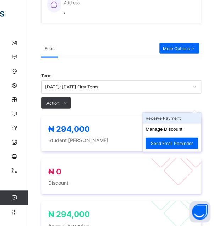
click at [191, 118] on li "Receive Payment" at bounding box center [172, 118] width 58 height 11
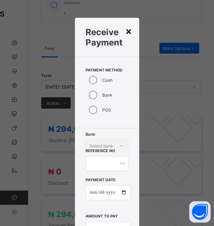
click at [130, 32] on div "×" at bounding box center [128, 31] width 7 height 12
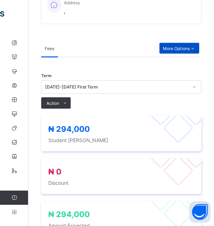
click at [196, 47] on icon at bounding box center [193, 48] width 6 height 5
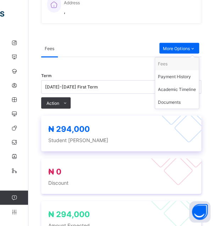
click at [191, 141] on span "Student [PERSON_NAME]" at bounding box center [121, 140] width 146 height 6
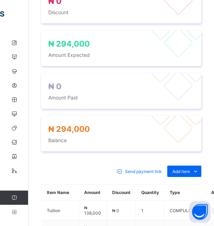
scroll to position [527, 0]
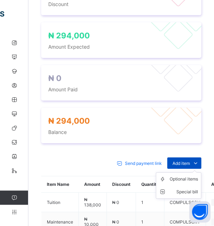
click at [190, 163] on span "Add item" at bounding box center [181, 163] width 17 height 5
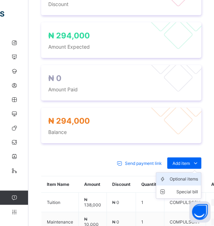
click at [188, 176] on div "Optional items" at bounding box center [184, 179] width 28 height 7
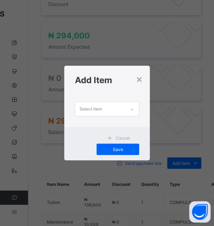
click at [179, 107] on div "× Add Item Select item Cancel Save" at bounding box center [107, 113] width 214 height 226
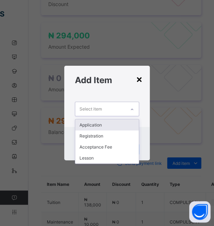
click at [142, 75] on div "×" at bounding box center [139, 79] width 7 height 12
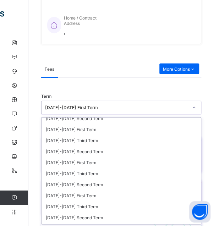
scroll to position [16, 0]
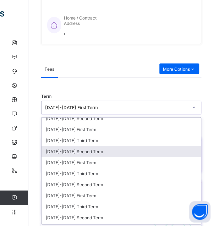
click at [131, 147] on div "[DATE]-[DATE] Second Term" at bounding box center [122, 151] width 160 height 11
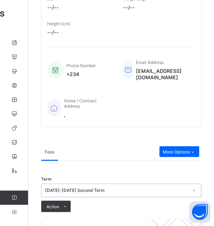
scroll to position [243, 0]
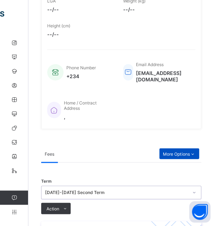
click at [184, 152] on span "More Options" at bounding box center [179, 153] width 33 height 5
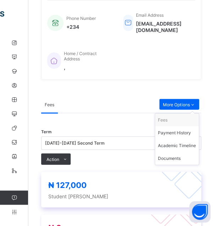
click at [169, 175] on div at bounding box center [171, 166] width 30 height 30
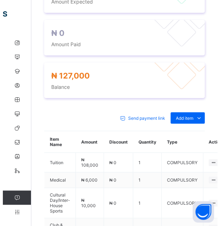
scroll to position [576, 0]
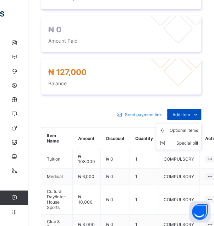
click at [199, 111] on icon at bounding box center [196, 114] width 8 height 7
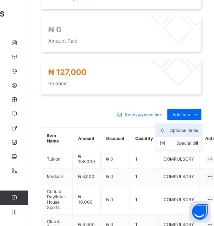
click at [188, 127] on div "Optional items" at bounding box center [184, 130] width 28 height 7
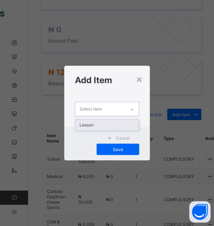
click at [122, 127] on div "Lesson" at bounding box center [107, 124] width 64 height 11
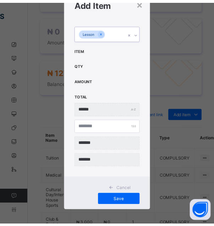
scroll to position [31, 0]
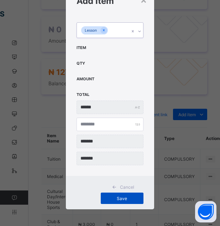
click at [125, 198] on span "Save" at bounding box center [122, 198] width 32 height 5
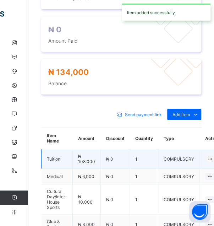
click at [159, 163] on td "COMPULSORY" at bounding box center [180, 159] width 42 height 20
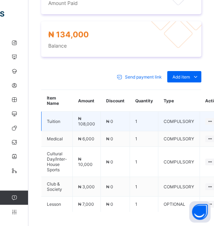
scroll to position [615, 0]
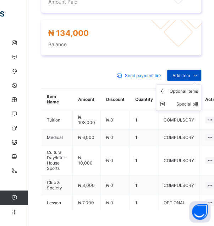
click at [200, 76] on icon at bounding box center [196, 75] width 8 height 7
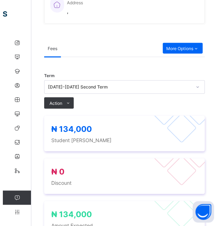
scroll to position [348, 0]
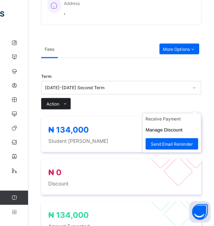
click at [64, 102] on icon at bounding box center [65, 104] width 5 height 5
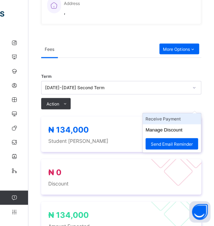
click at [189, 118] on li "Receive Payment" at bounding box center [172, 118] width 58 height 11
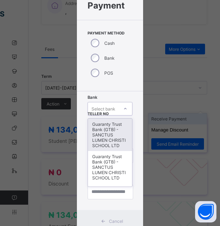
scroll to position [39, 0]
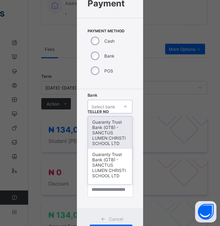
click at [114, 134] on div "Guaranty Trust Bank (GTB) - SANCTUS LUMEN CHRISTI SCHOOL LTD" at bounding box center [110, 133] width 44 height 32
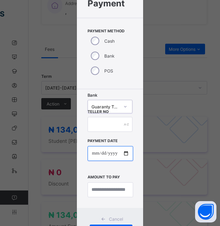
click at [123, 153] on input "date" at bounding box center [109, 153] width 45 height 15
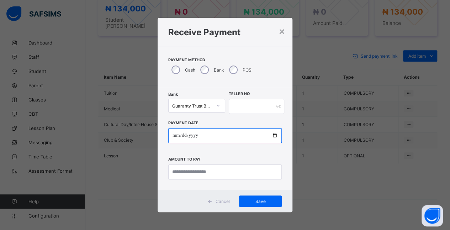
scroll to position [0, 0]
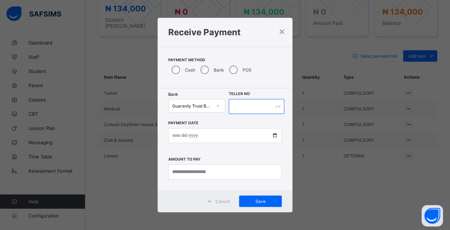
click at [256, 106] on input "text" at bounding box center [257, 106] width 56 height 15
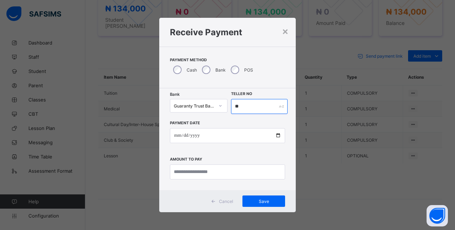
type input "**"
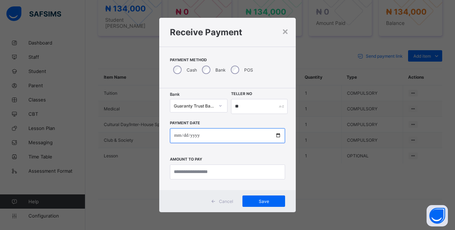
click at [229, 134] on input "date" at bounding box center [227, 135] width 115 height 15
type input "**********"
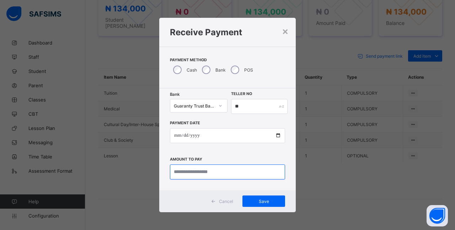
click at [259, 170] on input "currency" at bounding box center [227, 171] width 115 height 15
type input "****"
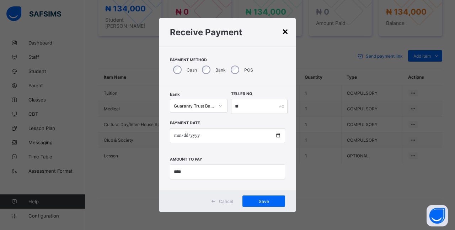
click at [286, 31] on div "×" at bounding box center [285, 31] width 7 height 12
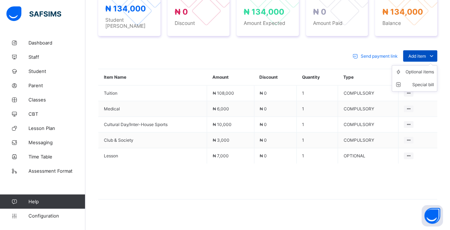
click at [435, 52] on icon at bounding box center [431, 55] width 8 height 7
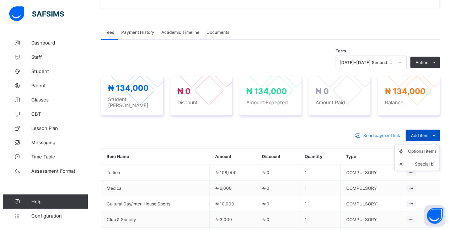
scroll to position [199, 0]
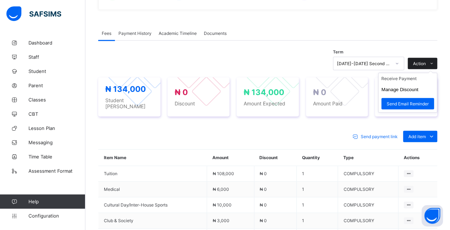
click at [434, 61] on icon at bounding box center [431, 63] width 5 height 5
click at [418, 87] on button "Manage Discount" at bounding box center [399, 89] width 37 height 5
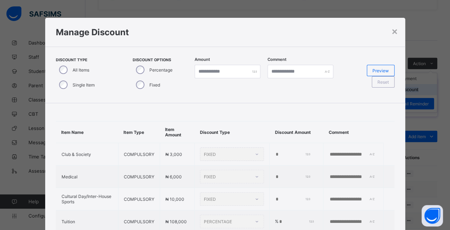
type input "*"
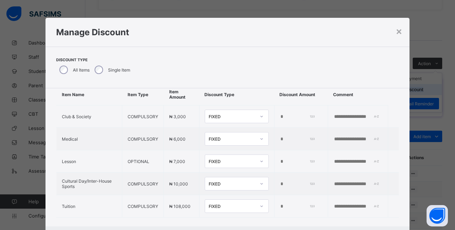
scroll to position [9, 0]
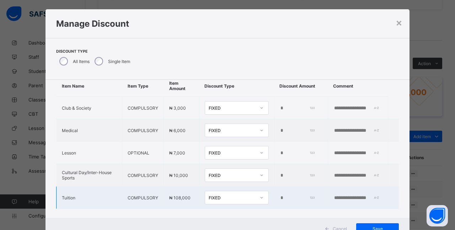
click at [280, 195] on input "*" at bounding box center [297, 198] width 34 height 6
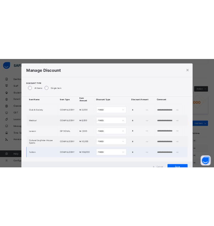
scroll to position [36, 0]
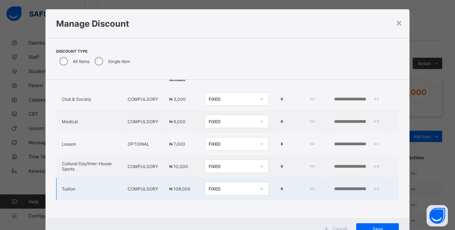
type input "**"
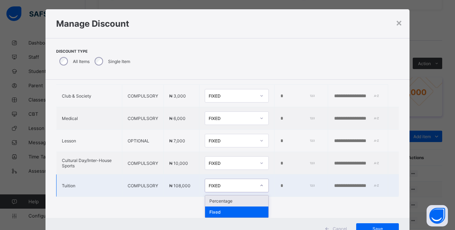
click at [238, 200] on div "Percentage" at bounding box center [236, 200] width 63 height 11
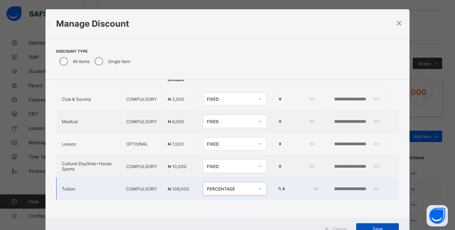
click at [377, 228] on span "Save" at bounding box center [377, 228] width 32 height 5
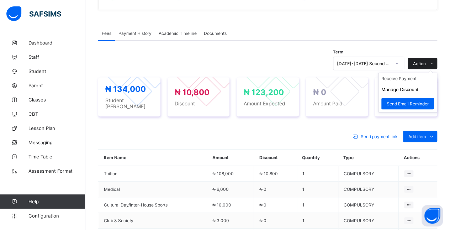
click at [434, 63] on icon at bounding box center [431, 63] width 5 height 5
click at [428, 75] on li "Receive Payment" at bounding box center [407, 78] width 58 height 11
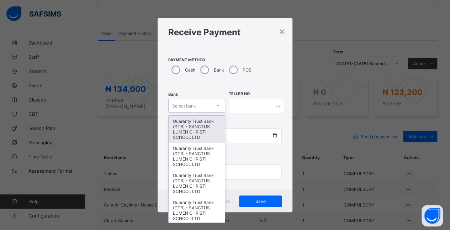
click at [197, 127] on div "Guaranty Trust Bank (GTB) - SANCTUS LUMEN CHRISTI SCHOOL LTD" at bounding box center [196, 129] width 56 height 27
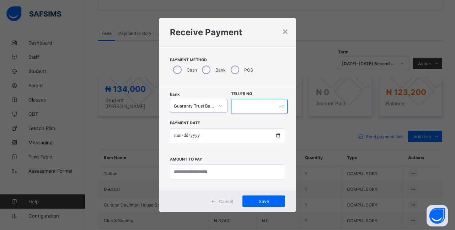
click at [277, 104] on input "text" at bounding box center [259, 106] width 57 height 15
type input "**"
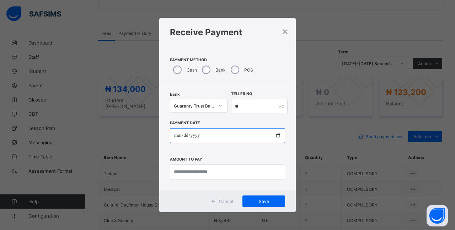
click at [221, 140] on input "date" at bounding box center [227, 135] width 115 height 15
type input "**********"
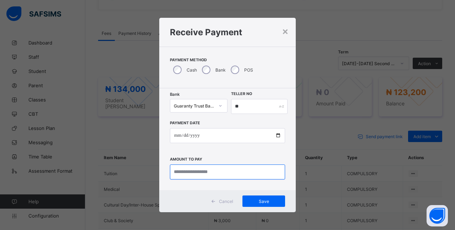
click at [242, 172] on input "currency" at bounding box center [227, 171] width 115 height 15
type input "*********"
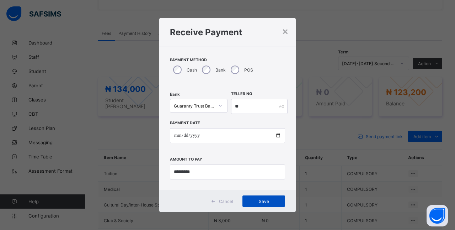
click at [270, 200] on span "Save" at bounding box center [264, 200] width 32 height 5
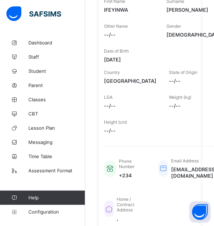
scroll to position [127, 0]
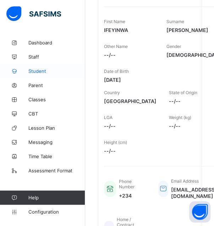
click at [57, 69] on span "Student" at bounding box center [56, 71] width 57 height 6
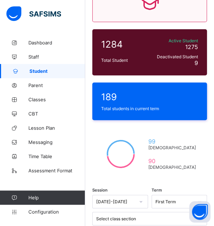
scroll to position [81, 0]
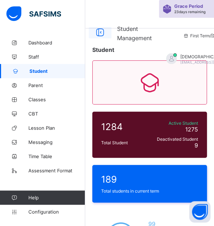
click at [102, 28] on icon at bounding box center [100, 32] width 12 height 10
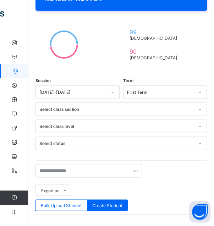
scroll to position [195, 0]
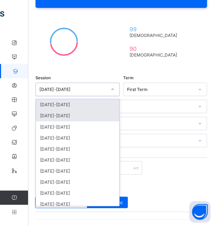
click at [97, 113] on div "[DATE]-[DATE]" at bounding box center [78, 115] width 84 height 11
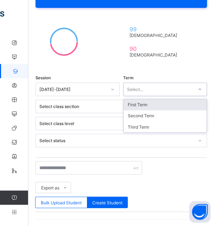
click at [192, 104] on div "First Term" at bounding box center [166, 104] width 84 height 11
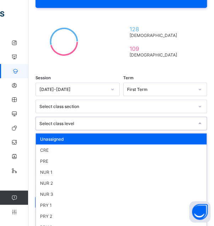
scroll to position [210, 0]
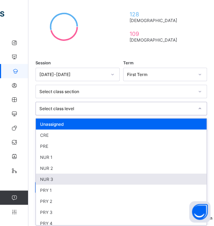
click at [130, 175] on div "NUR 3" at bounding box center [121, 178] width 171 height 11
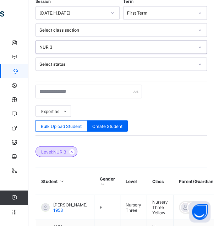
scroll to position [271, 0]
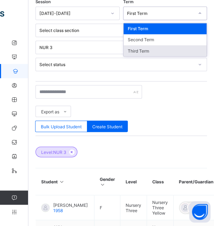
click at [182, 45] on div "Third Term" at bounding box center [166, 50] width 84 height 11
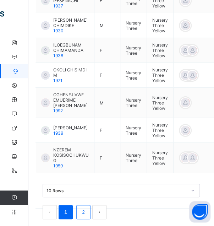
click at [83, 208] on link "2" at bounding box center [83, 212] width 7 height 9
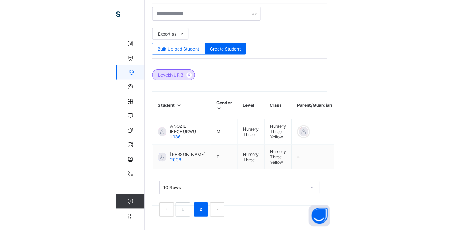
scroll to position [348, 0]
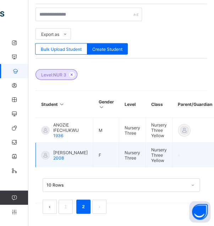
click at [73, 150] on span "[PERSON_NAME]" at bounding box center [70, 152] width 34 height 5
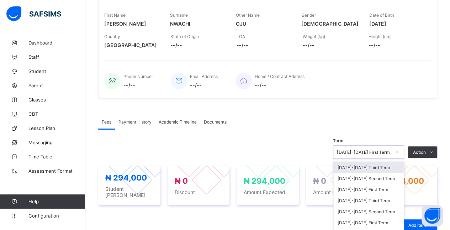
scroll to position [151, 0]
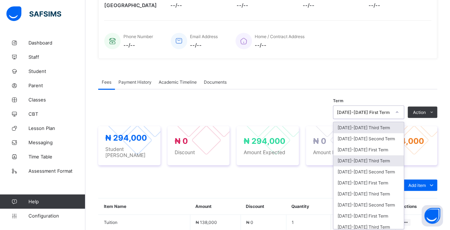
click at [214, 156] on div "[DATE]-[DATE] Third Term" at bounding box center [368, 160] width 70 height 11
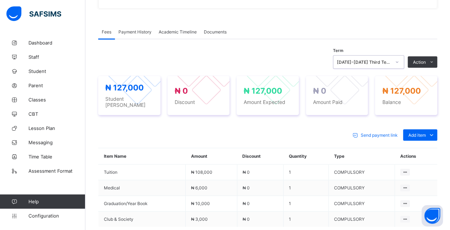
scroll to position [201, 0]
click at [214, 130] on span at bounding box center [430, 134] width 11 height 11
click at [214, 147] on div "Optional items" at bounding box center [419, 150] width 28 height 7
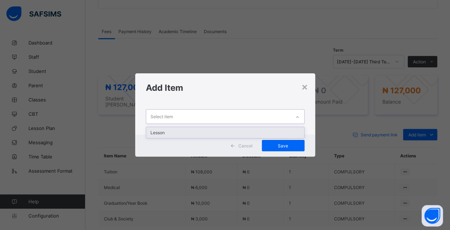
click at [214, 131] on div "Lesson" at bounding box center [225, 132] width 158 height 11
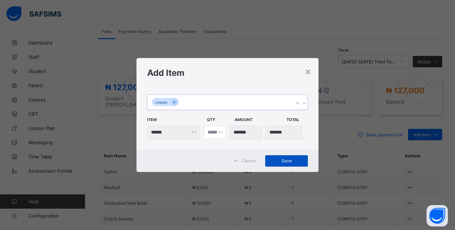
click at [214, 162] on span "Save" at bounding box center [286, 160] width 32 height 5
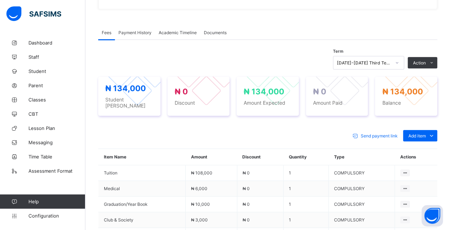
scroll to position [188, 0]
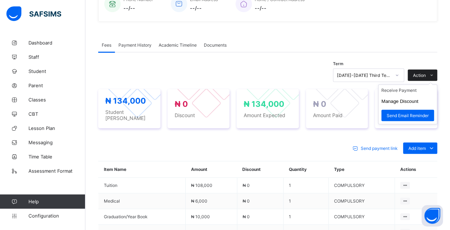
click at [214, 74] on icon at bounding box center [431, 75] width 5 height 5
click at [214, 86] on li "Receive Payment" at bounding box center [407, 90] width 58 height 11
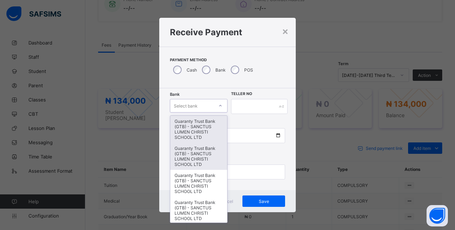
click at [180, 147] on div "Guaranty Trust Bank (GTB) - SANCTUS LUMEN CHRISTI SCHOOL LTD" at bounding box center [198, 156] width 57 height 27
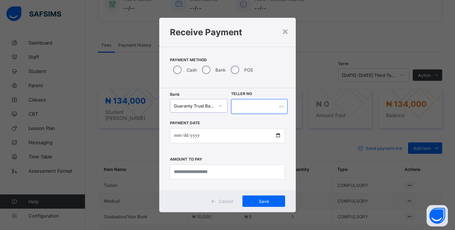
click at [214, 104] on div at bounding box center [259, 106] width 57 height 15
type input "**"
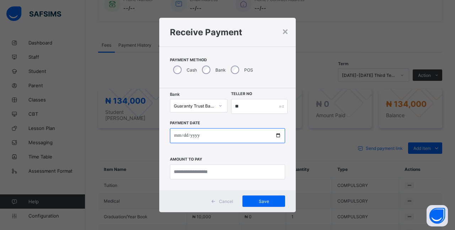
click at [214, 131] on input "date" at bounding box center [227, 135] width 115 height 15
type input "**********"
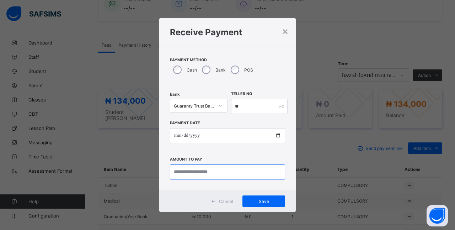
click at [214, 173] on input "currency" at bounding box center [227, 171] width 115 height 15
type input "*********"
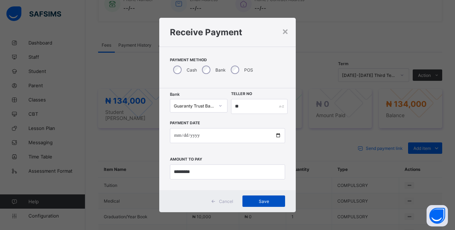
click at [214, 203] on span "Save" at bounding box center [264, 200] width 32 height 5
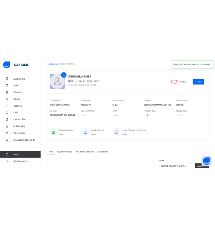
scroll to position [0, 0]
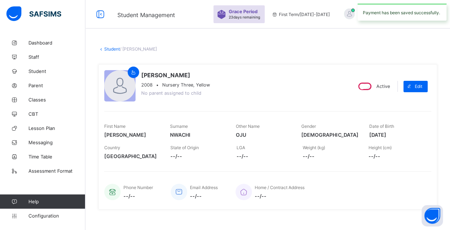
click at [107, 49] on link "Student" at bounding box center [112, 48] width 16 height 5
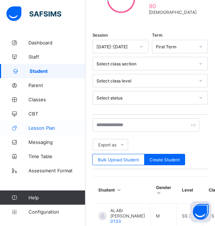
scroll to position [243, 0]
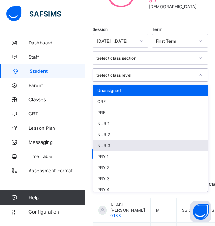
click at [141, 140] on div "NUR 3" at bounding box center [150, 145] width 114 height 11
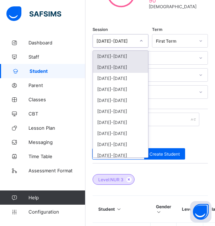
click at [139, 64] on div "[DATE]-[DATE]" at bounding box center [120, 67] width 55 height 11
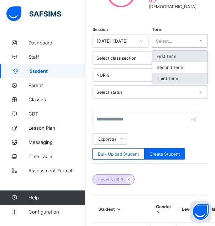
click at [186, 76] on div "Third Term" at bounding box center [179, 78] width 55 height 11
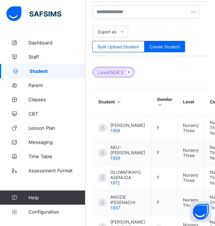
scroll to position [354, 0]
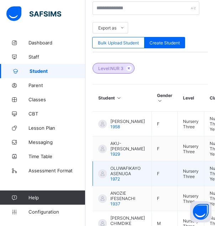
click at [141, 166] on span "OLUWAFIKAYO ASENUGA" at bounding box center [128, 171] width 36 height 11
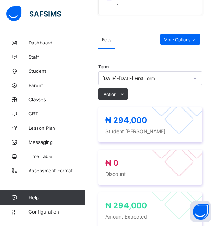
scroll to position [361, 0]
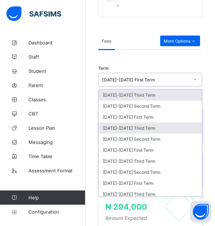
click at [162, 123] on div "[DATE]-[DATE] Third Term" at bounding box center [149, 128] width 103 height 11
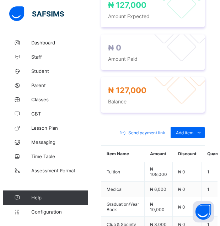
scroll to position [567, 0]
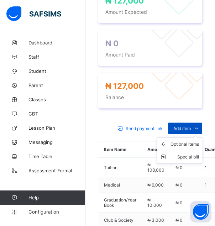
click at [200, 125] on icon at bounding box center [196, 128] width 8 height 7
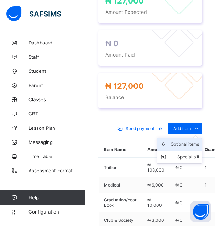
click at [195, 141] on div "Optional items" at bounding box center [184, 144] width 28 height 7
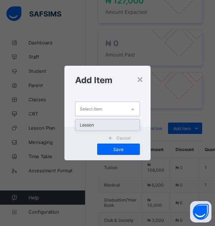
click at [132, 125] on div "Lesson" at bounding box center [107, 124] width 64 height 11
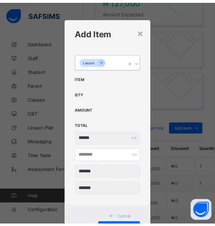
scroll to position [31, 0]
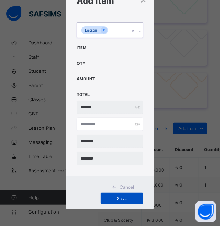
click at [124, 197] on span "Save" at bounding box center [122, 198] width 32 height 5
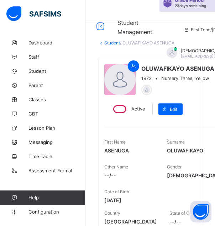
scroll to position [0, 0]
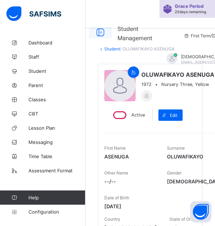
click at [104, 32] on icon at bounding box center [100, 32] width 12 height 10
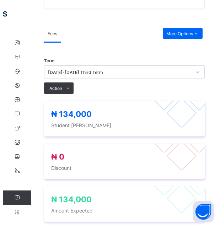
scroll to position [358, 0]
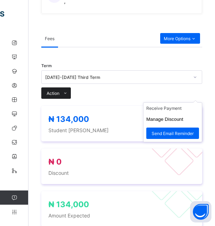
click at [63, 88] on span at bounding box center [64, 92] width 11 height 11
click at [64, 93] on icon at bounding box center [65, 93] width 5 height 5
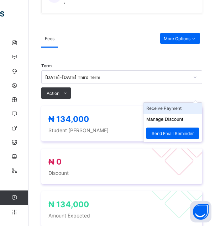
click at [194, 107] on li "Receive Payment" at bounding box center [172, 108] width 58 height 11
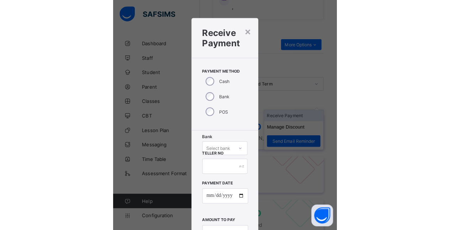
scroll to position [280, 0]
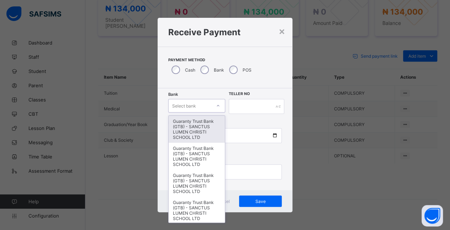
click at [208, 131] on div "Guaranty Trust Bank (GTB) - SANCTUS LUMEN CHRISTI SCHOOL LTD" at bounding box center [196, 129] width 56 height 27
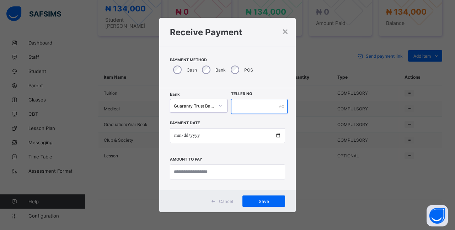
click at [214, 103] on input "text" at bounding box center [259, 106] width 57 height 15
type input "**"
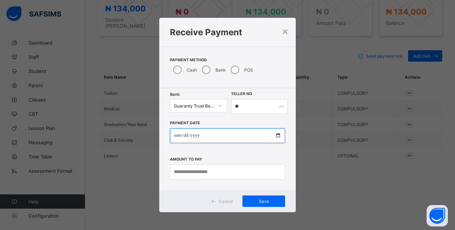
click at [179, 135] on input "date" at bounding box center [227, 135] width 115 height 15
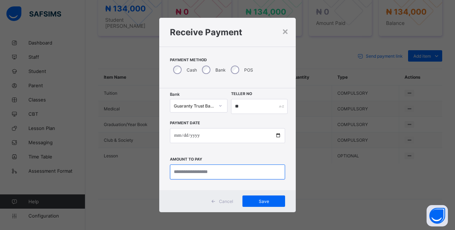
click at [214, 174] on input "currency" at bounding box center [227, 171] width 115 height 15
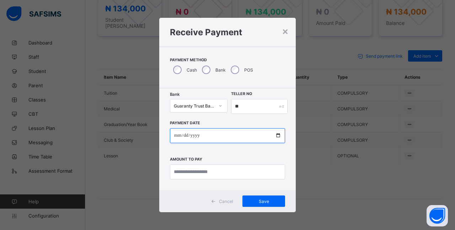
click at [214, 134] on input "**********" at bounding box center [227, 135] width 115 height 15
click at [214, 140] on input "**********" at bounding box center [227, 135] width 115 height 15
click at [200, 135] on input "**********" at bounding box center [227, 135] width 115 height 15
type input "**********"
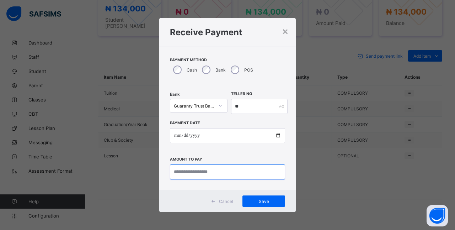
click at [214, 172] on input "currency" at bounding box center [227, 171] width 115 height 15
type input "*********"
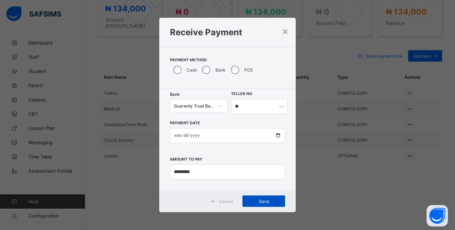
click at [214, 198] on span "Save" at bounding box center [264, 200] width 32 height 5
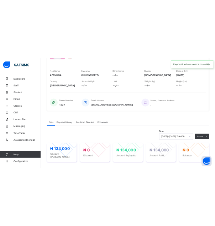
scroll to position [98, 0]
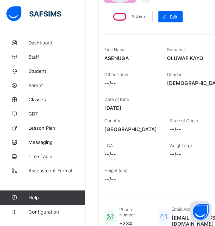
click at [159, 151] on span "--/--" at bounding box center [131, 154] width 54 height 6
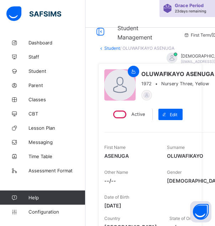
scroll to position [0, 0]
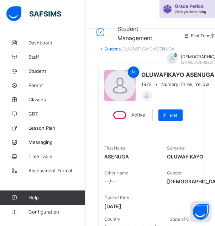
click at [105, 48] on link "Student" at bounding box center [112, 48] width 16 height 5
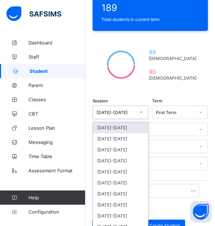
scroll to position [176, 0]
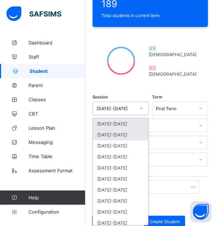
click at [133, 133] on div "[DATE]-[DATE]" at bounding box center [120, 134] width 55 height 11
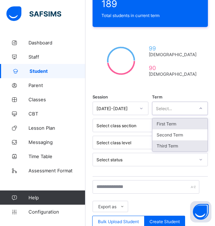
click at [187, 142] on div "Third Term" at bounding box center [179, 145] width 55 height 11
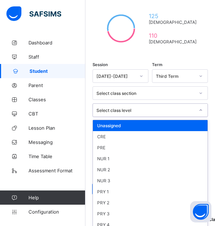
scroll to position [210, 0]
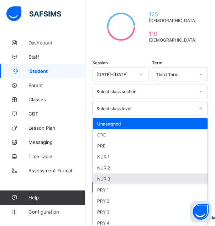
click at [161, 173] on div "NUR 3" at bounding box center [150, 178] width 114 height 11
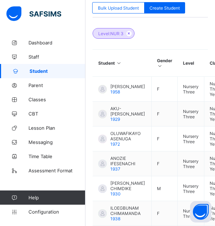
scroll to position [390, 0]
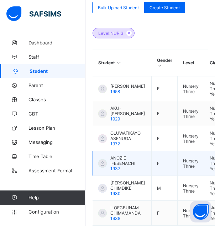
click at [134, 156] on span "ANOZIE IFESENACHI" at bounding box center [128, 160] width 36 height 11
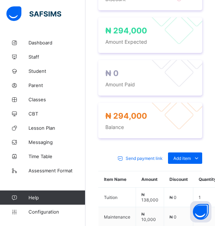
scroll to position [539, 0]
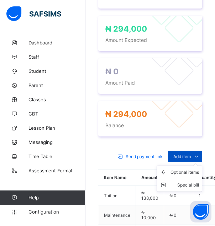
click at [191, 154] on span "Add item" at bounding box center [181, 156] width 17 height 5
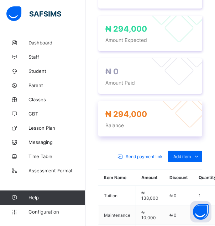
click at [192, 105] on div at bounding box center [190, 113] width 30 height 30
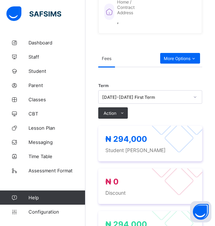
scroll to position [339, 0]
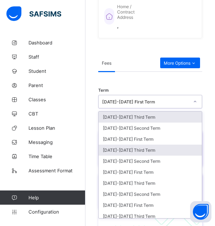
click at [170, 145] on div "[DATE]-[DATE] Third Term" at bounding box center [149, 150] width 103 height 11
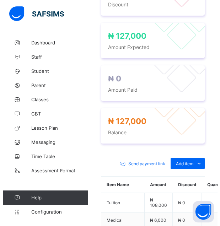
scroll to position [531, 0]
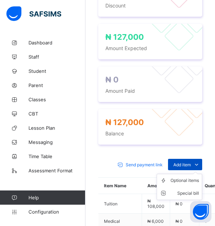
click at [191, 162] on span "Add item" at bounding box center [181, 164] width 17 height 5
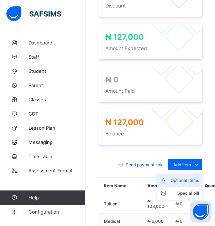
click at [187, 177] on div "Optional items" at bounding box center [184, 180] width 28 height 7
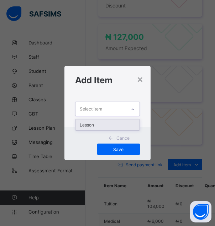
click at [124, 124] on div "Lesson" at bounding box center [107, 124] width 64 height 11
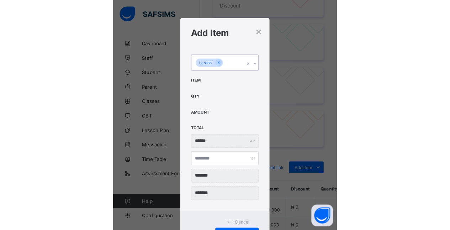
scroll to position [264, 0]
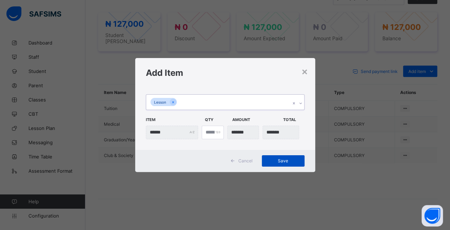
click at [214, 164] on div "Save" at bounding box center [283, 160] width 43 height 11
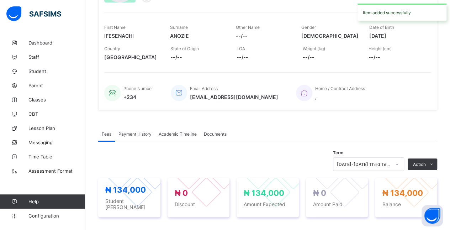
scroll to position [96, 0]
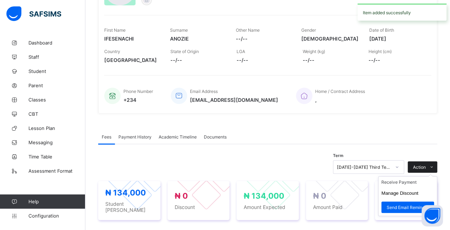
click at [214, 164] on span "Action" at bounding box center [419, 166] width 13 height 5
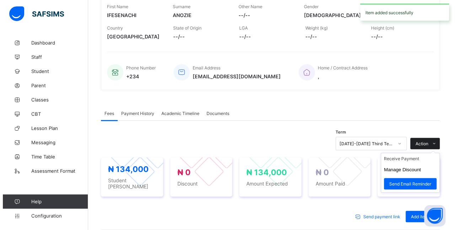
scroll to position [120, 0]
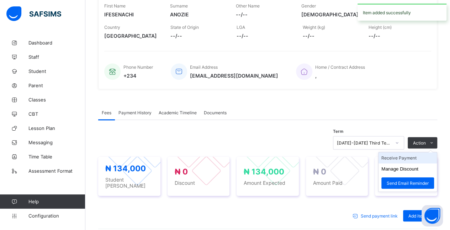
click at [214, 156] on li "Receive Payment" at bounding box center [407, 157] width 58 height 11
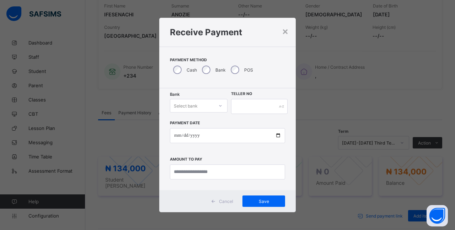
click at [214, 126] on div "× Receive Payment Payment Method Cash Bank POS Bank Select bank Teller No Payme…" at bounding box center [227, 115] width 455 height 230
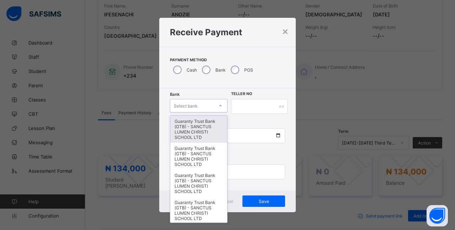
click at [209, 131] on div "Guaranty Trust Bank (GTB) - SANCTUS LUMEN CHRISTI SCHOOL LTD" at bounding box center [198, 129] width 57 height 27
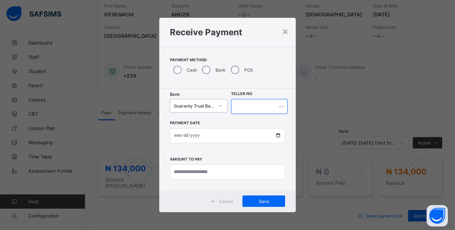
click at [214, 106] on input "text" at bounding box center [259, 106] width 57 height 15
type input "****"
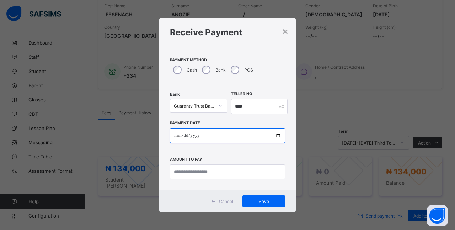
click at [214, 135] on input "date" at bounding box center [227, 135] width 115 height 15
type input "**********"
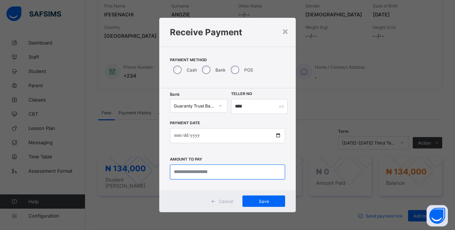
click at [214, 169] on input "currency" at bounding box center [227, 171] width 115 height 15
type input "*********"
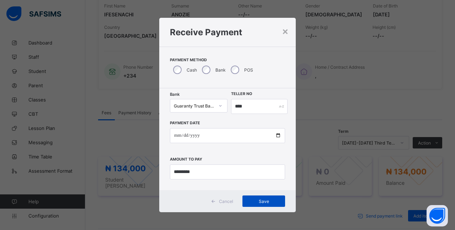
click at [214, 200] on span "Save" at bounding box center [264, 200] width 32 height 5
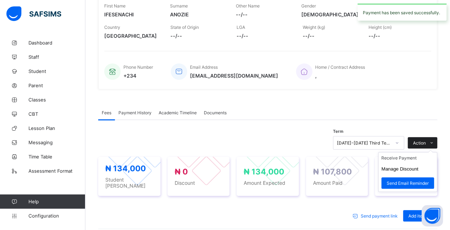
click at [214, 140] on icon at bounding box center [431, 142] width 5 height 5
click at [214, 166] on button "Manage Discount" at bounding box center [399, 168] width 37 height 5
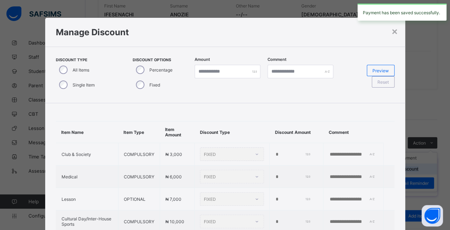
type input "*"
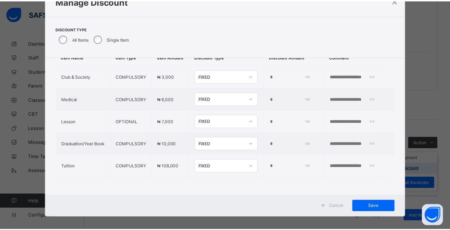
scroll to position [36, 0]
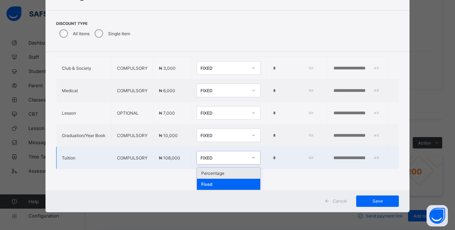
click at [214, 174] on div "Percentage" at bounding box center [228, 172] width 63 height 11
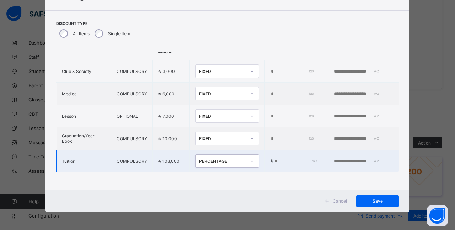
click at [214, 158] on input "*" at bounding box center [295, 161] width 42 height 6
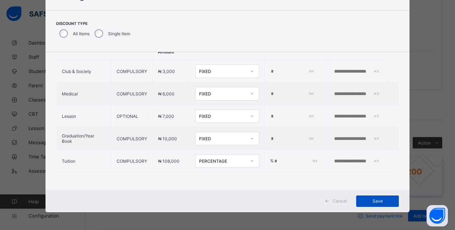
type input "**"
click at [214, 201] on span "Save" at bounding box center [377, 200] width 32 height 5
